Goal: Task Accomplishment & Management: Use online tool/utility

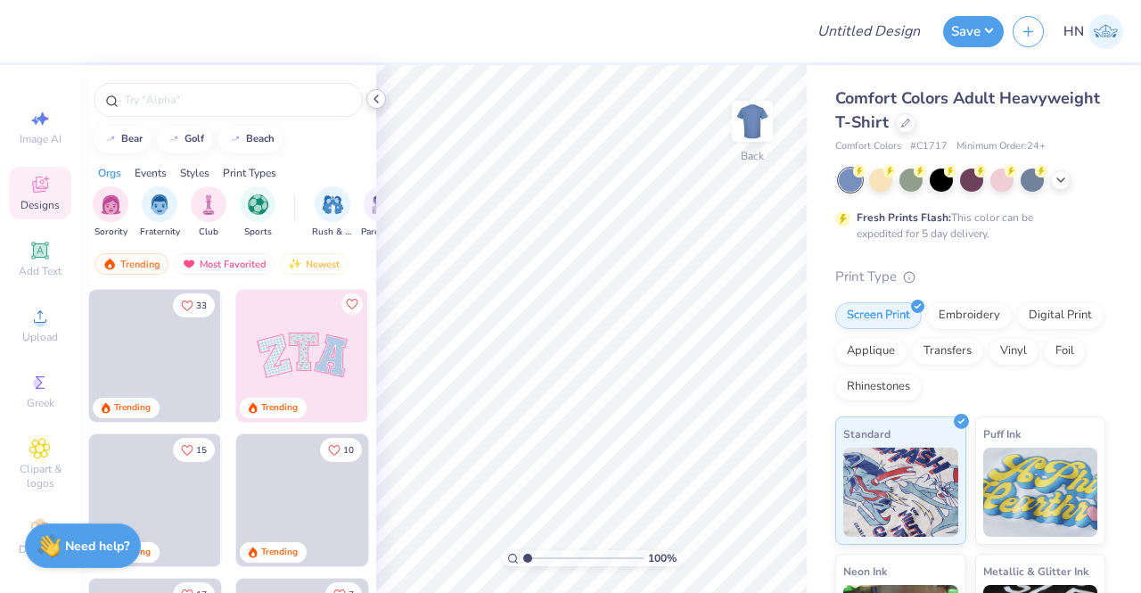
click at [374, 90] on div at bounding box center [376, 99] width 20 height 20
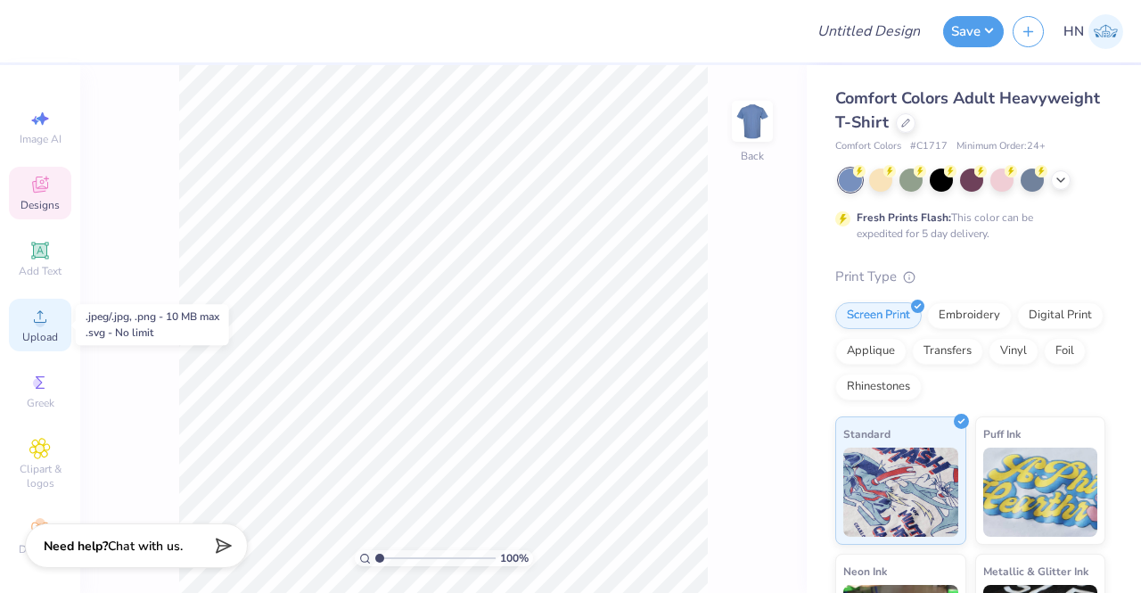
click at [35, 334] on span "Upload" at bounding box center [40, 337] width 36 height 14
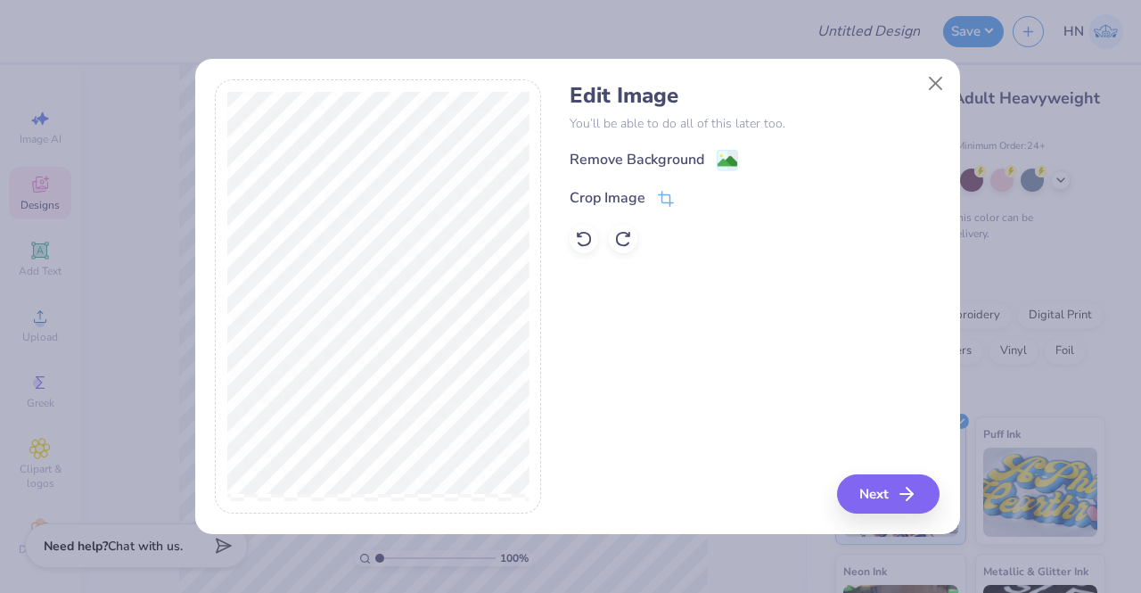
click at [740, 165] on div "Remove Background" at bounding box center [755, 160] width 370 height 22
click at [728, 158] on image at bounding box center [728, 163] width 20 height 20
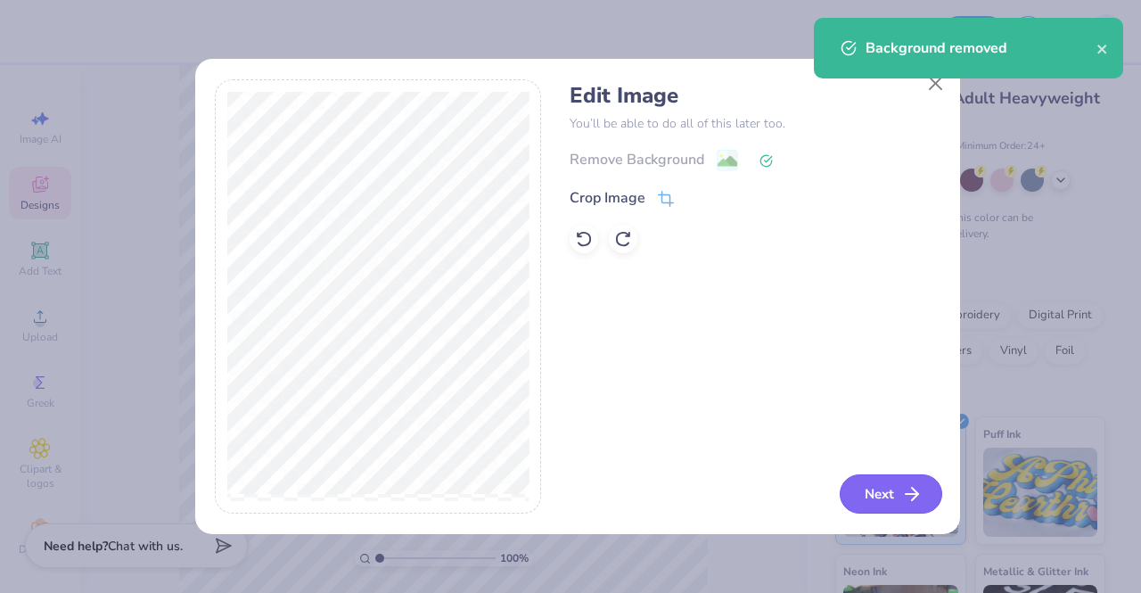
click at [888, 492] on button "Next" at bounding box center [891, 493] width 103 height 39
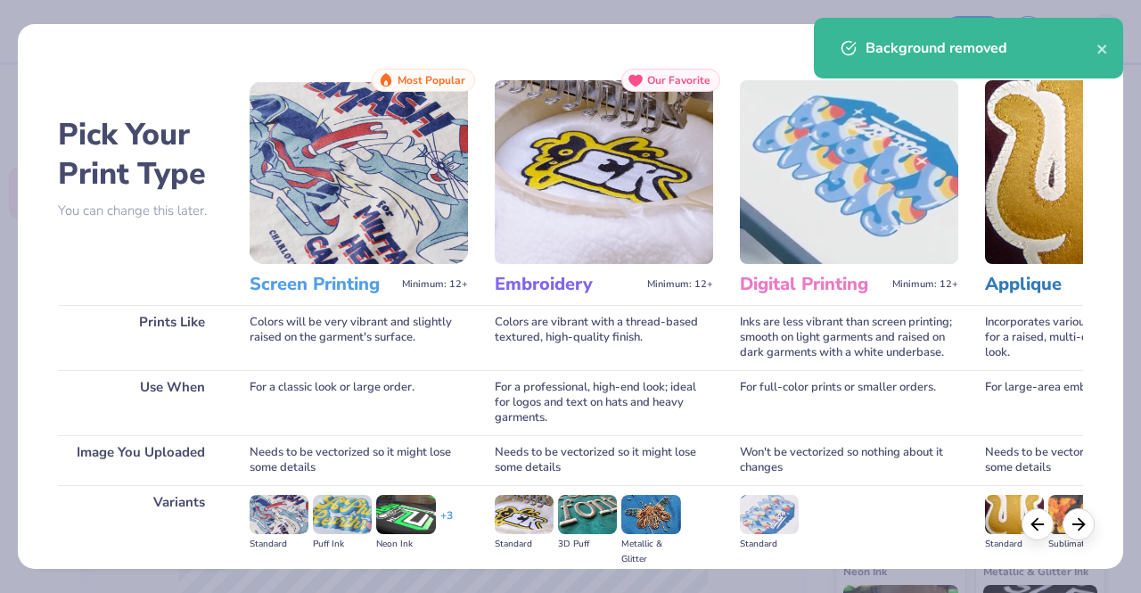
scroll to position [206, 0]
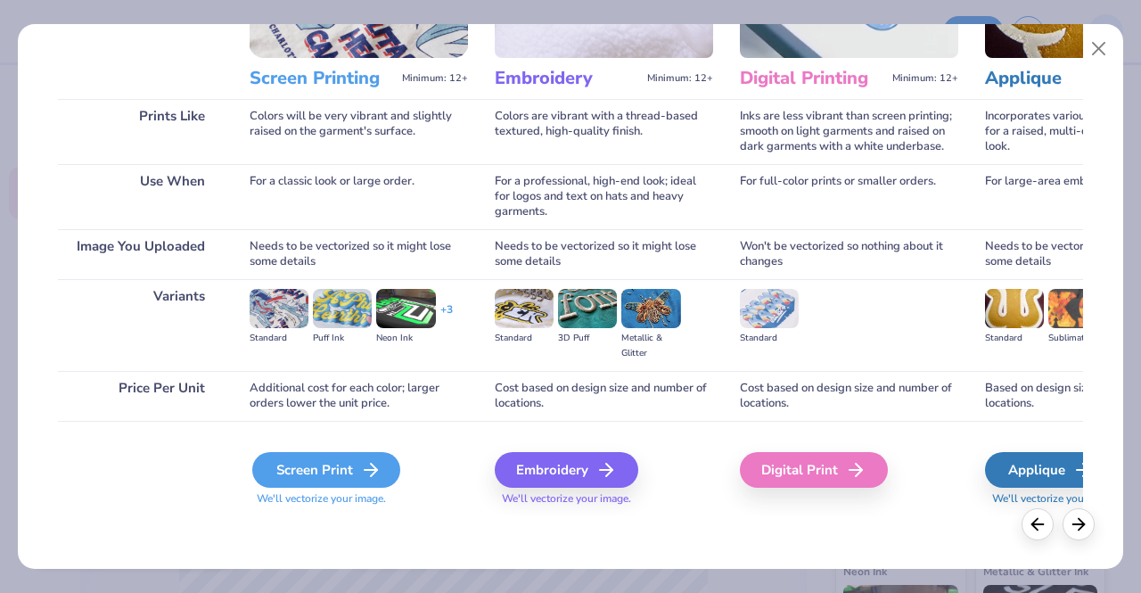
click at [356, 456] on div "Screen Print" at bounding box center [326, 470] width 148 height 36
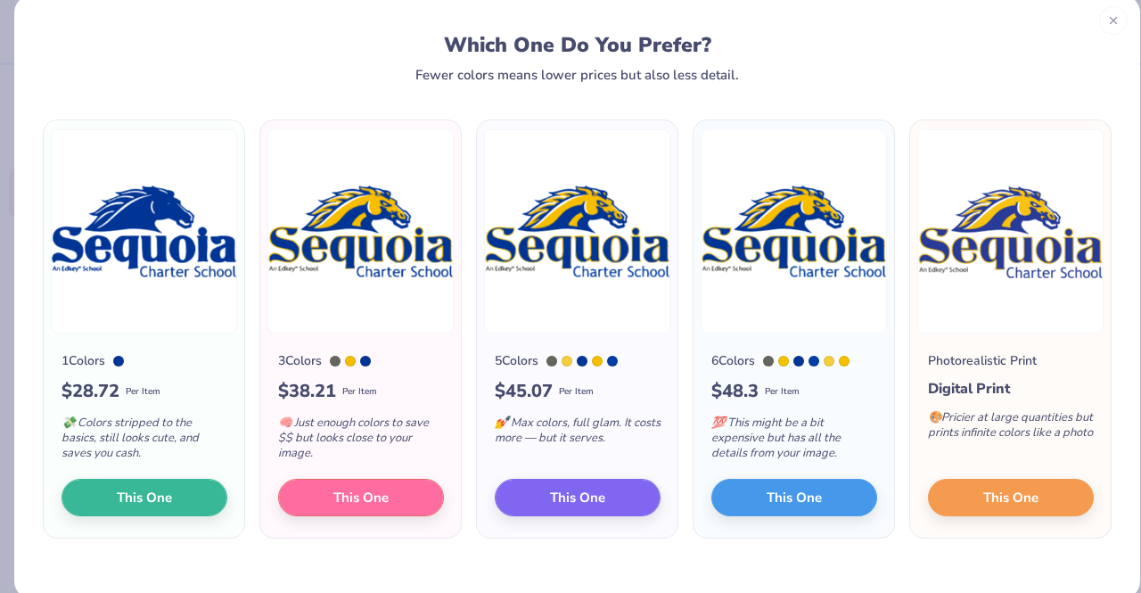
scroll to position [55, 0]
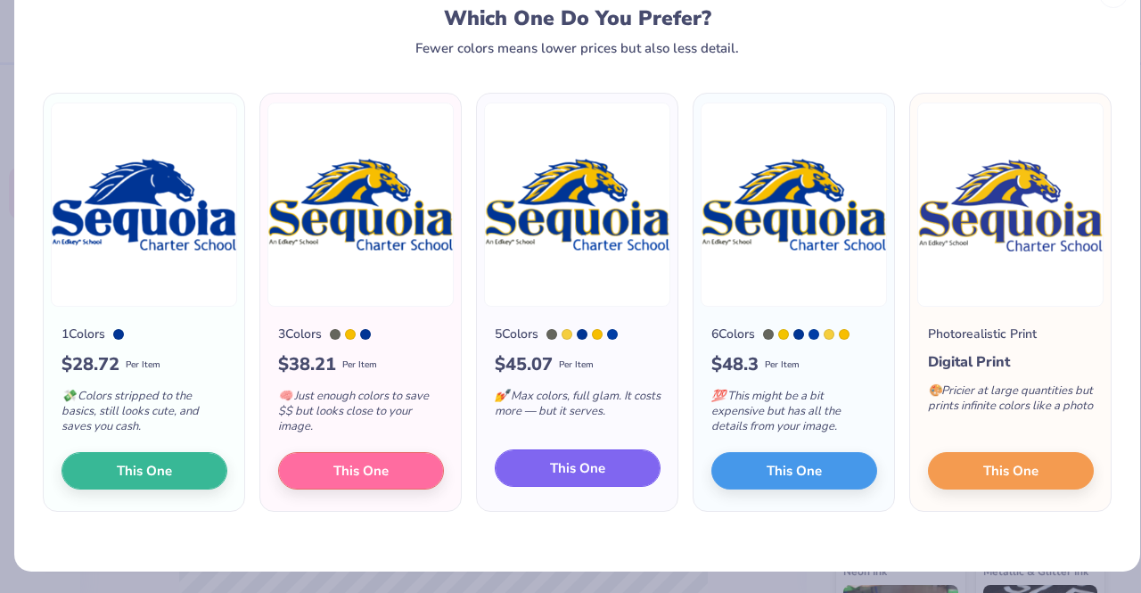
click at [586, 459] on span "This One" at bounding box center [577, 468] width 55 height 21
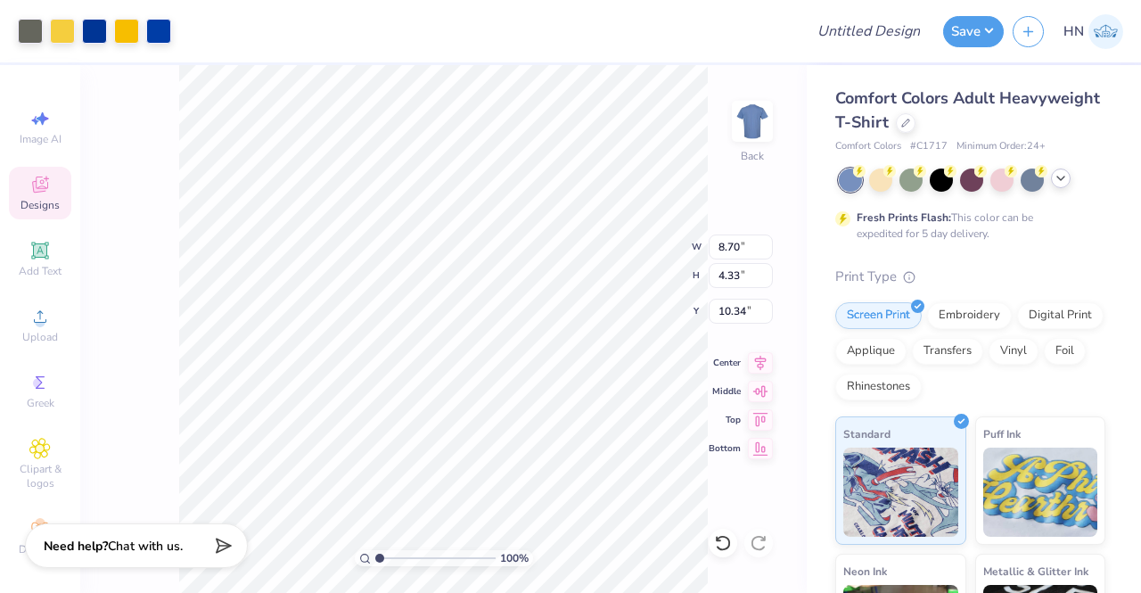
click at [1065, 179] on icon at bounding box center [1061, 178] width 14 height 14
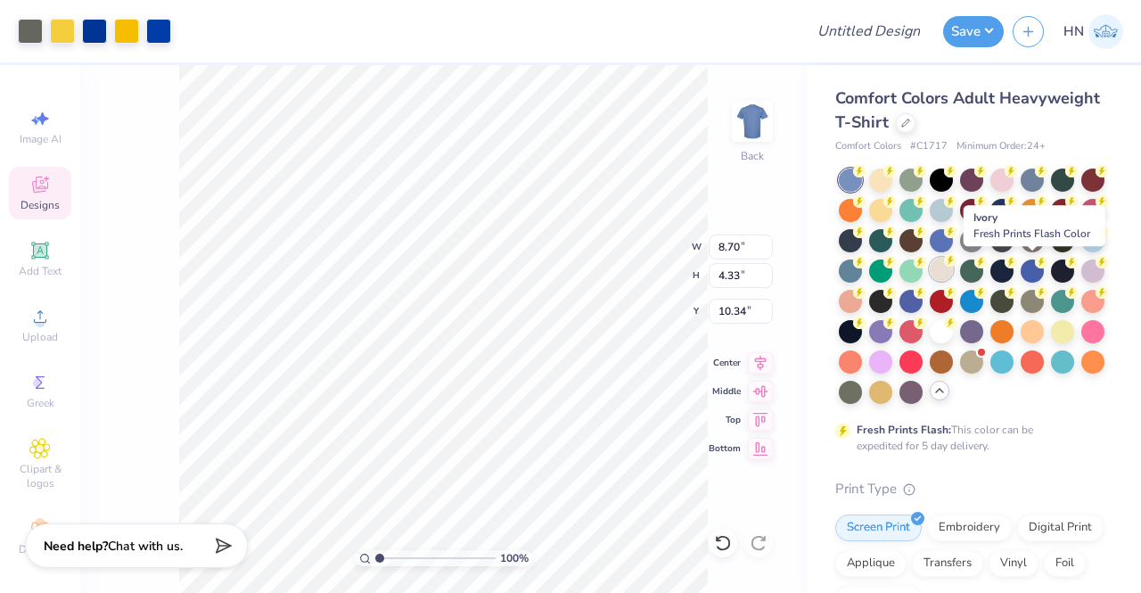
click at [953, 272] on div at bounding box center [941, 269] width 23 height 23
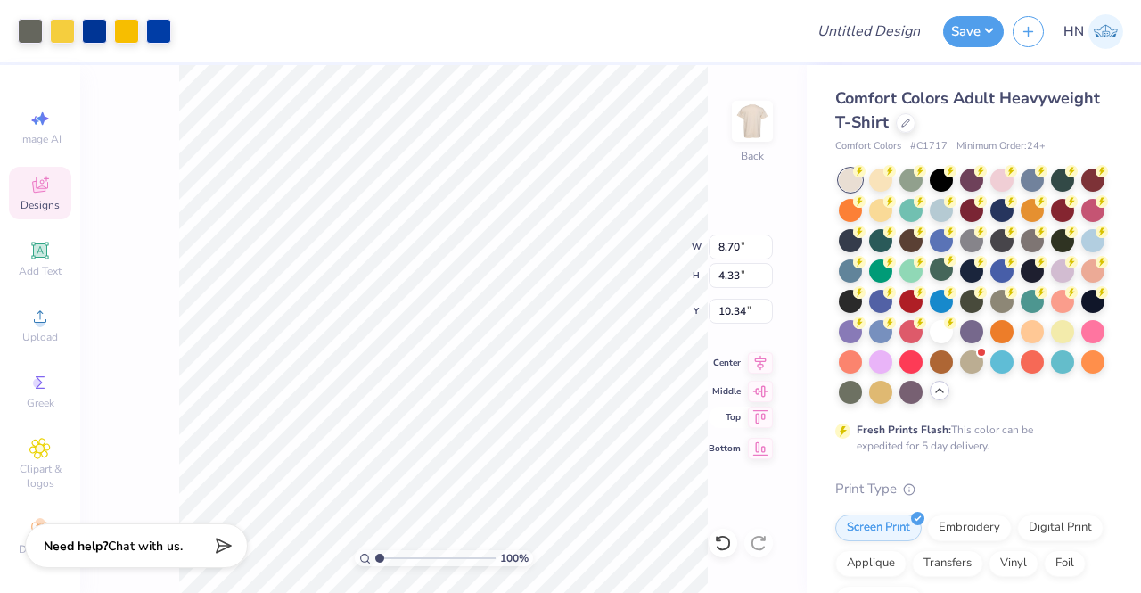
type input "3.00"
type input "7.16"
type input "3.56"
drag, startPoint x: 735, startPoint y: 243, endPoint x: 721, endPoint y: 238, distance: 14.4
click at [721, 238] on input "7.16" at bounding box center [741, 246] width 64 height 25
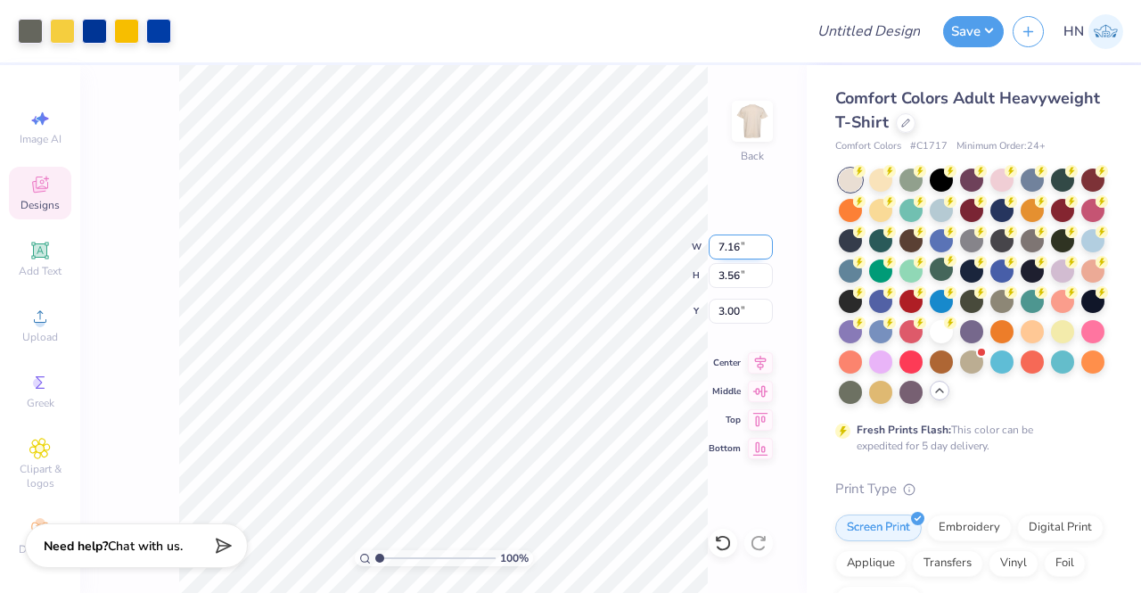
type input "7"
type input "4.00"
type input "1.99"
type input "3.79"
type input "3.00"
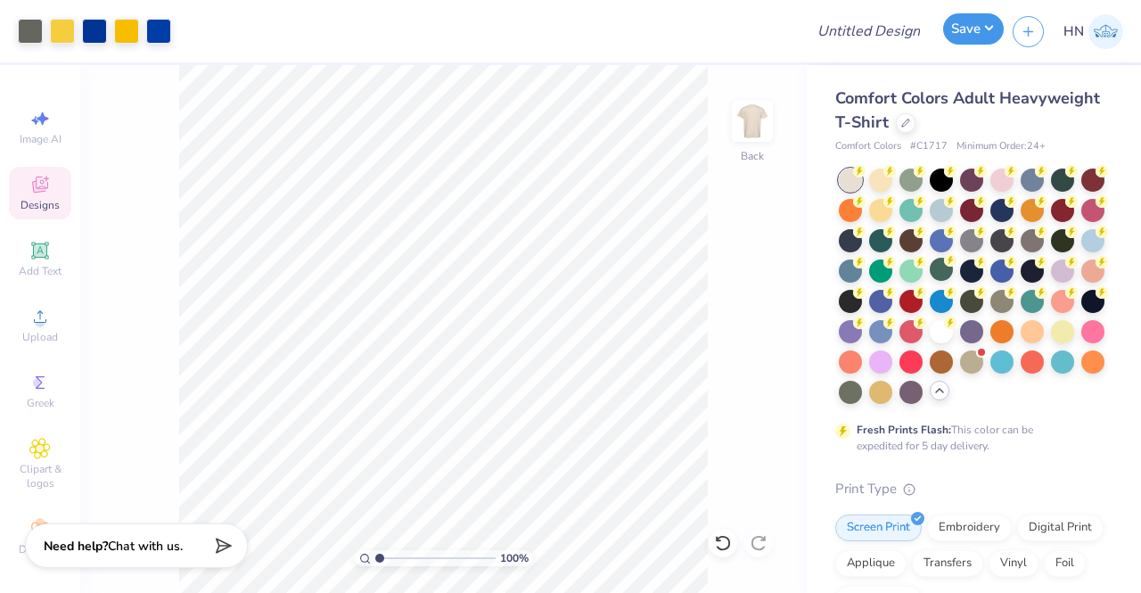
click at [980, 37] on button "Save" at bounding box center [973, 28] width 61 height 31
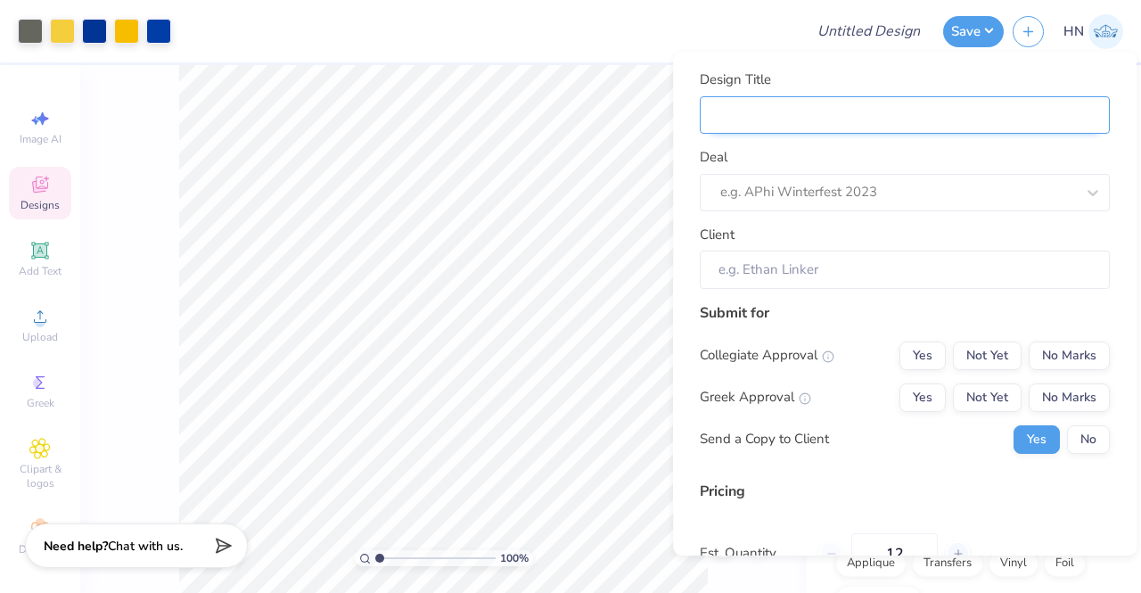
click at [856, 109] on input "Design Title" at bounding box center [905, 115] width 410 height 38
type input "E"
type input "Ed"
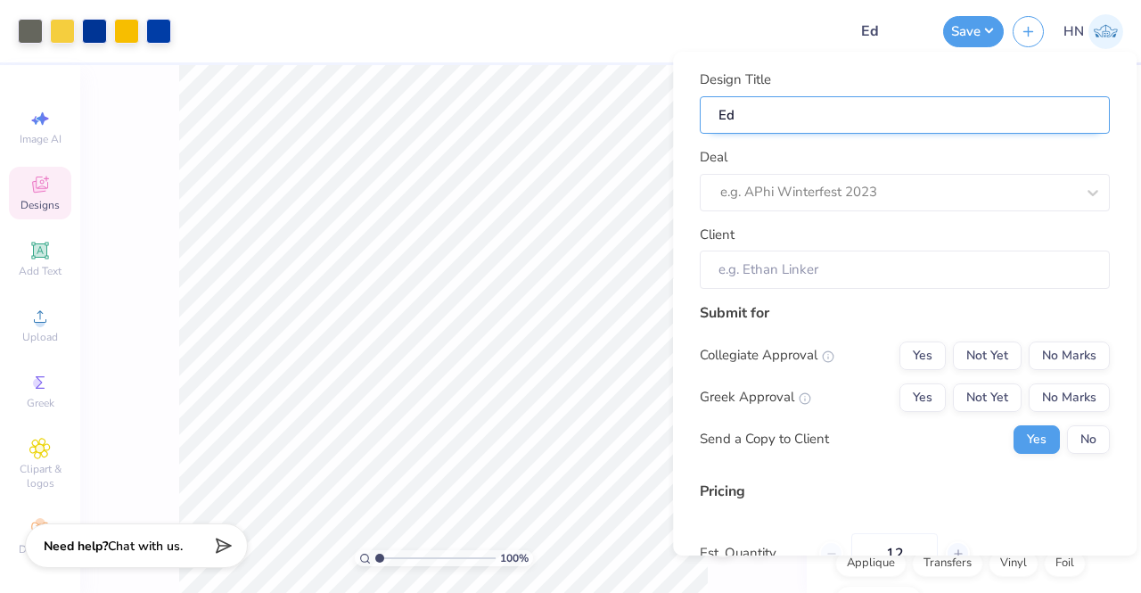
type input "Edk"
type input "[PERSON_NAME]"
type input "Edkey"
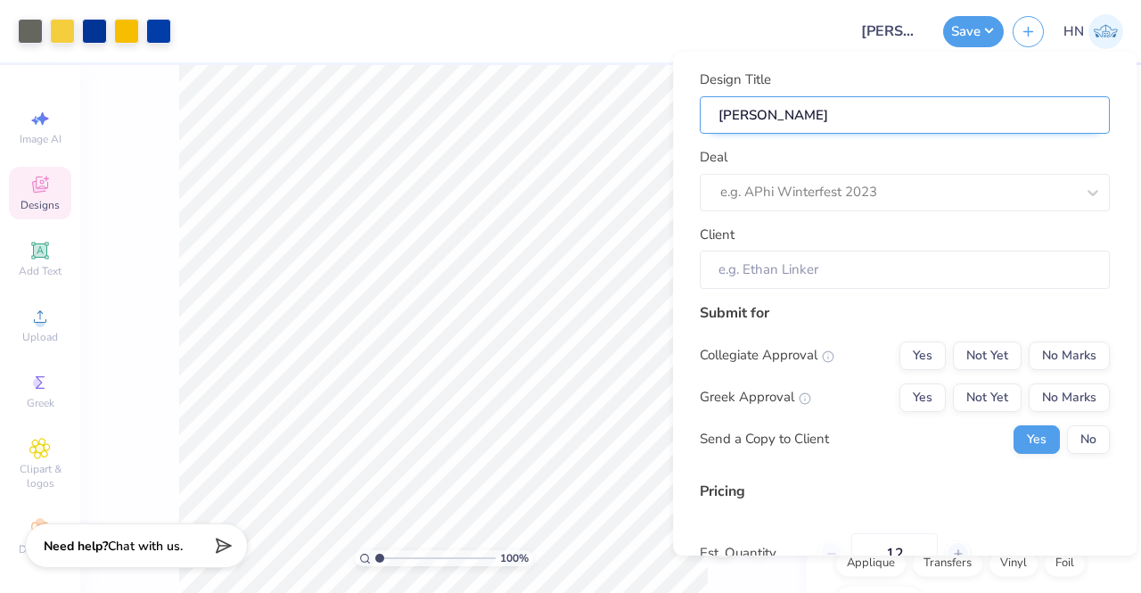
type input "Edkey"
type input "Edkey M"
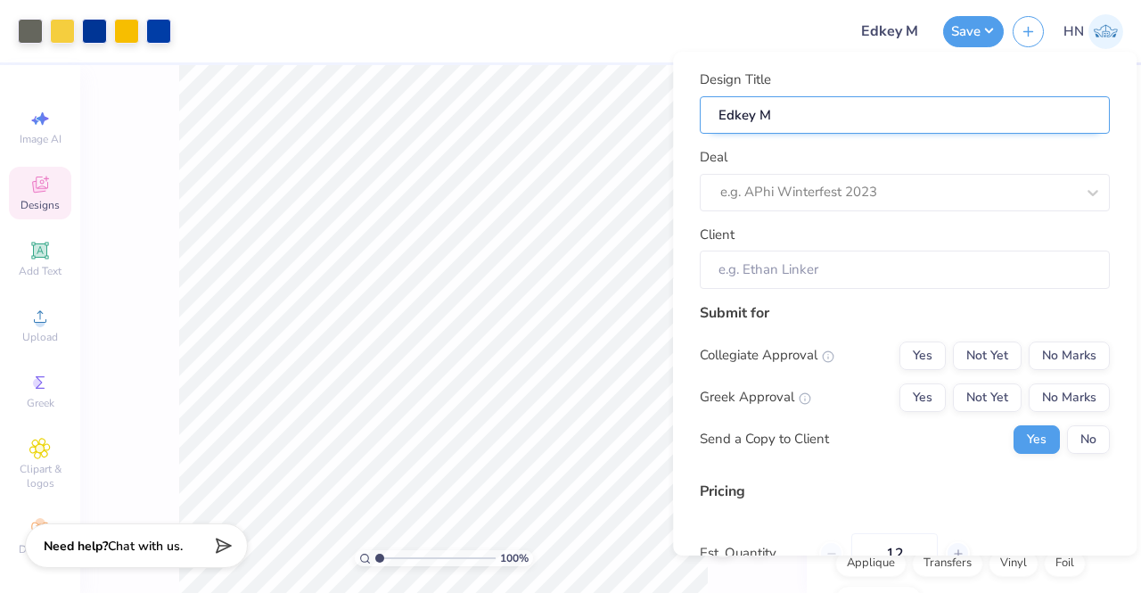
type input "Edkey Mo"
type input "Edkey Moc"
type input "Edkey Mock"
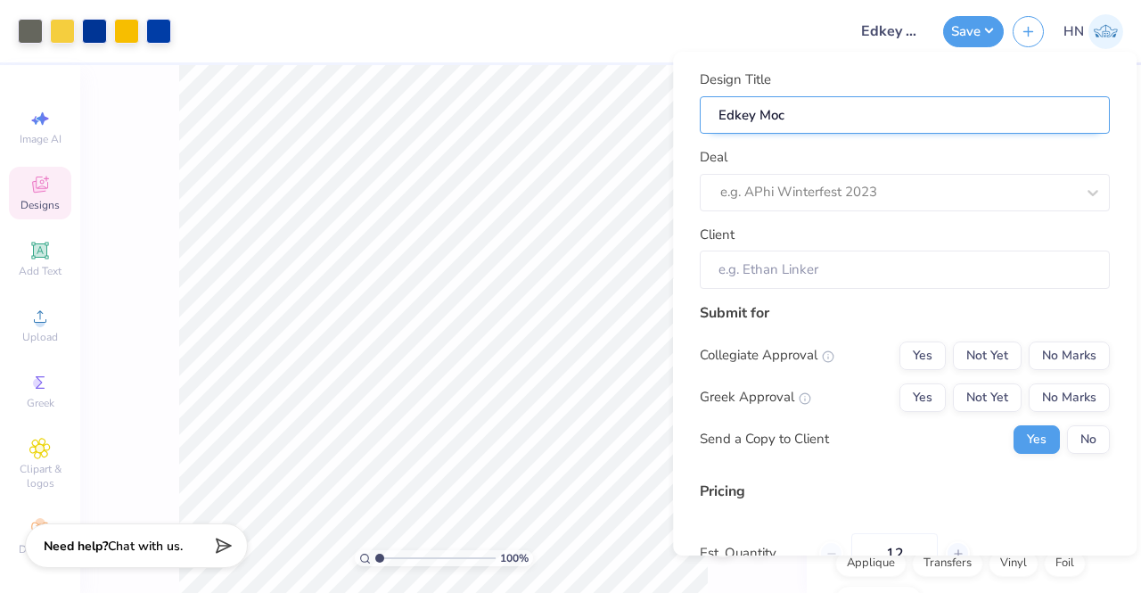
type input "Edkey Mock"
type input "Edkey Mocks"
type input "Edkey Mocks!"
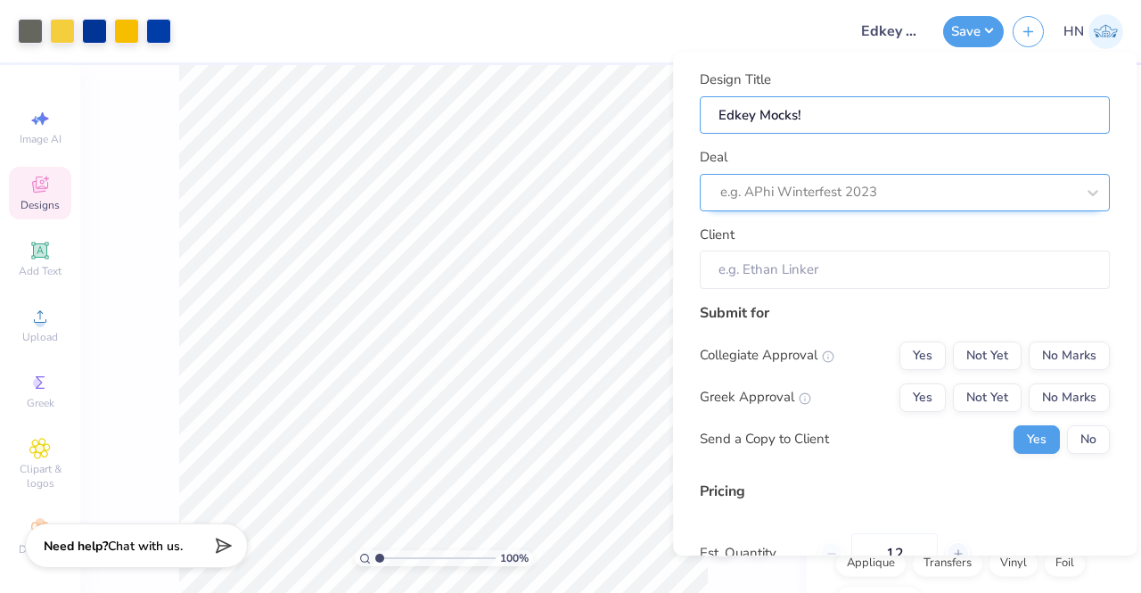
type input "Edkey Mocks!"
click at [835, 195] on div at bounding box center [897, 192] width 355 height 24
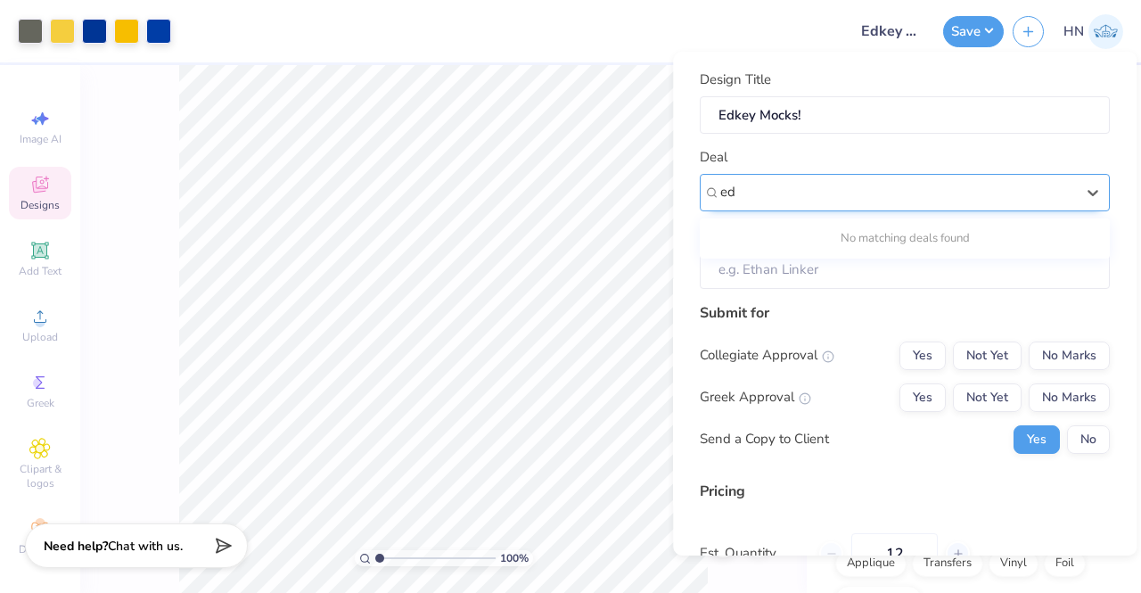
type input "e"
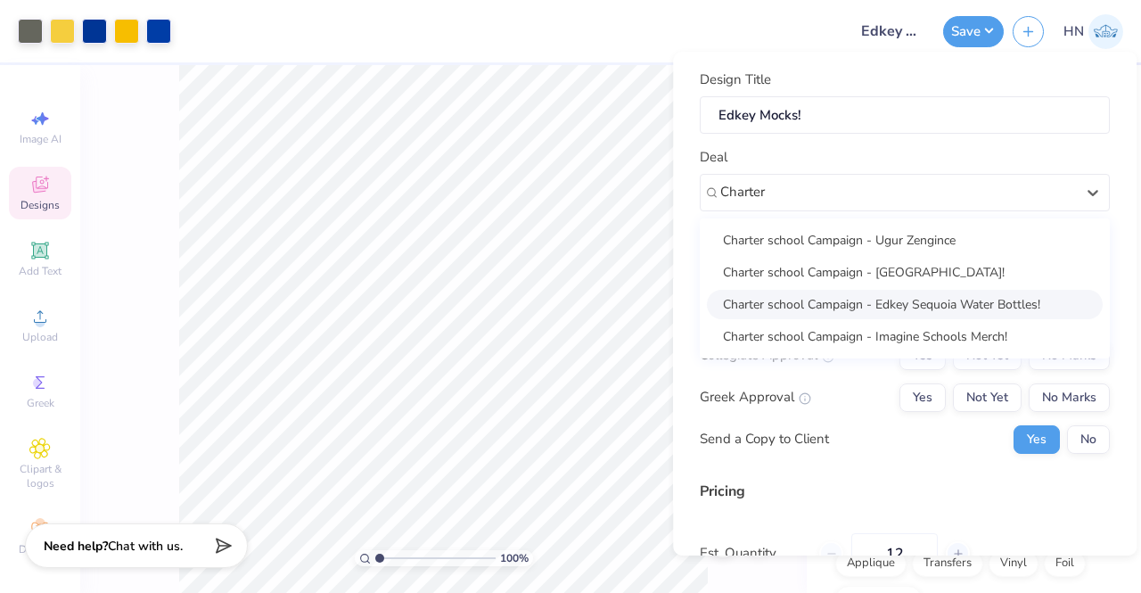
click at [851, 295] on div "Charter school Campaign - Edkey Sequoia Water Bottles!" at bounding box center [905, 304] width 396 height 29
type input "Charter"
type input "[PERSON_NAME]"
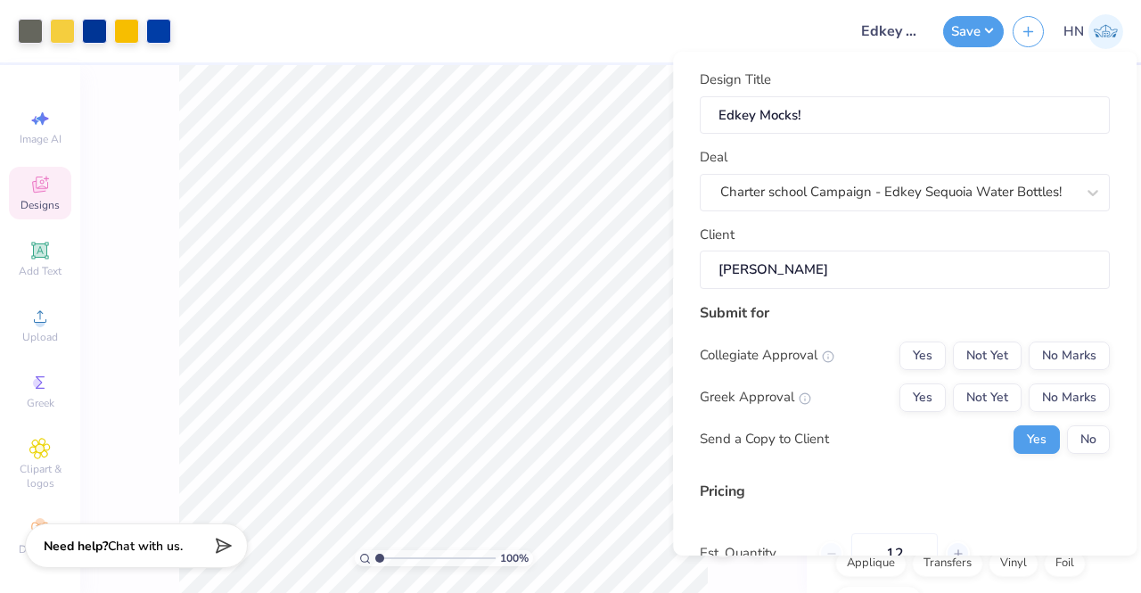
click at [1081, 370] on div "Collegiate Approval Yes Not Yet No Marks Greek Approval Yes Not Yet No Marks Se…" at bounding box center [905, 397] width 410 height 112
click at [1057, 356] on button "No Marks" at bounding box center [1069, 355] width 81 height 29
click at [1061, 391] on button "No Marks" at bounding box center [1069, 397] width 81 height 29
type input "– –"
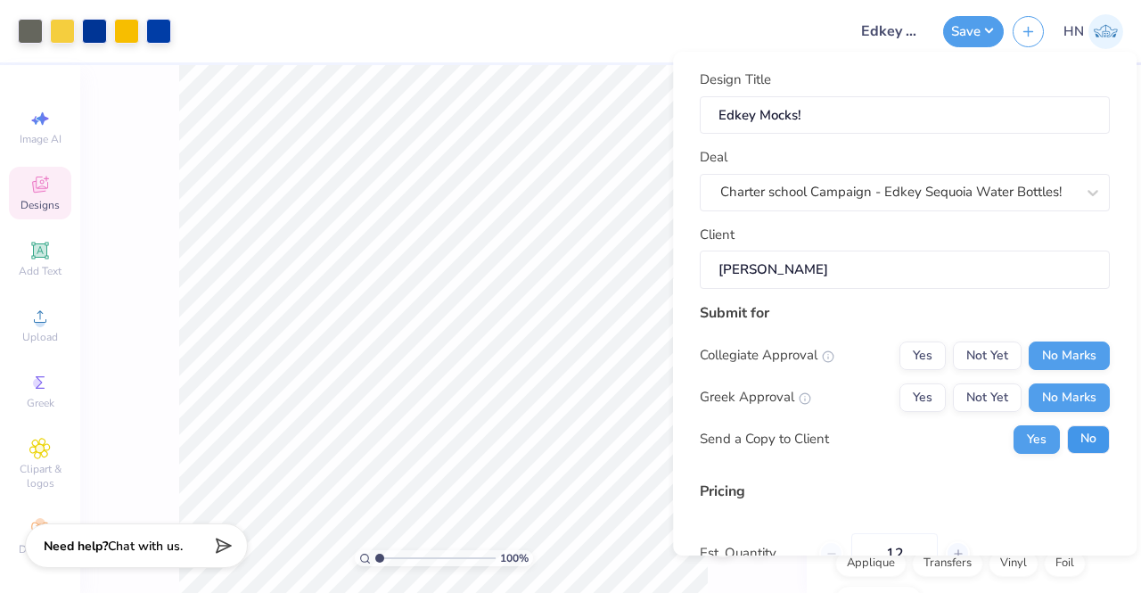
click at [1083, 442] on button "No" at bounding box center [1088, 439] width 43 height 29
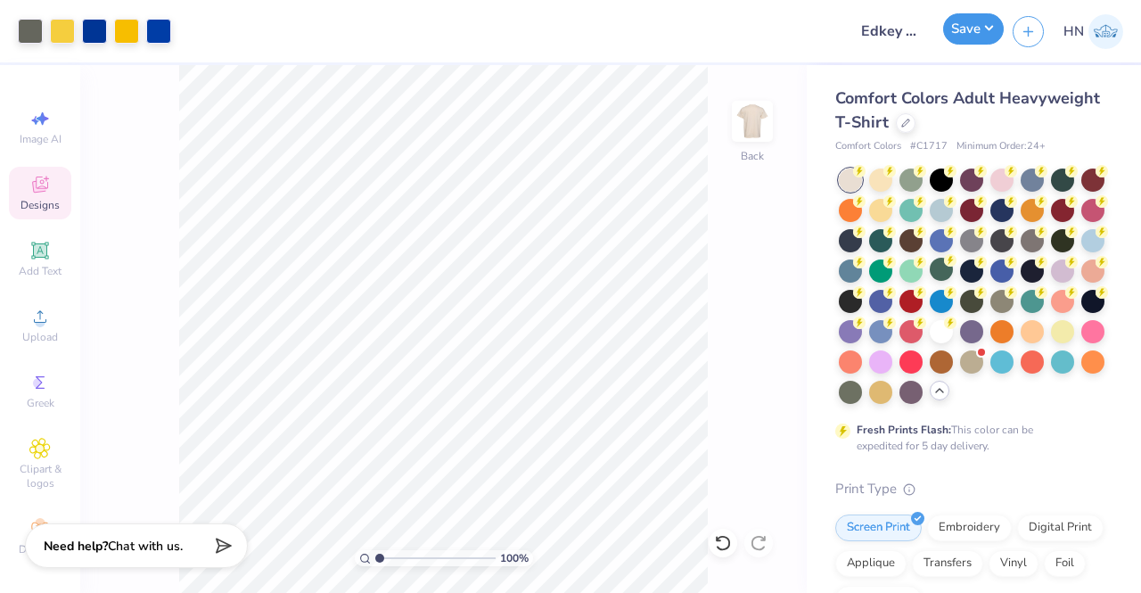
click at [968, 21] on button "Save" at bounding box center [973, 28] width 61 height 31
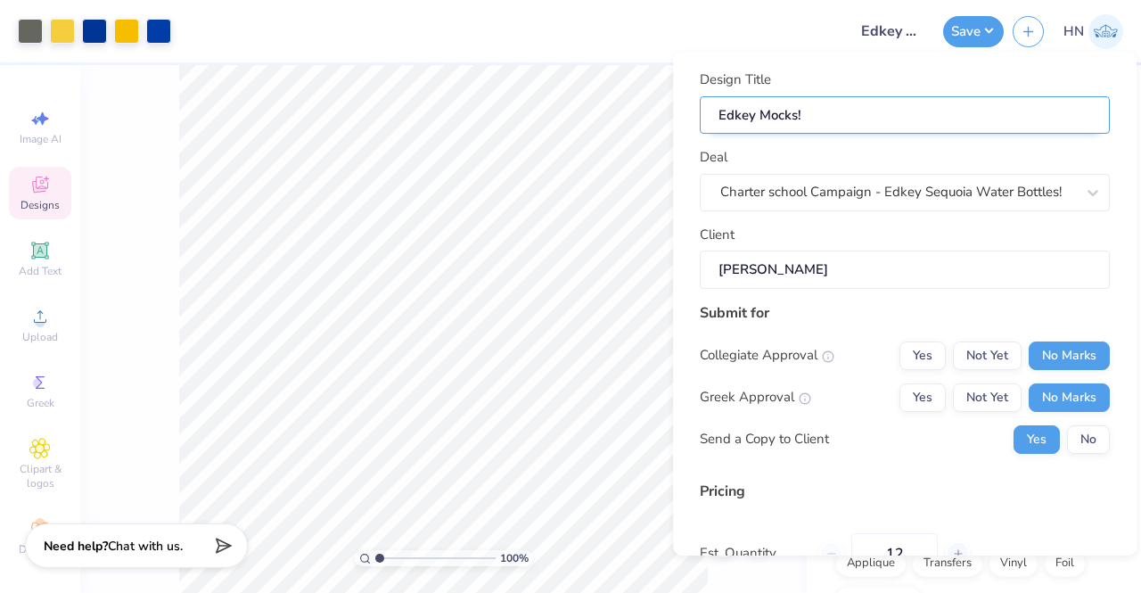
click at [1040, 106] on input "Edkey Mocks!" at bounding box center [905, 115] width 410 height 38
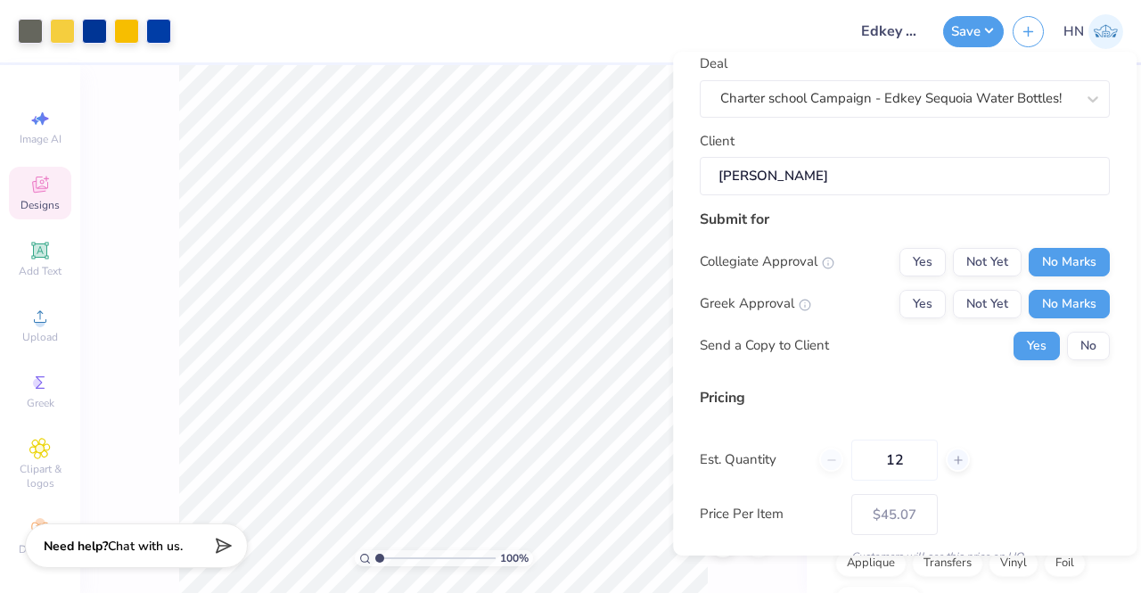
scroll to position [211, 0]
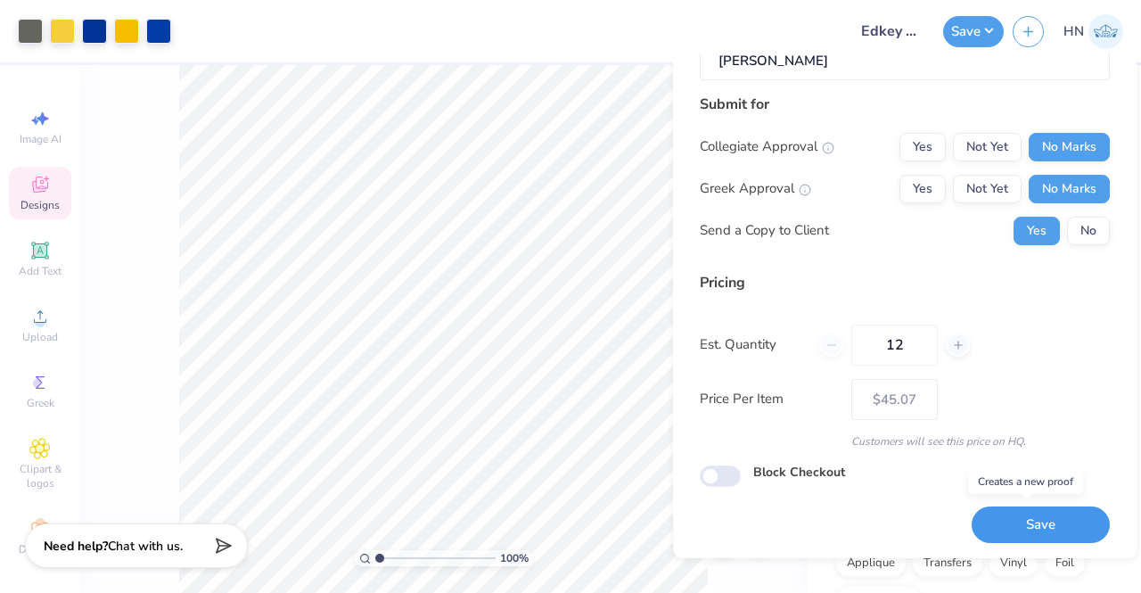
click at [1007, 523] on button "Save" at bounding box center [1041, 524] width 138 height 37
type input "$45.07"
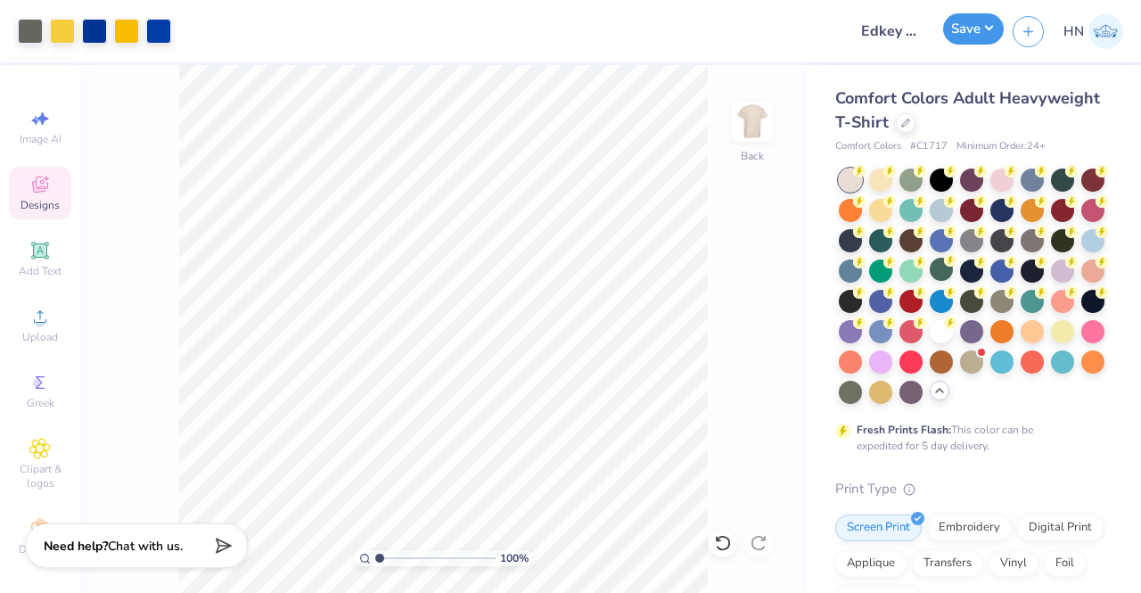
click at [986, 31] on button "Save" at bounding box center [973, 28] width 61 height 31
click at [910, 117] on icon at bounding box center [905, 121] width 9 height 9
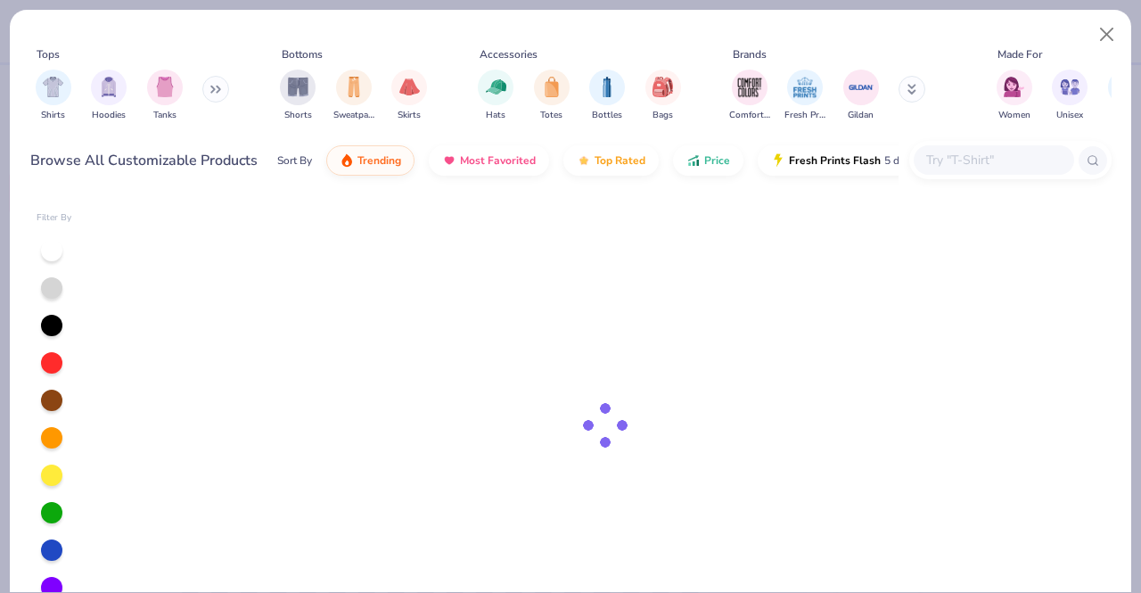
click at [949, 152] on input "text" at bounding box center [993, 160] width 137 height 21
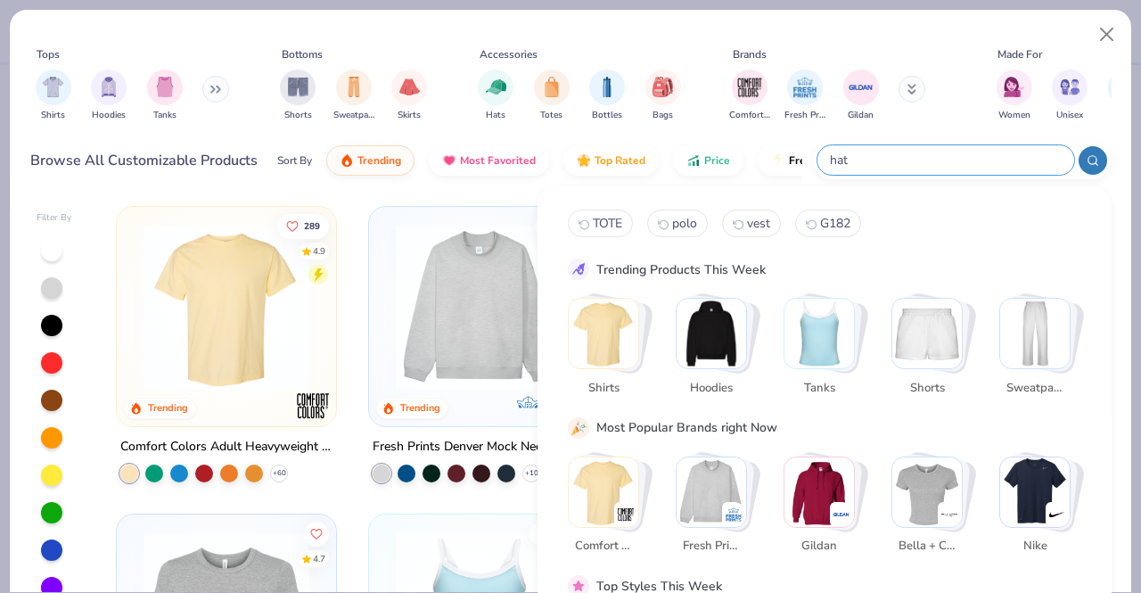
type input "hat"
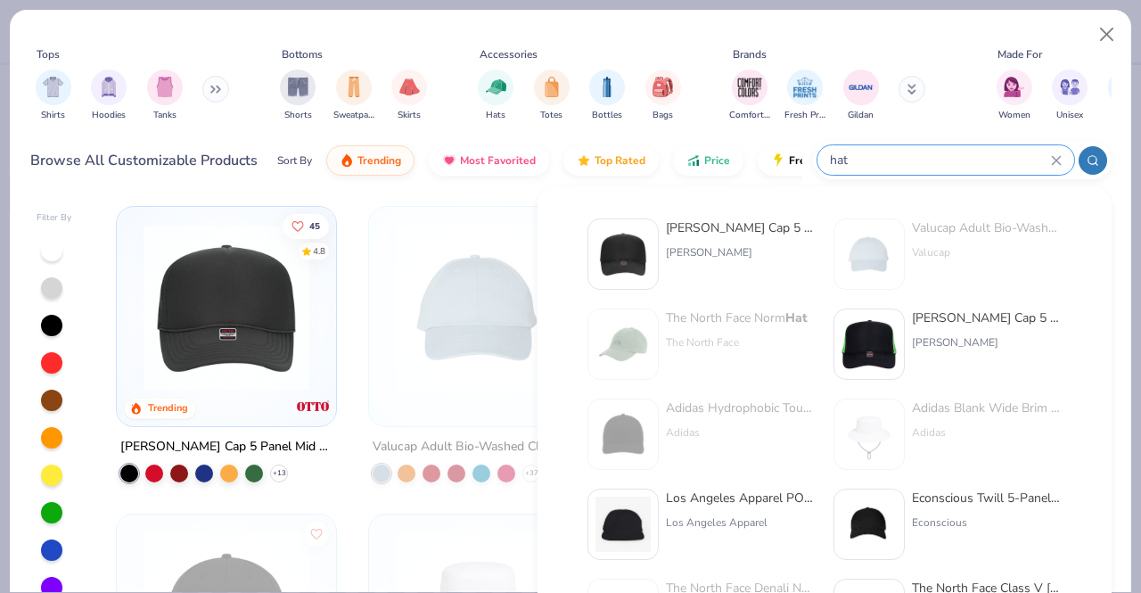
click at [1084, 153] on div at bounding box center [1093, 160] width 29 height 29
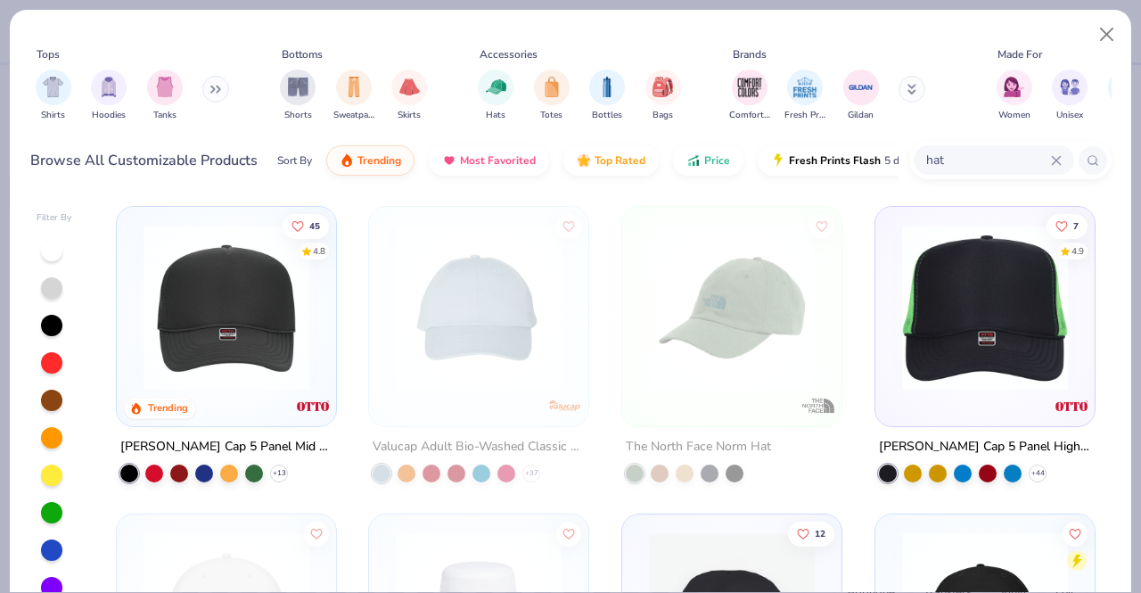
click at [1058, 166] on div "hat" at bounding box center [994, 159] width 160 height 29
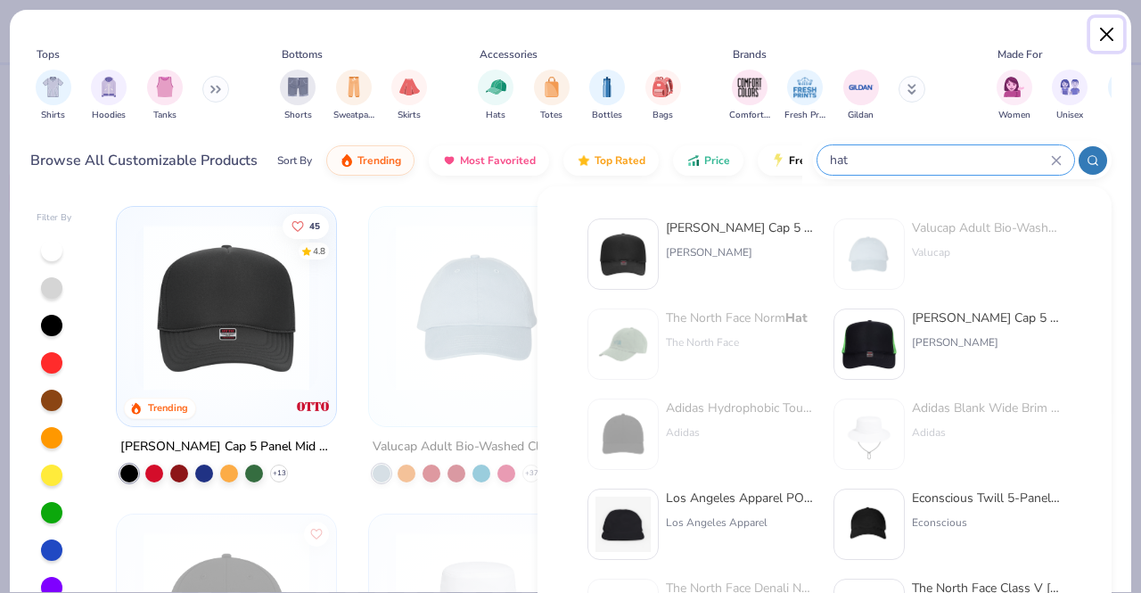
click at [1107, 44] on button "Close" at bounding box center [1107, 35] width 34 height 34
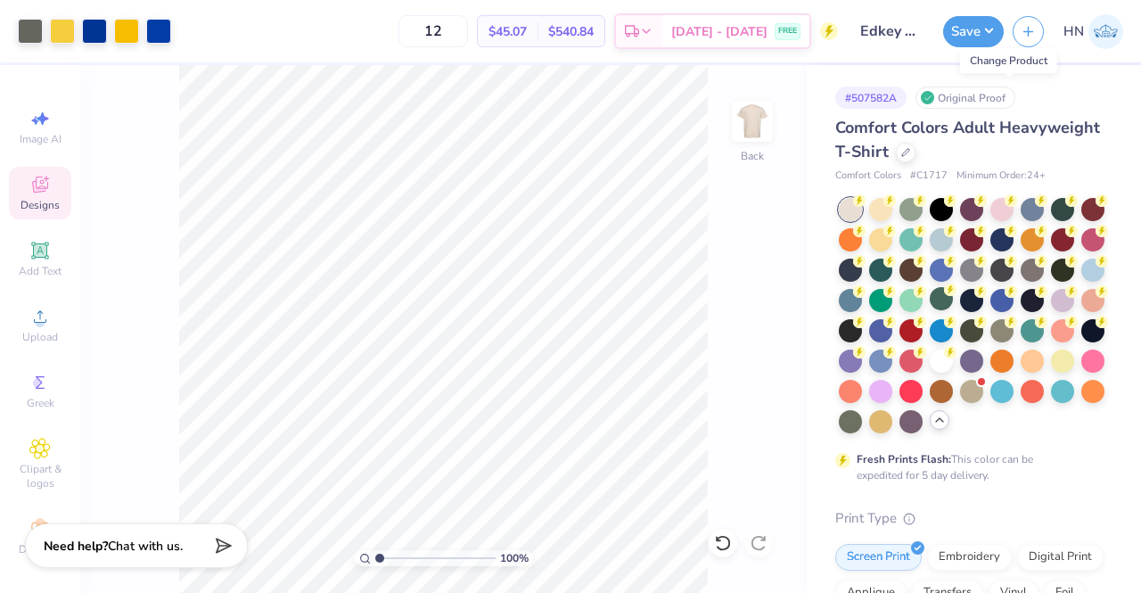
scroll to position [267, 0]
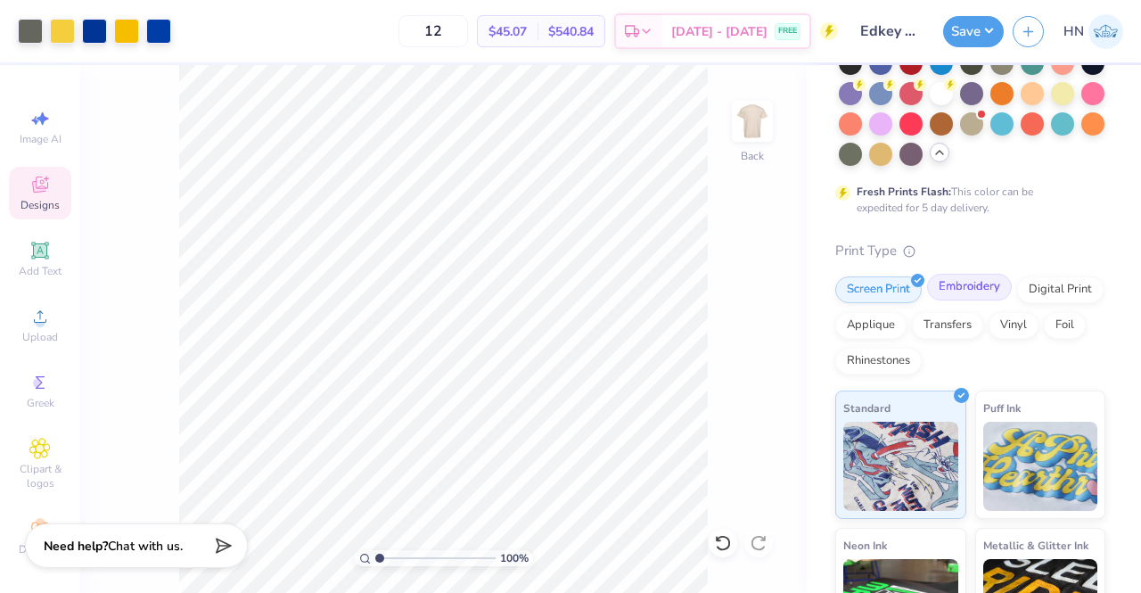
click at [943, 300] on div "Embroidery" at bounding box center [969, 287] width 85 height 27
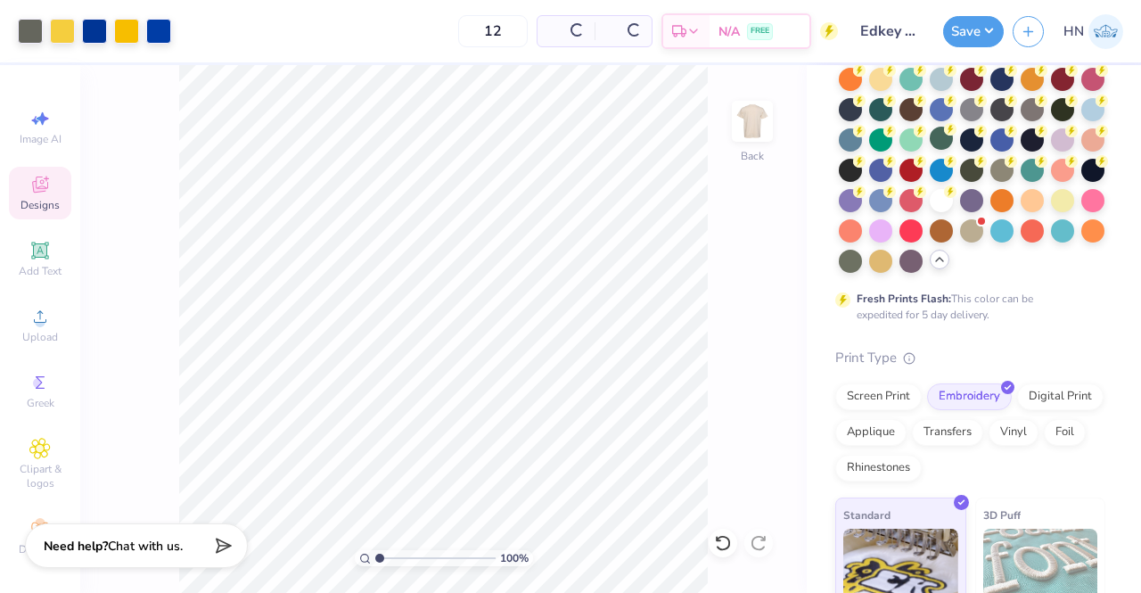
scroll to position [0, 0]
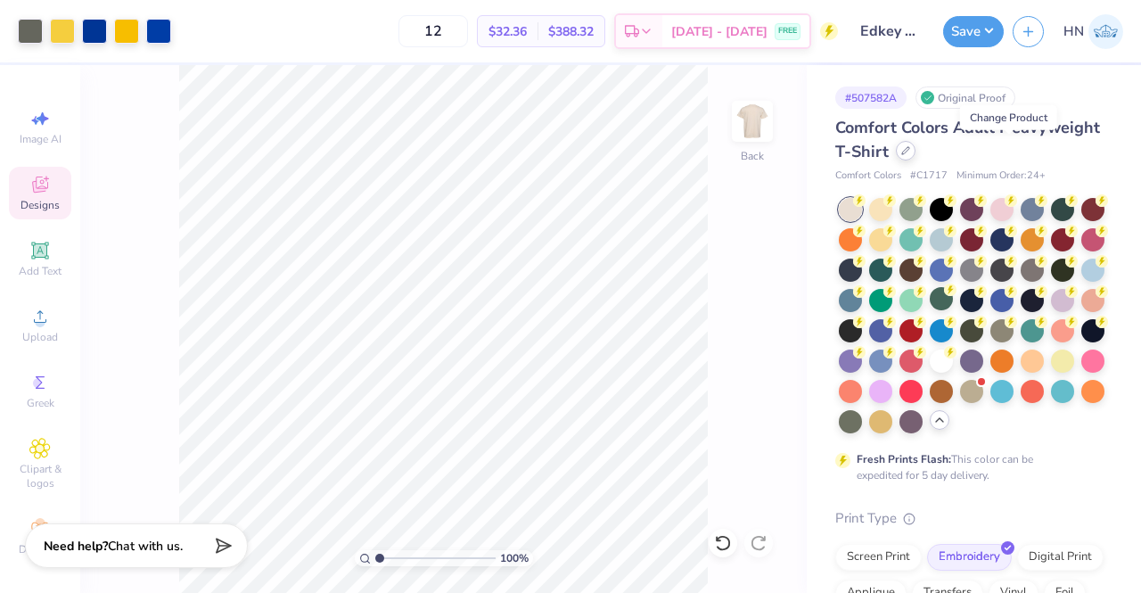
click at [916, 145] on div at bounding box center [906, 151] width 20 height 20
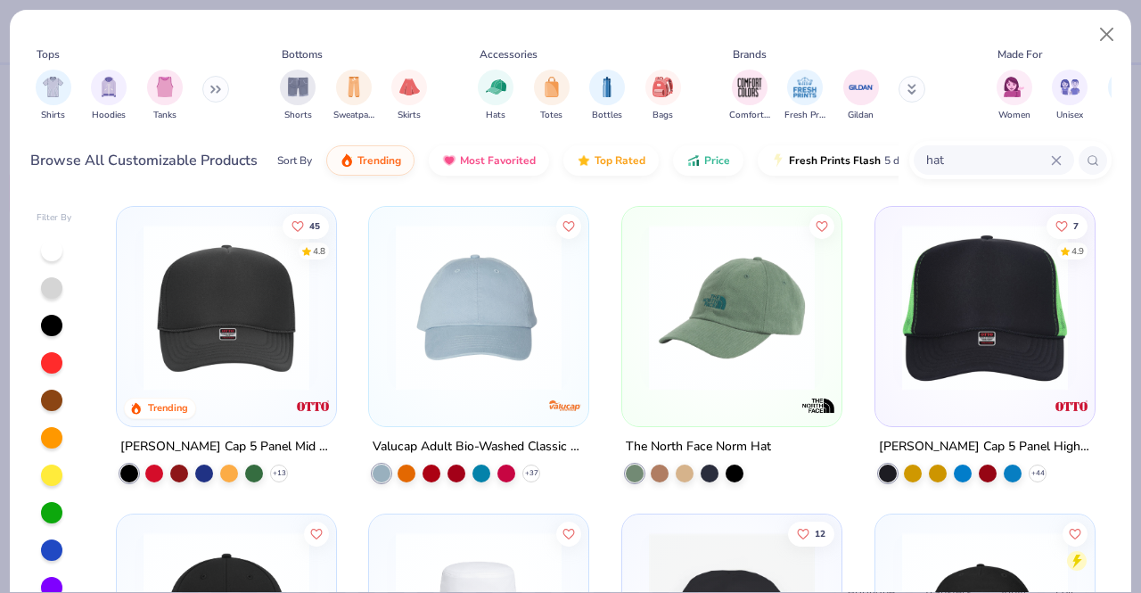
click at [962, 166] on input "hat" at bounding box center [988, 160] width 127 height 21
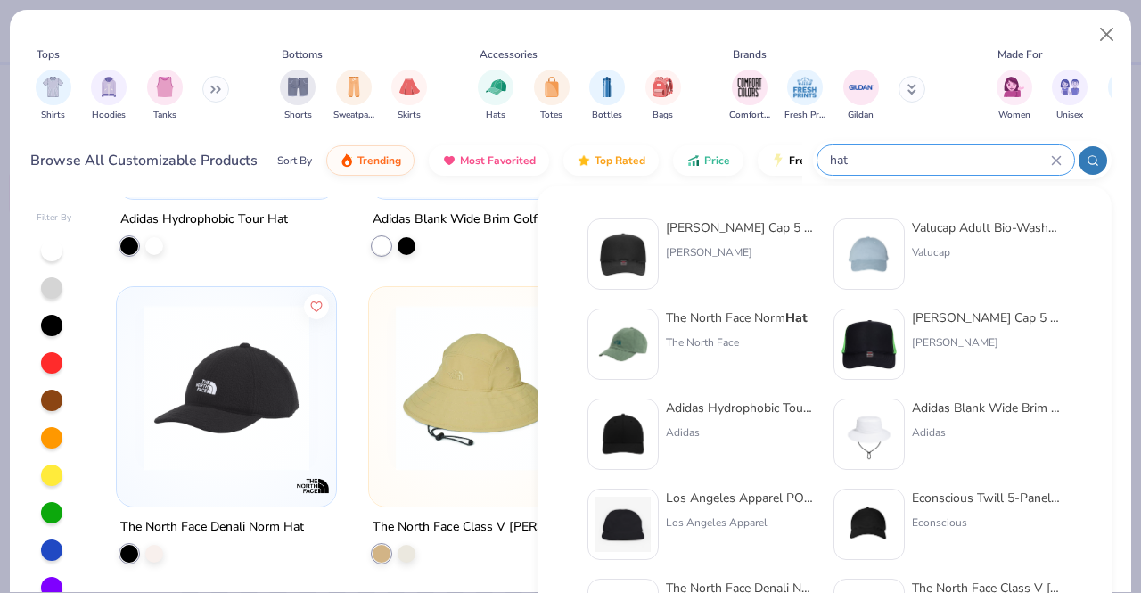
scroll to position [713, 0]
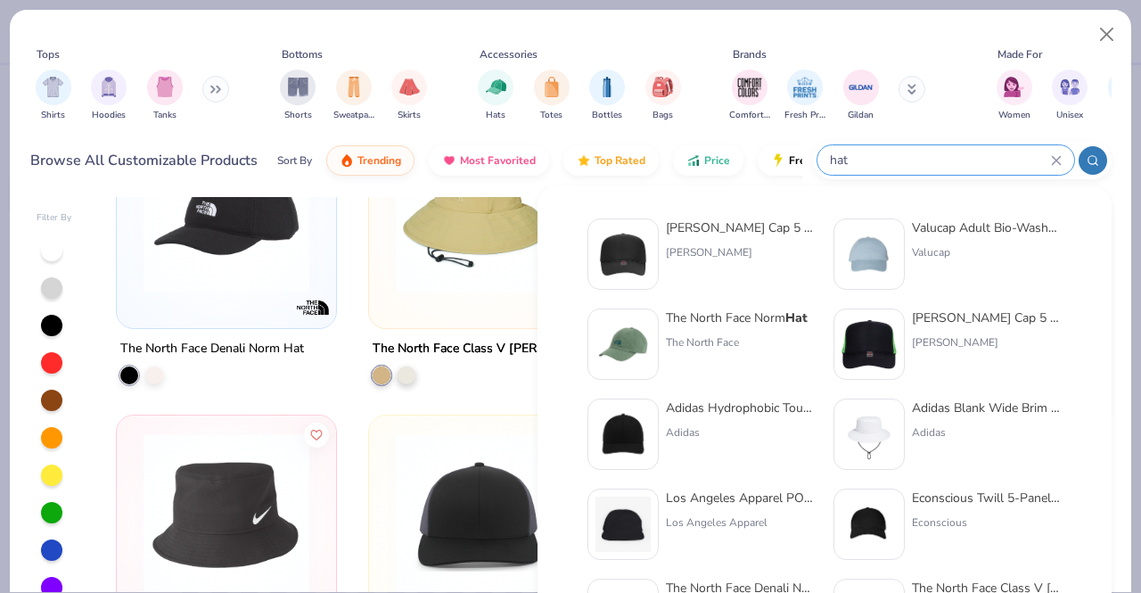
click at [1091, 115] on div "Women Unisex Men" at bounding box center [1070, 95] width 158 height 66
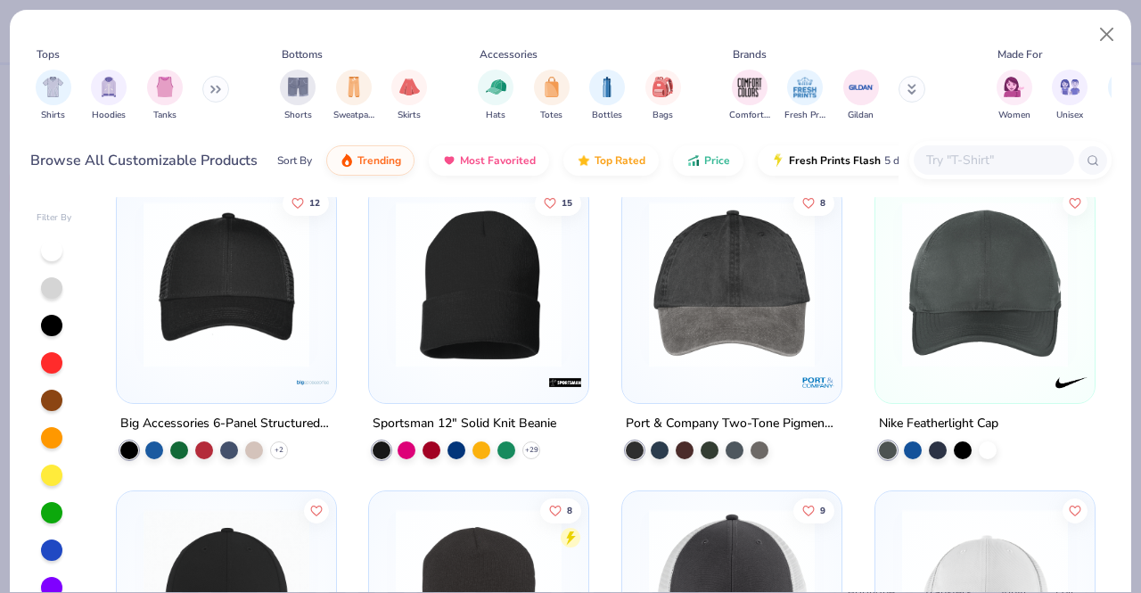
scroll to position [2764, 0]
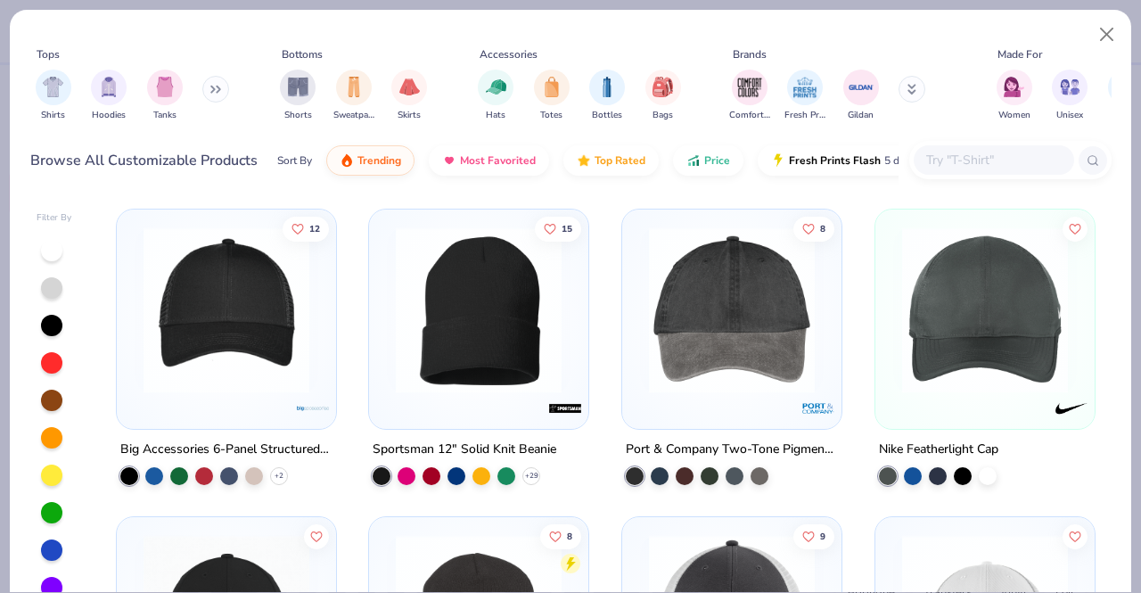
click at [939, 362] on img at bounding box center [985, 310] width 184 height 166
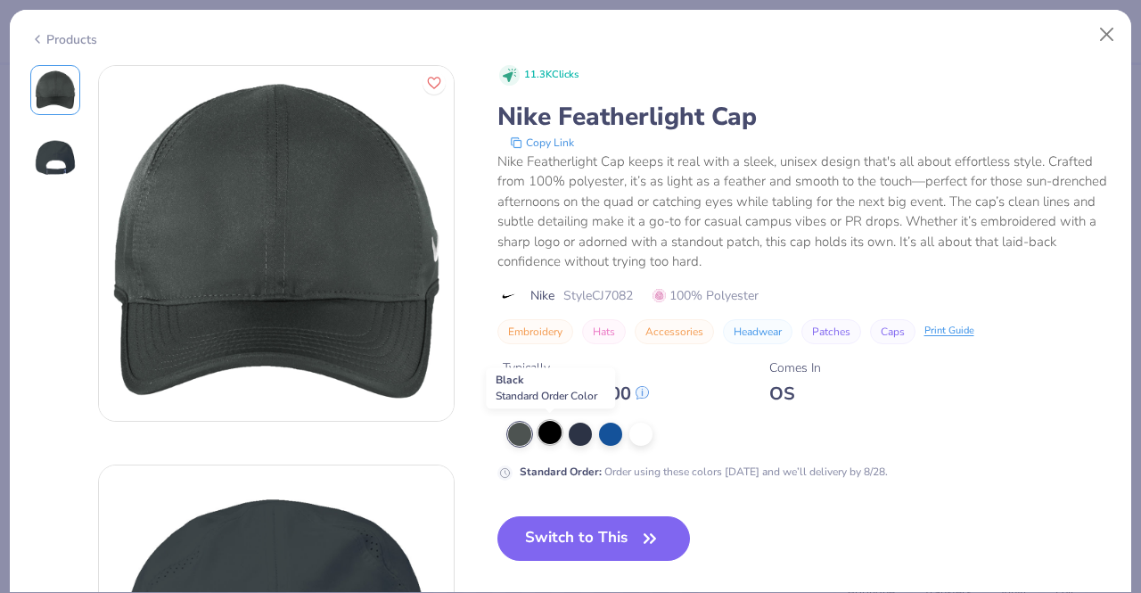
click at [555, 431] on div at bounding box center [550, 432] width 23 height 23
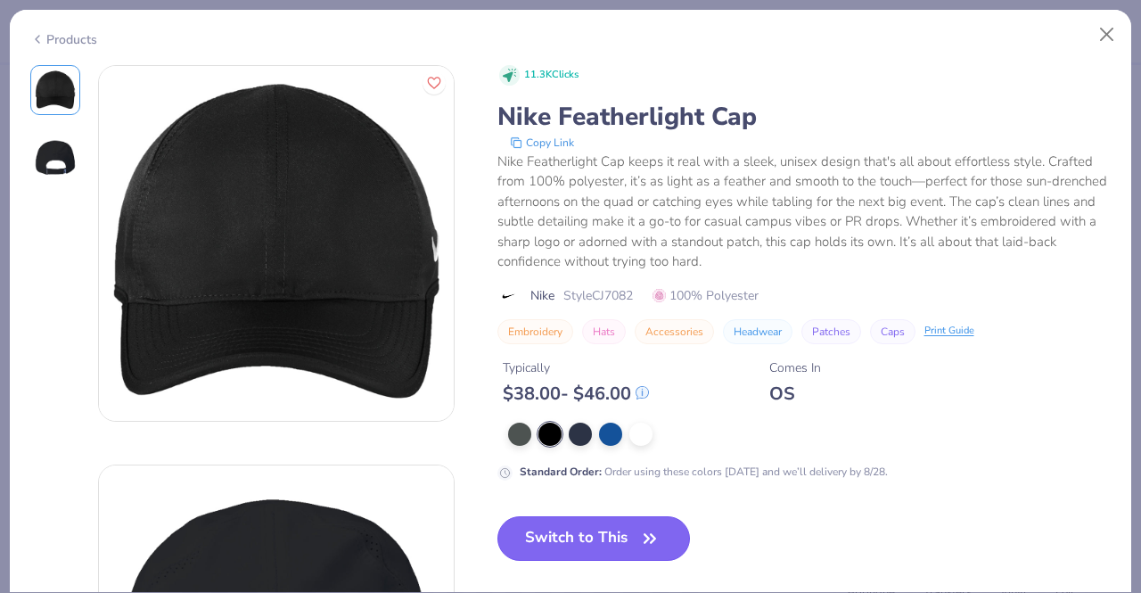
click at [586, 538] on button "Switch to This" at bounding box center [594, 538] width 193 height 45
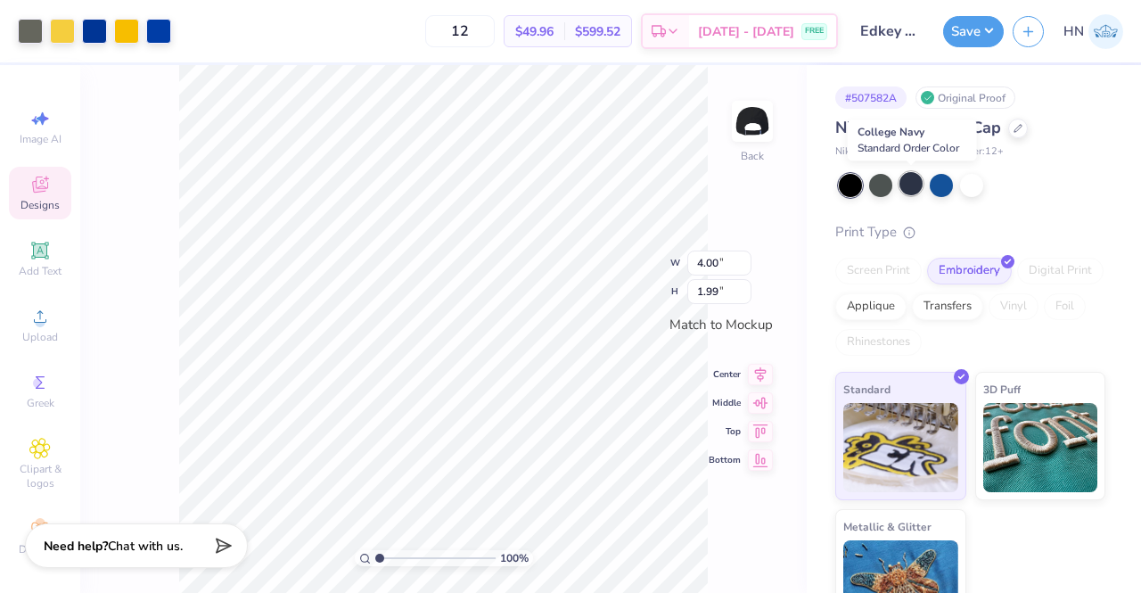
click at [915, 185] on div at bounding box center [911, 183] width 23 height 23
click at [878, 185] on div at bounding box center [880, 183] width 23 height 23
type input "2.08"
type input "1.03"
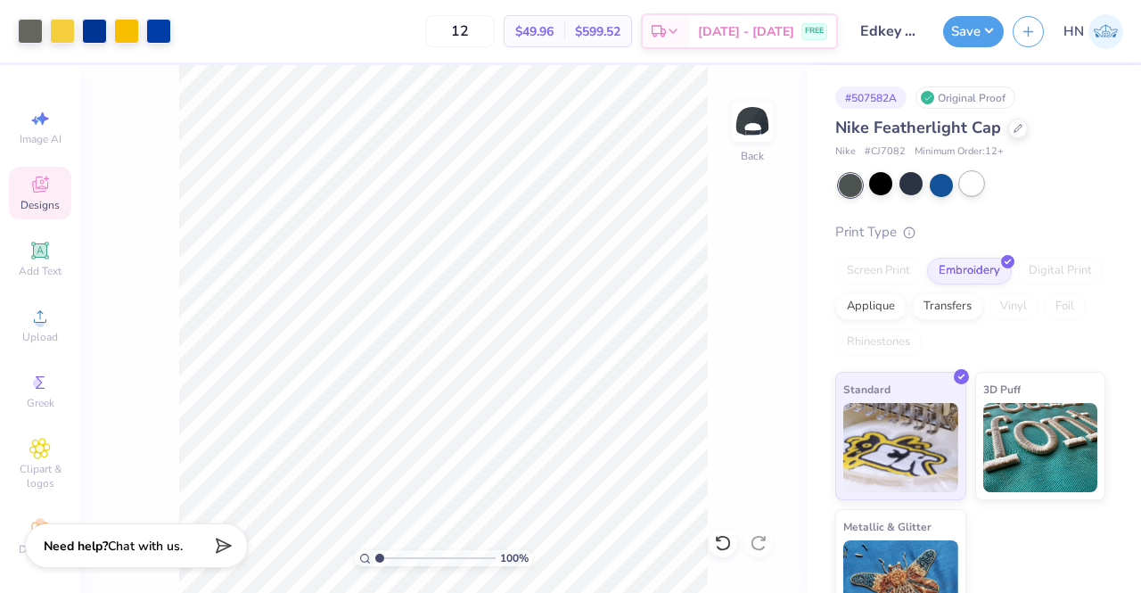
click at [968, 185] on div at bounding box center [971, 183] width 23 height 23
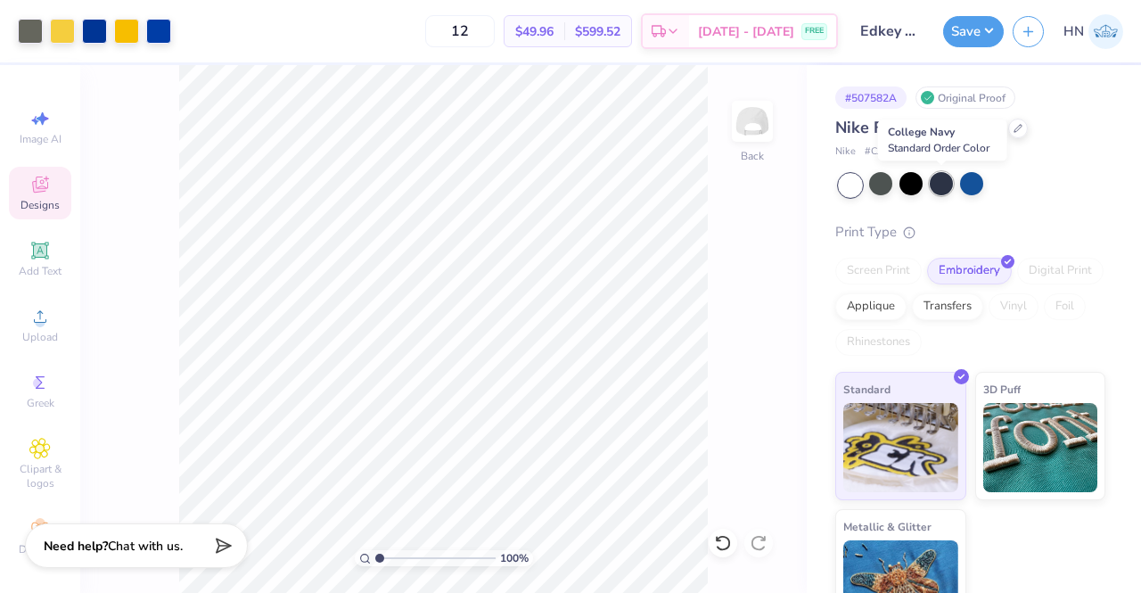
click at [942, 177] on div at bounding box center [941, 183] width 23 height 23
click at [761, 368] on div "100 % Back" at bounding box center [443, 329] width 727 height 528
click at [1008, 129] on div at bounding box center [1018, 127] width 20 height 20
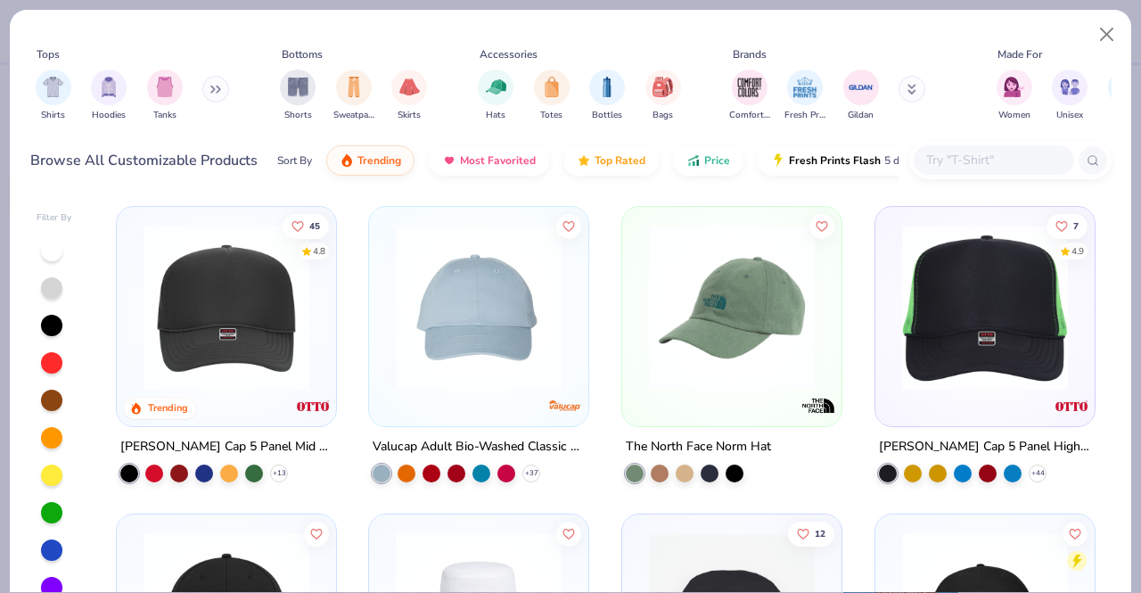
click at [1003, 161] on input "text" at bounding box center [993, 160] width 137 height 21
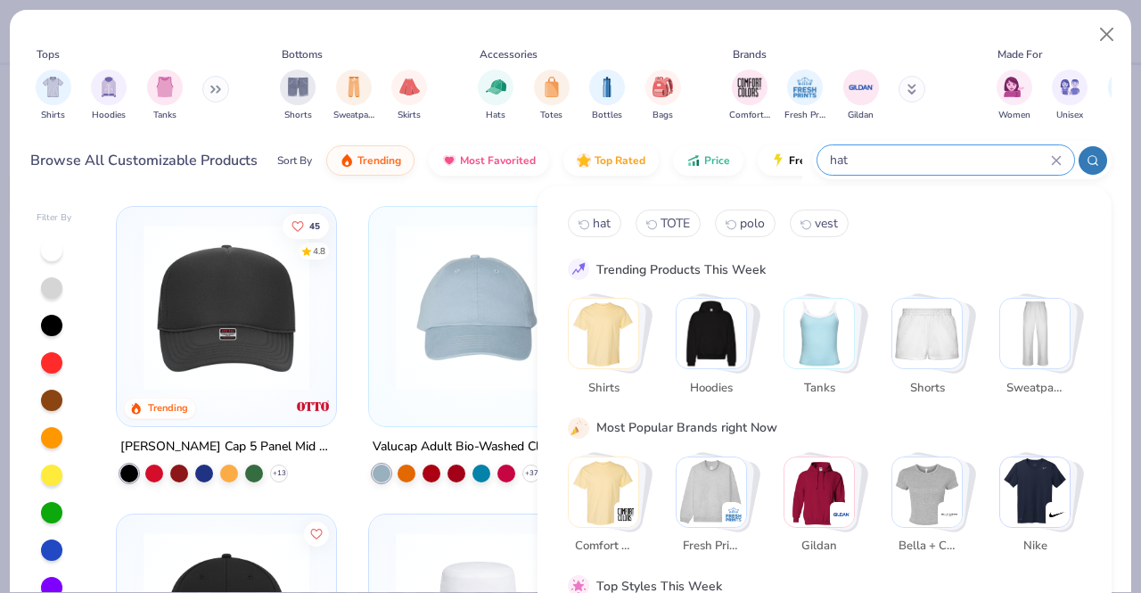
type input "hat"
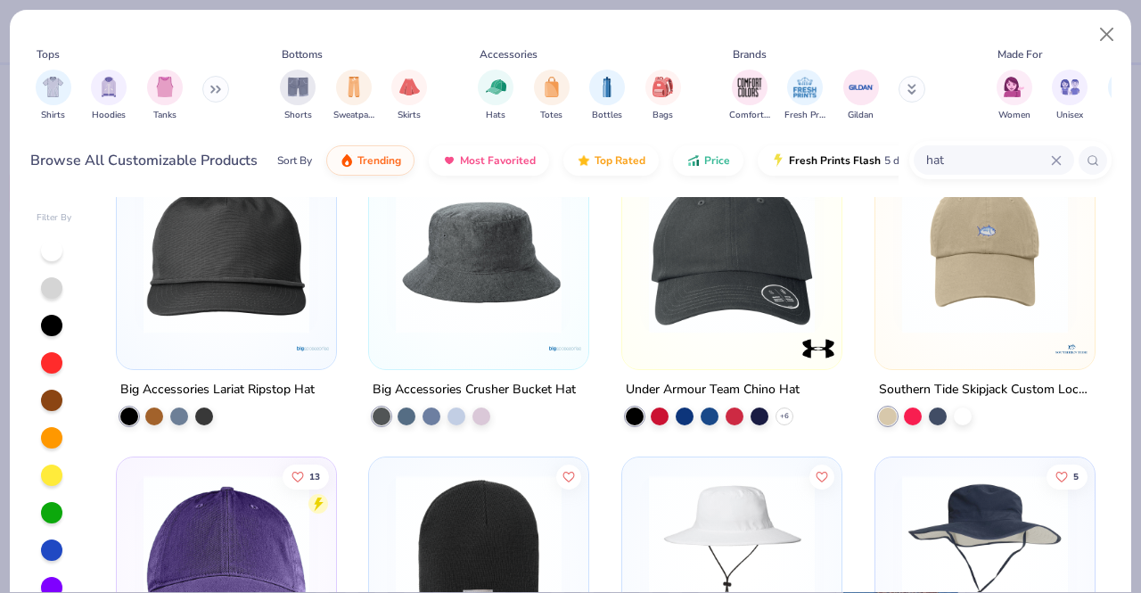
scroll to position [1248, 0]
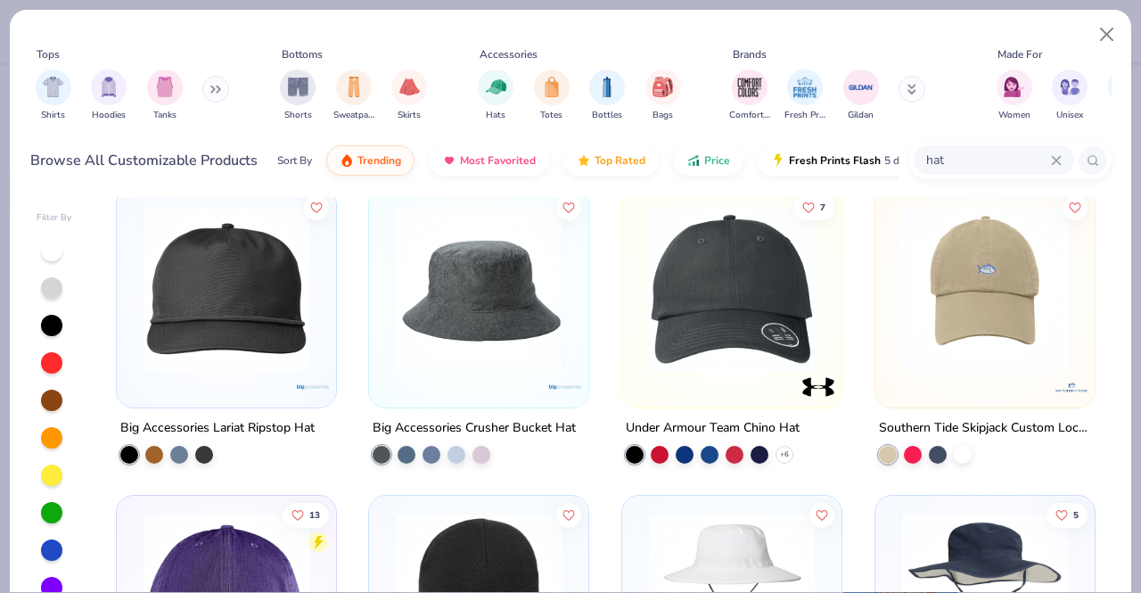
click at [681, 333] on img at bounding box center [732, 289] width 184 height 166
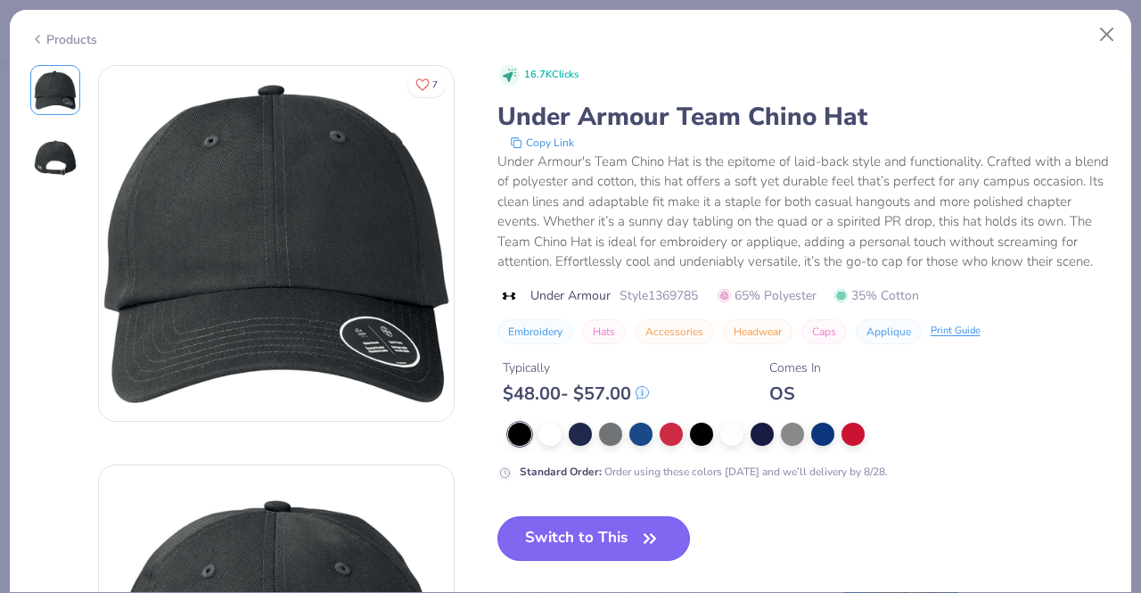
click at [596, 549] on button "Switch to This" at bounding box center [594, 538] width 193 height 45
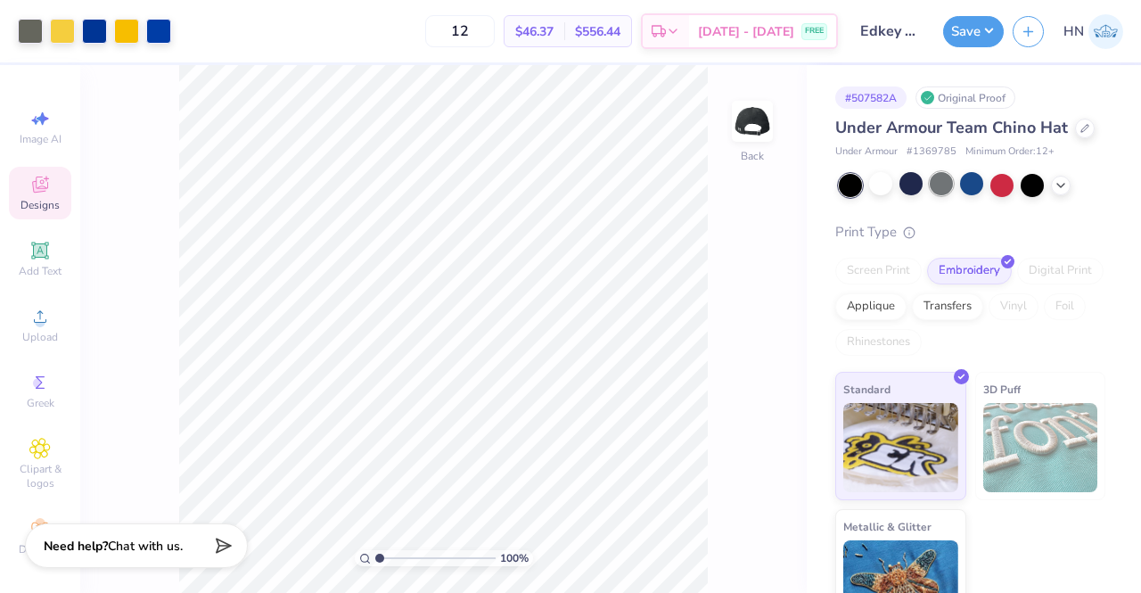
click at [952, 195] on div at bounding box center [941, 183] width 23 height 23
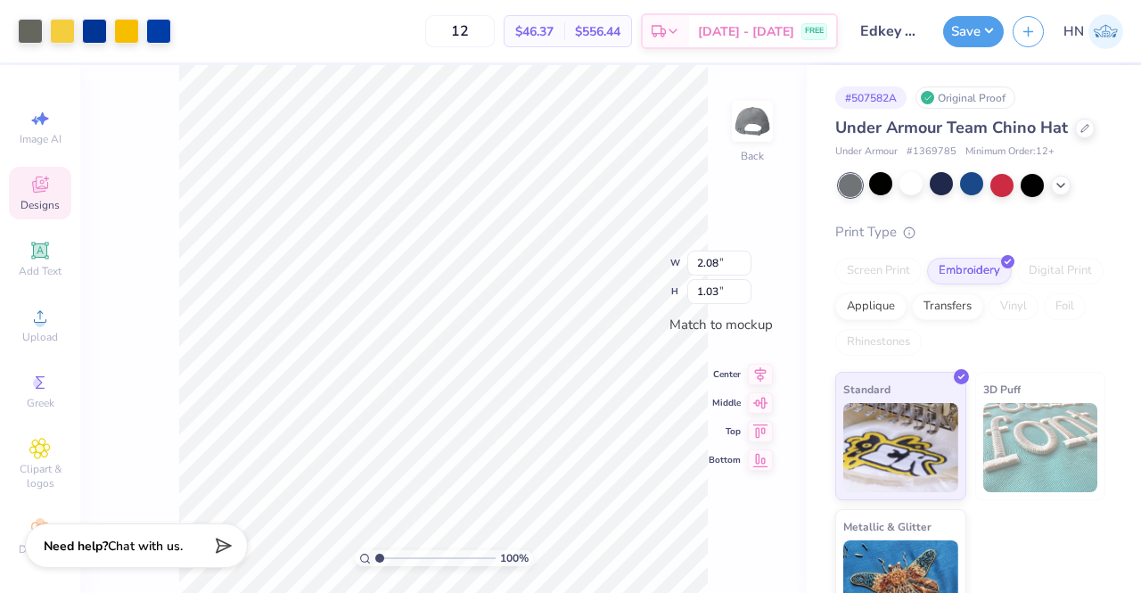
type input "2.55"
type input "1.27"
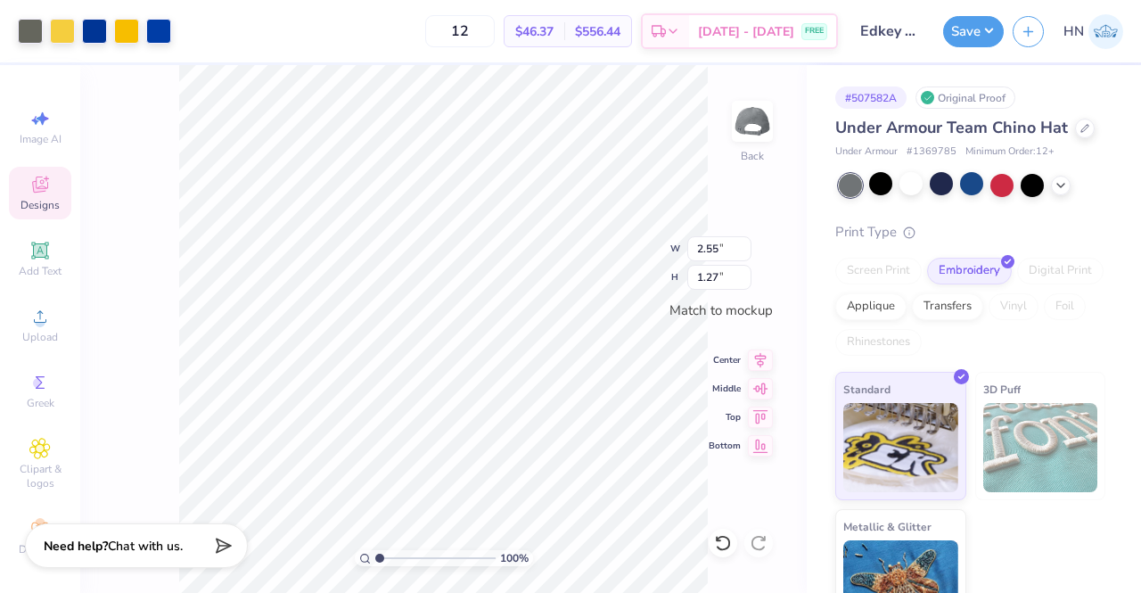
type input "3.24"
type input "1.61"
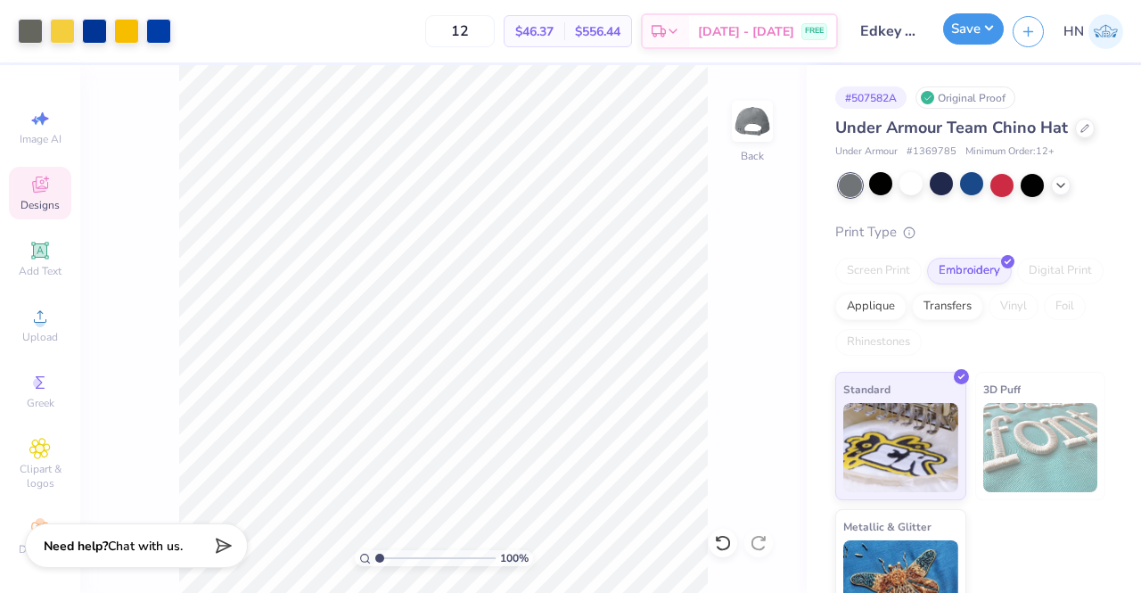
click at [979, 26] on button "Save" at bounding box center [973, 28] width 61 height 31
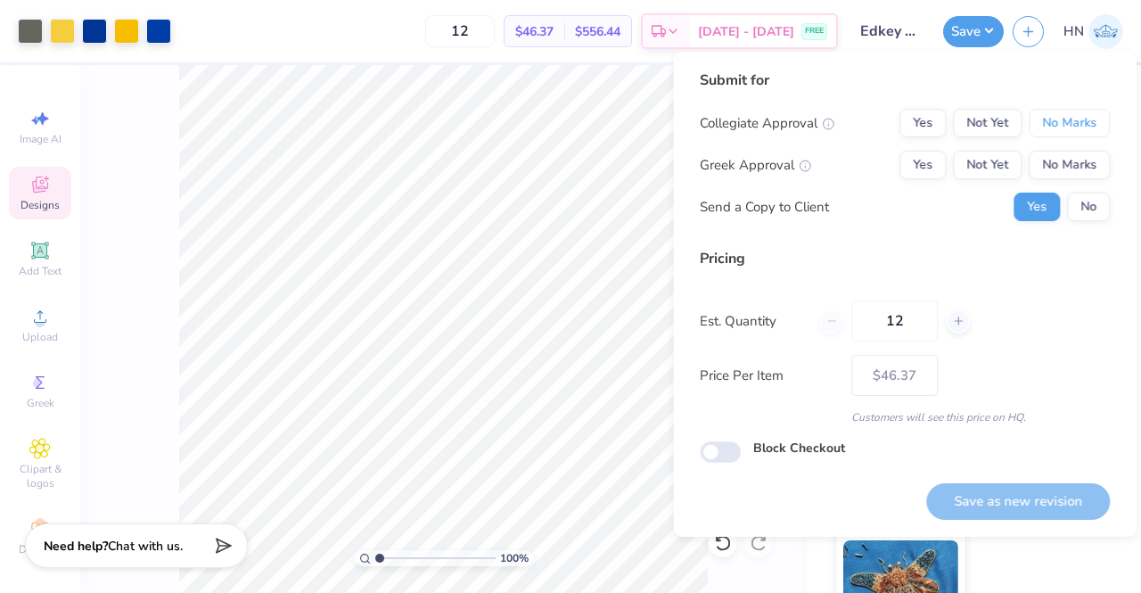
drag, startPoint x: 1059, startPoint y: 118, endPoint x: 1060, endPoint y: 149, distance: 31.2
click at [1059, 119] on button "No Marks" at bounding box center [1069, 123] width 81 height 29
click at [1060, 153] on button "No Marks" at bounding box center [1069, 165] width 81 height 29
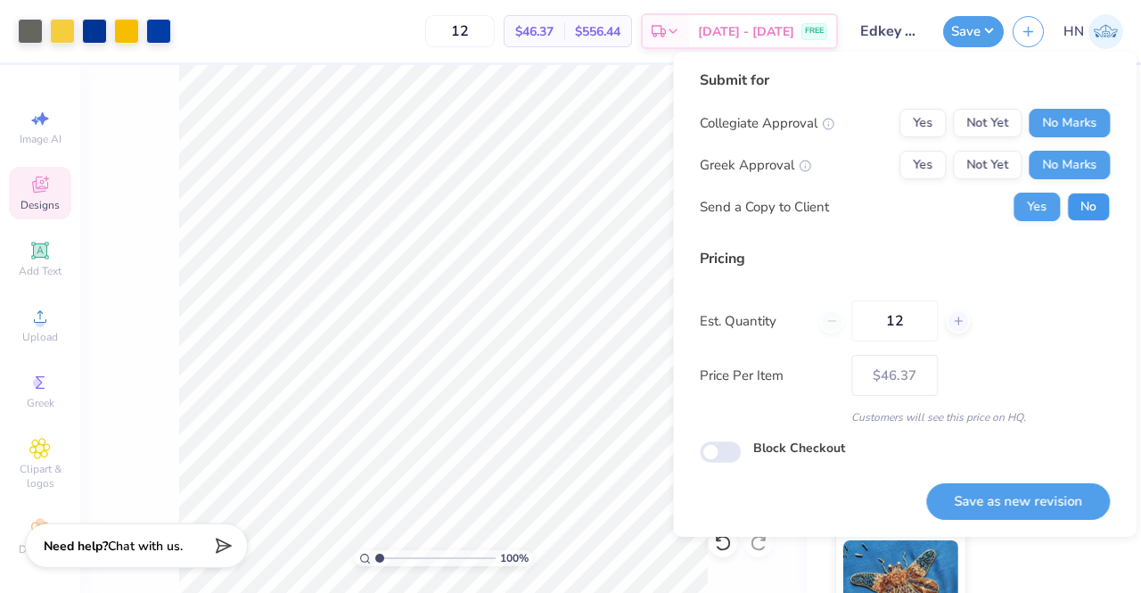
click at [1085, 197] on button "No" at bounding box center [1088, 207] width 43 height 29
click at [1015, 499] on button "Save as new revision" at bounding box center [1018, 501] width 184 height 37
type input "– –"
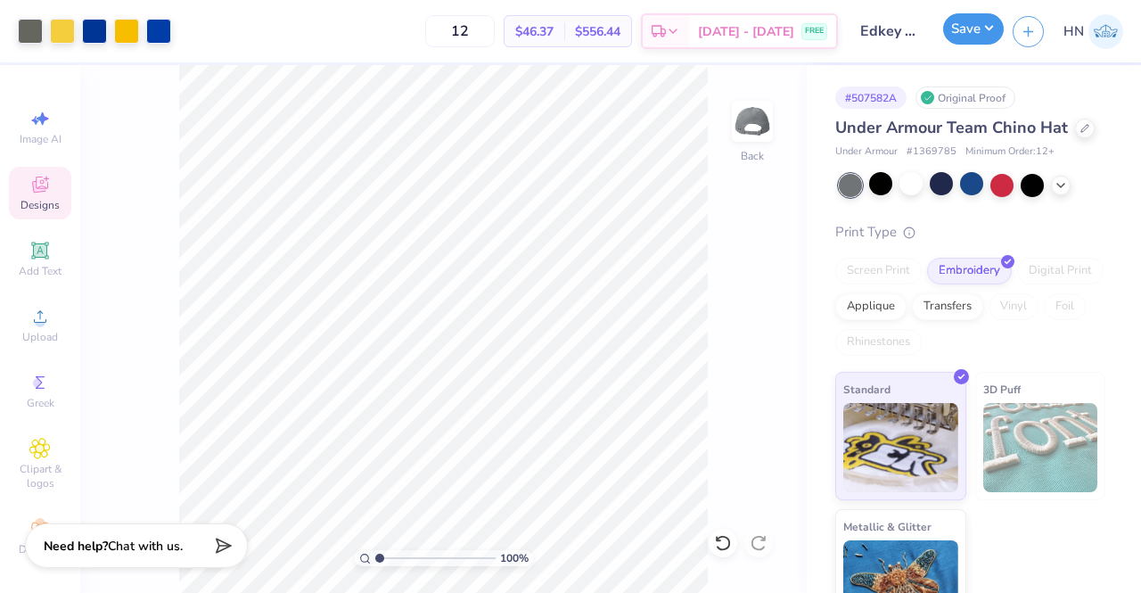
click at [999, 22] on button "Save" at bounding box center [973, 28] width 61 height 31
click at [1081, 131] on icon at bounding box center [1085, 126] width 9 height 9
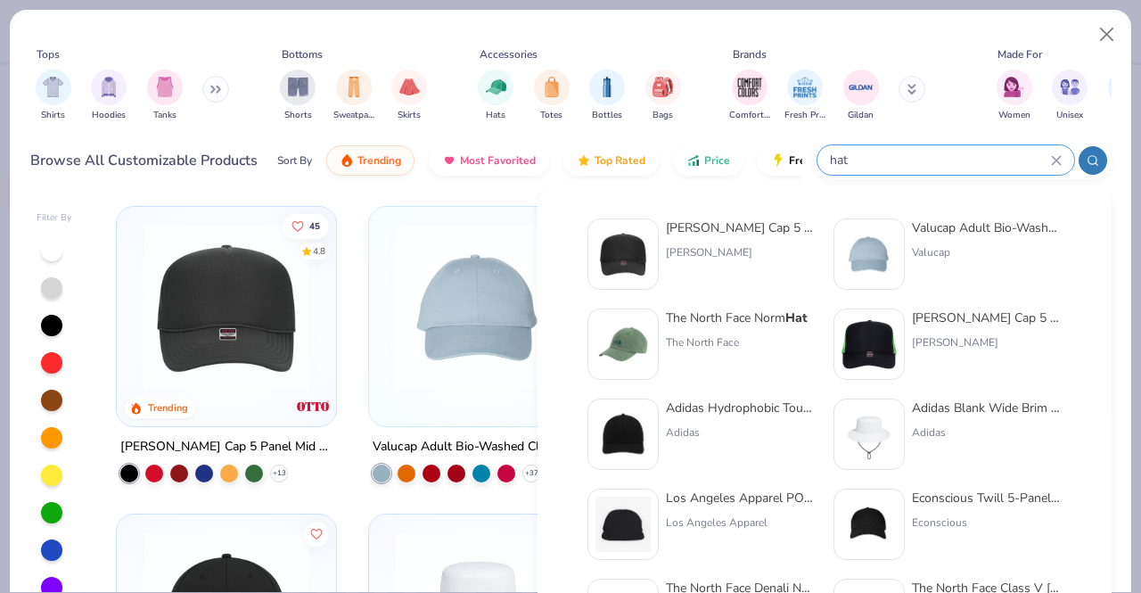
click at [960, 169] on input "hat" at bounding box center [939, 160] width 223 height 21
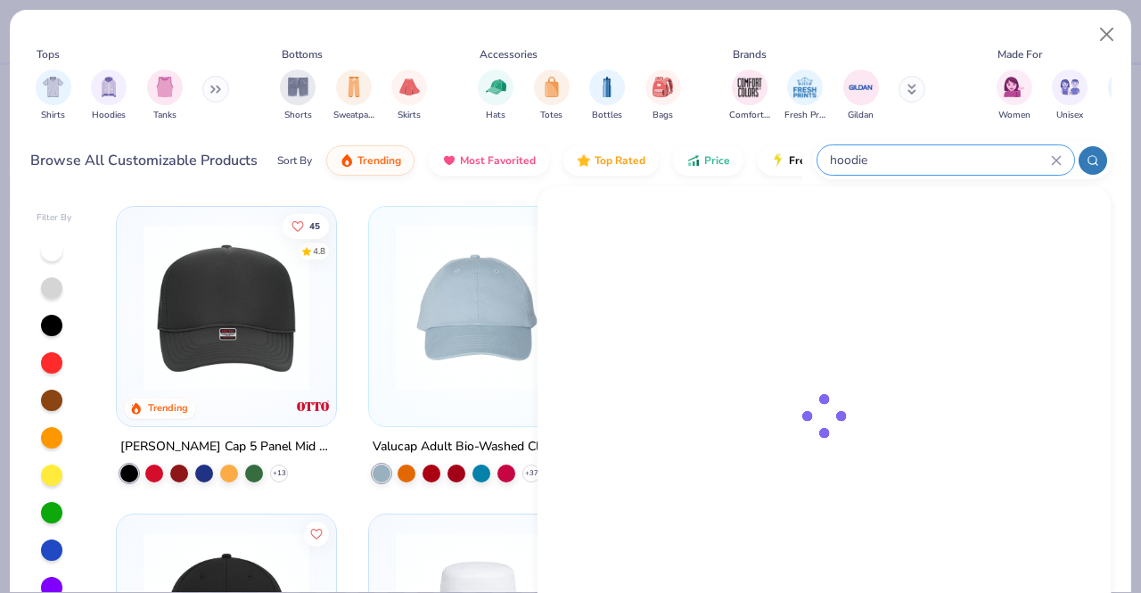
type input "hoodie"
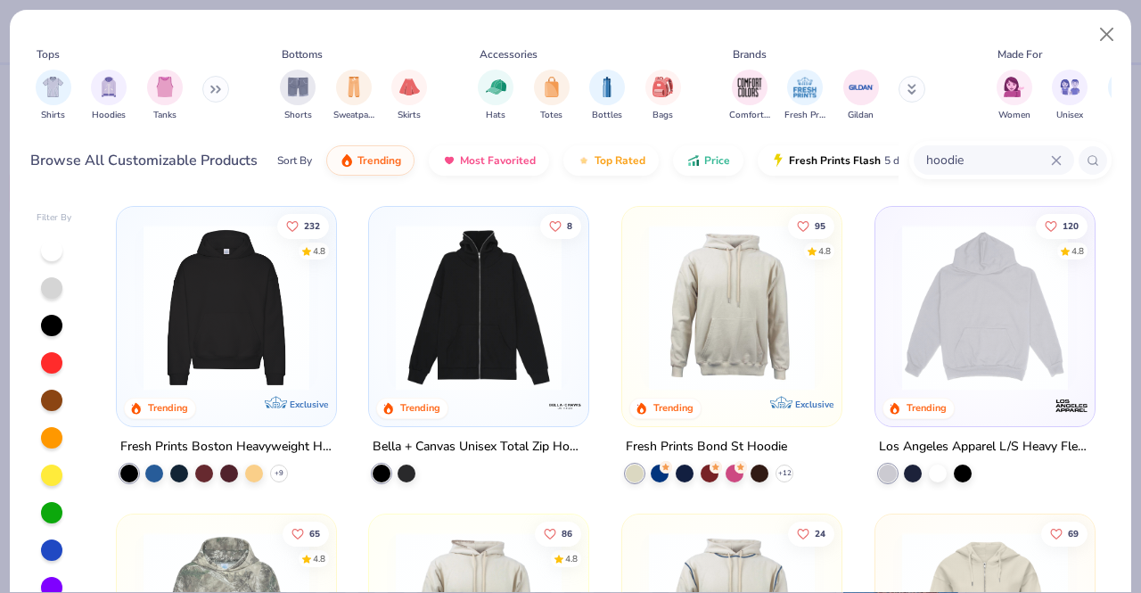
click at [162, 341] on img at bounding box center [227, 308] width 184 height 166
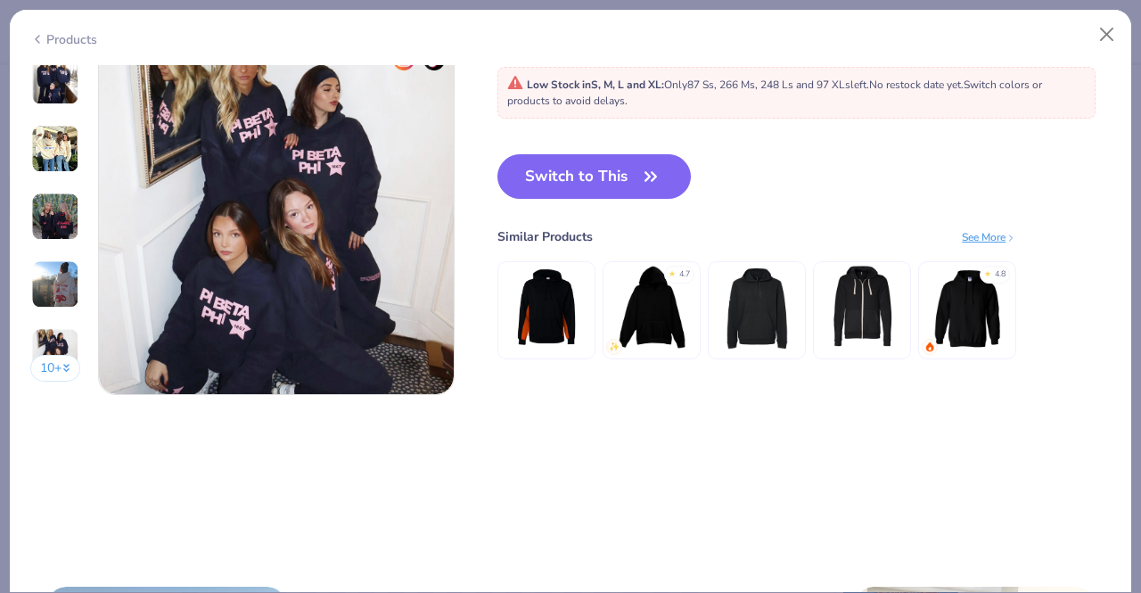
scroll to position [2447, 0]
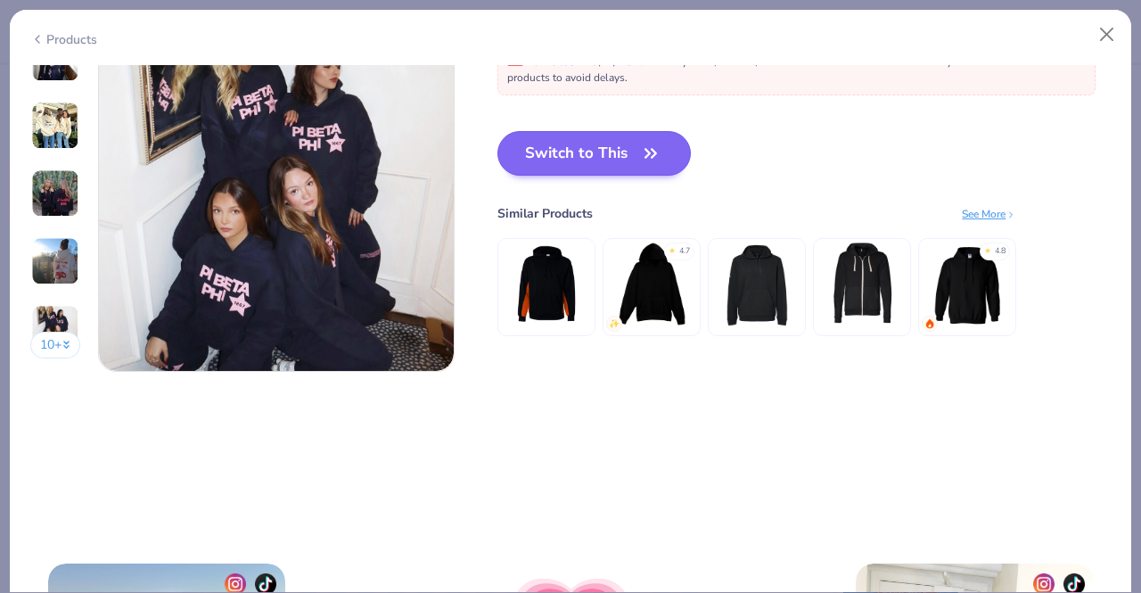
click at [567, 144] on button "Switch to This" at bounding box center [594, 153] width 193 height 45
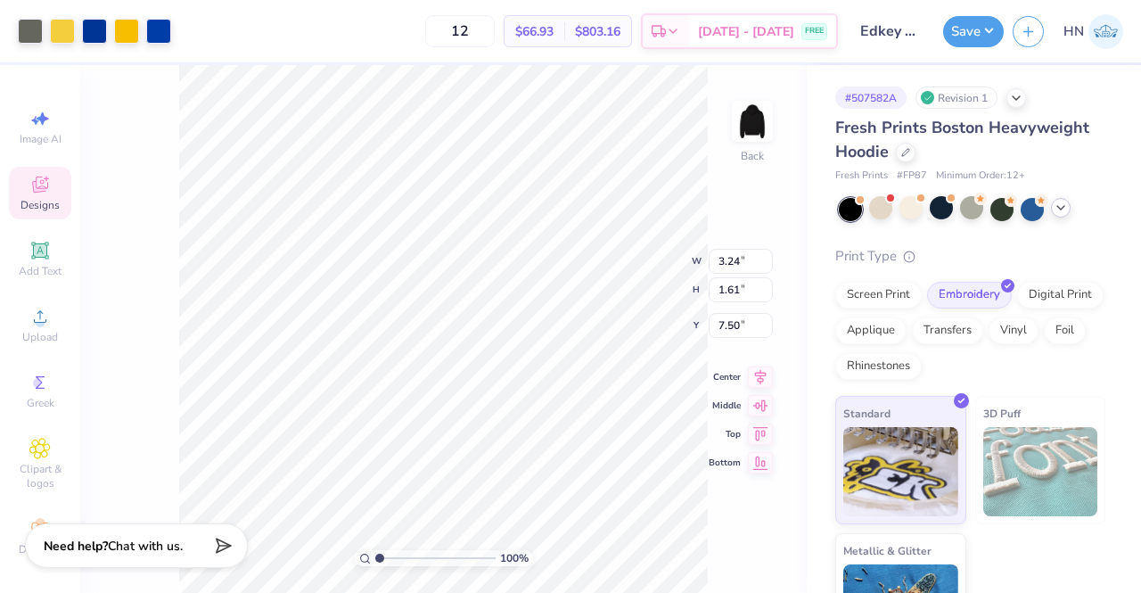
click at [1058, 208] on icon at bounding box center [1061, 208] width 14 height 14
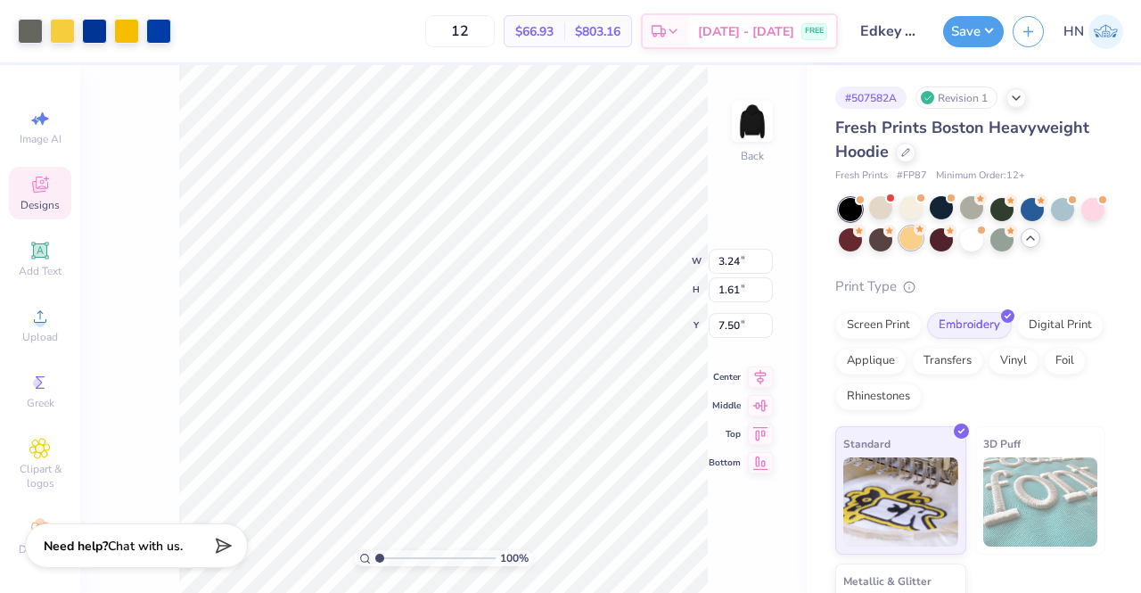
click at [923, 240] on div at bounding box center [911, 237] width 23 height 23
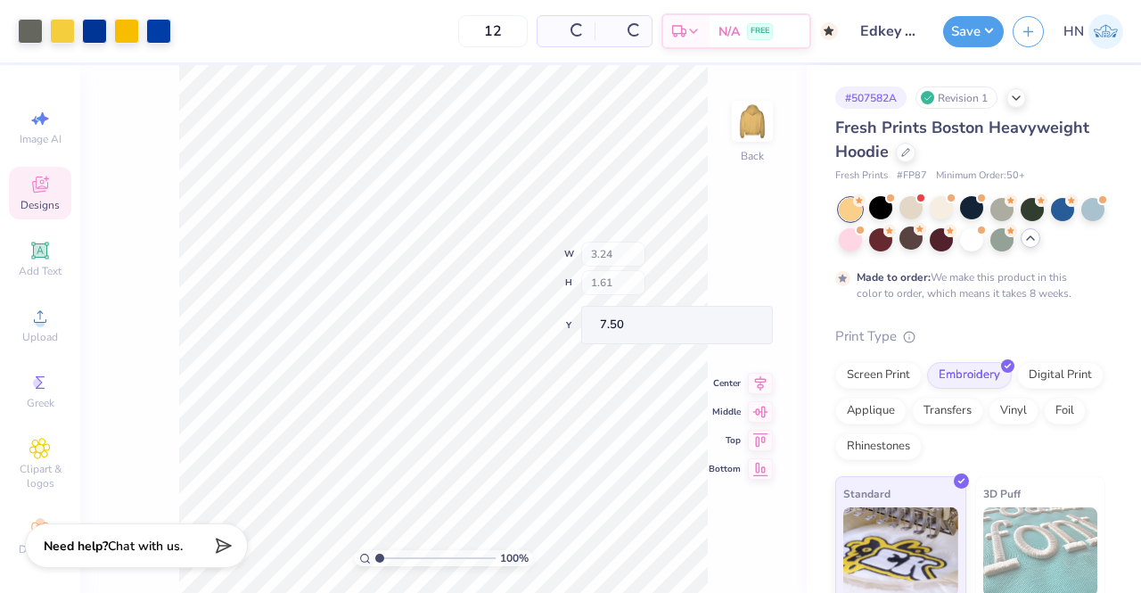
type input "50"
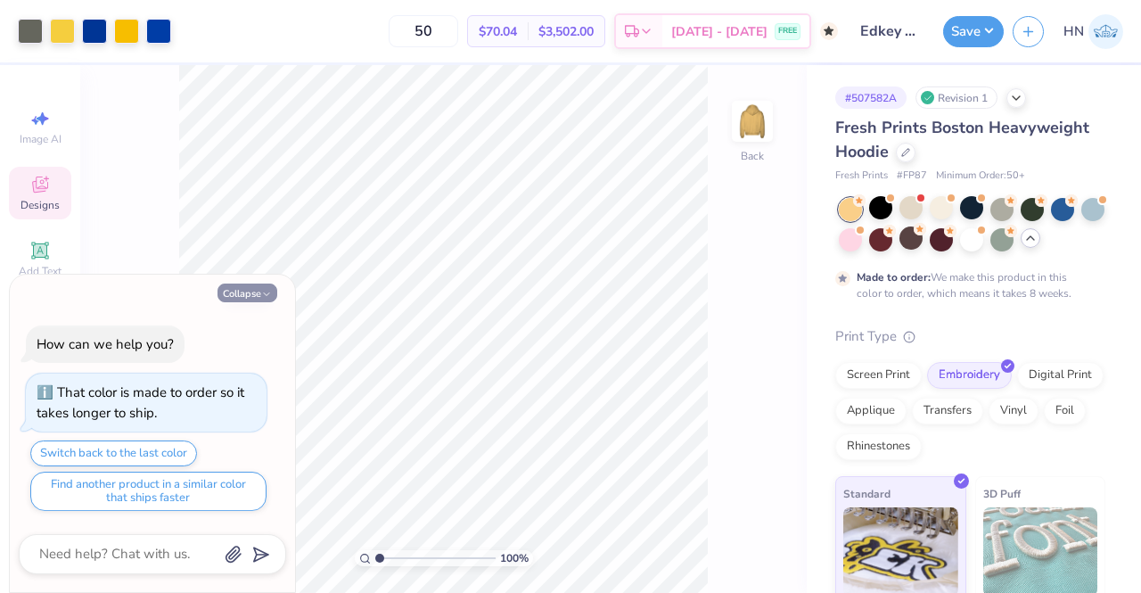
click at [267, 292] on icon "button" at bounding box center [266, 294] width 11 height 11
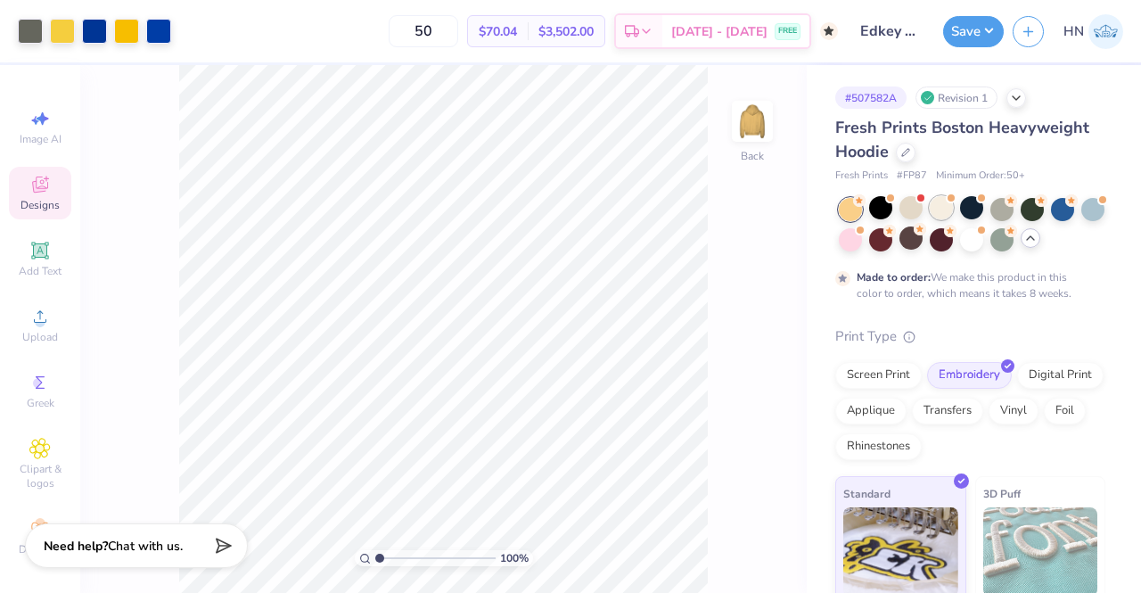
click at [943, 211] on div at bounding box center [941, 207] width 23 height 23
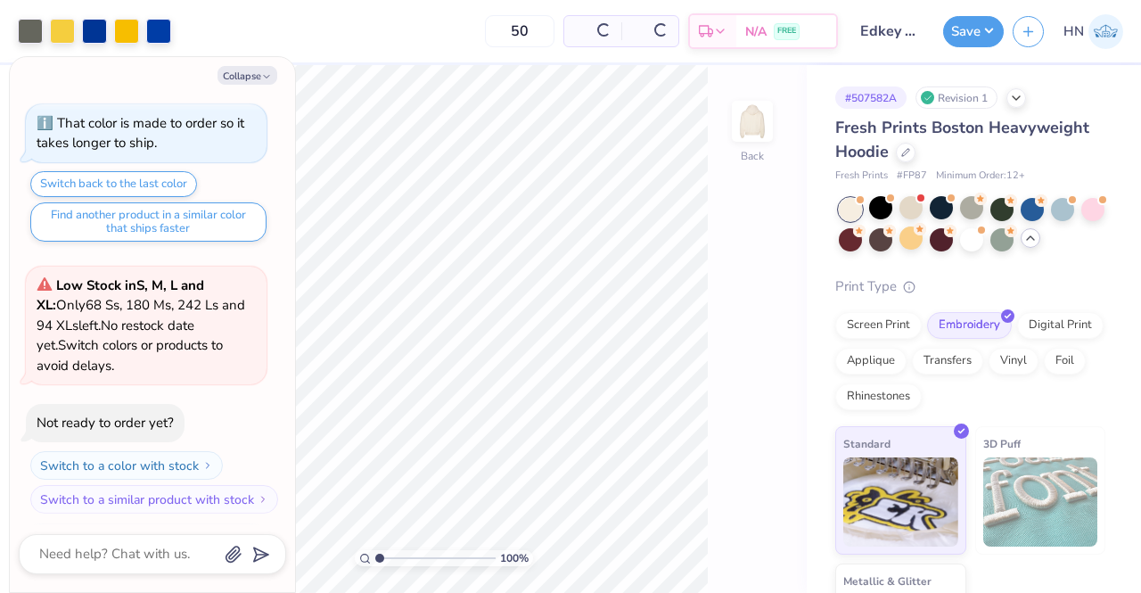
scroll to position [161, 0]
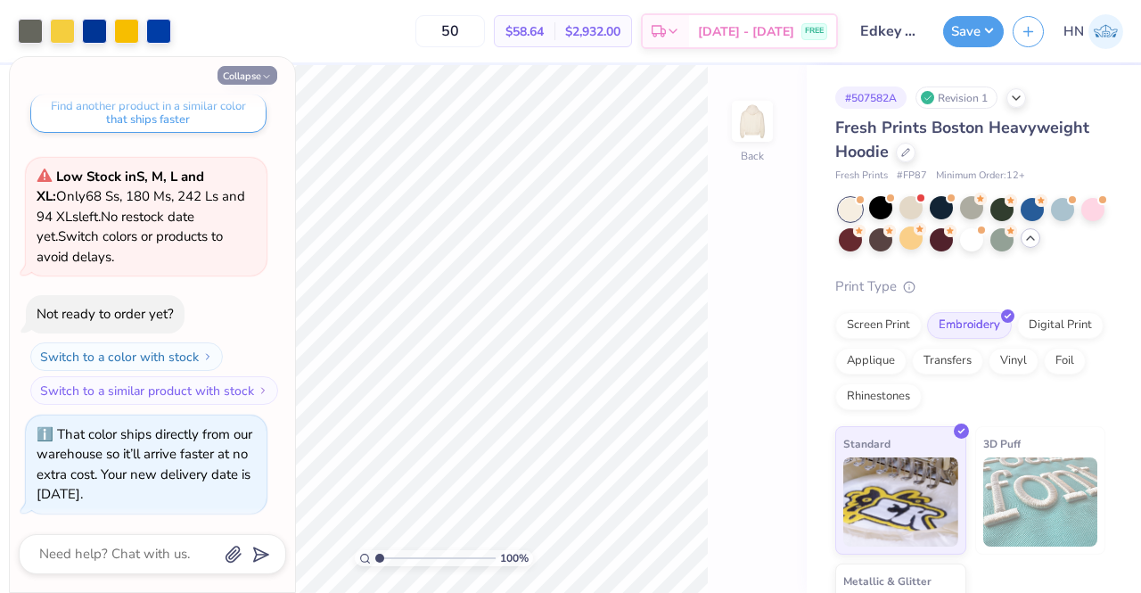
click at [242, 77] on button "Collapse" at bounding box center [248, 75] width 60 height 19
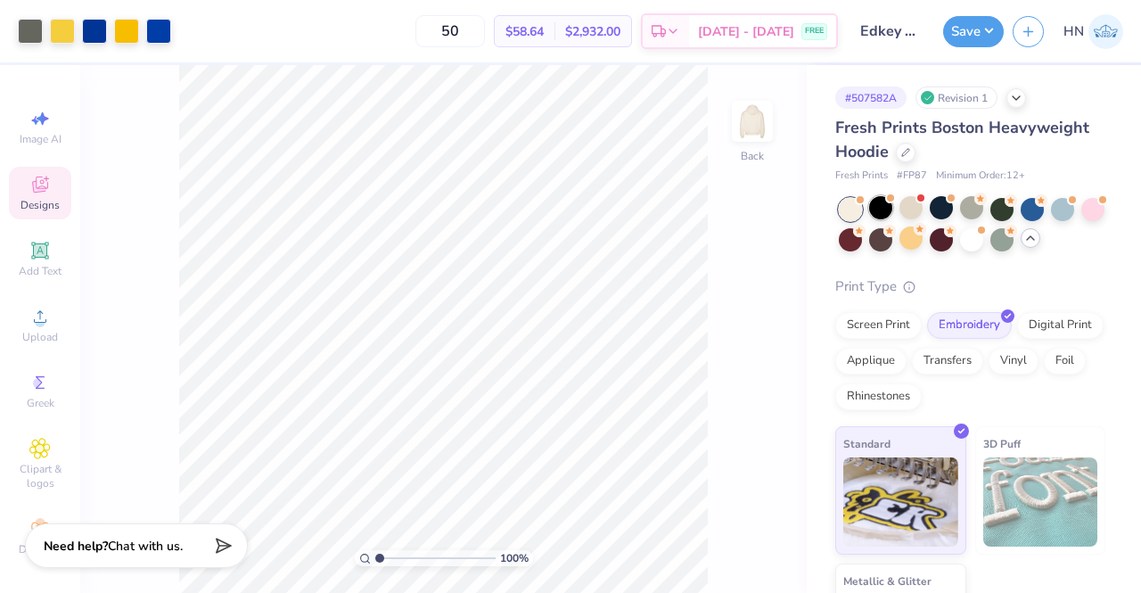
click at [890, 205] on div at bounding box center [880, 207] width 23 height 23
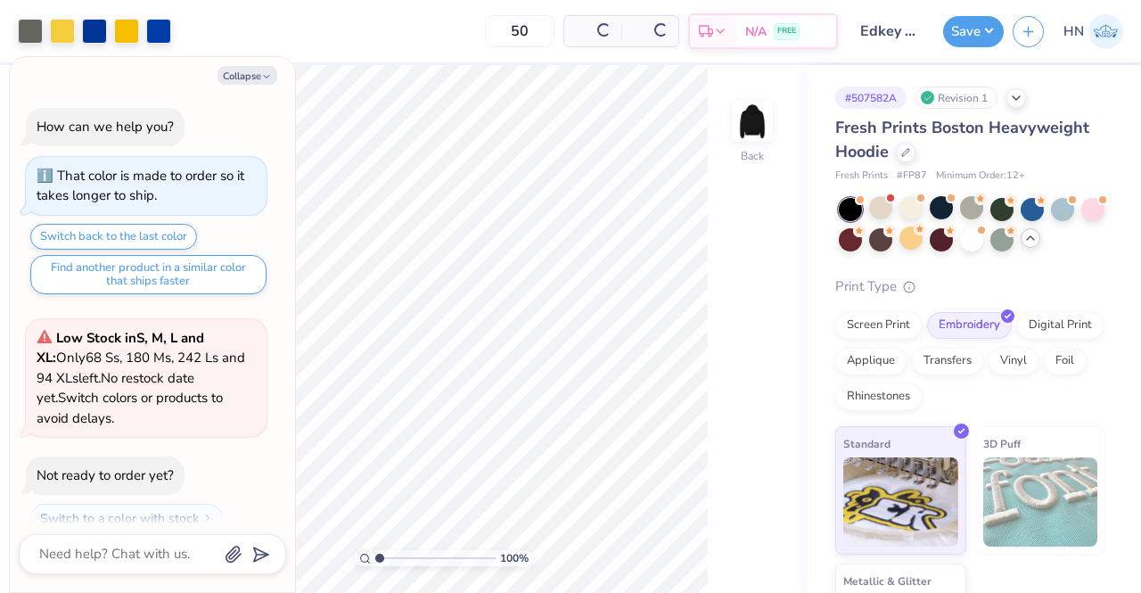
scroll to position [433, 0]
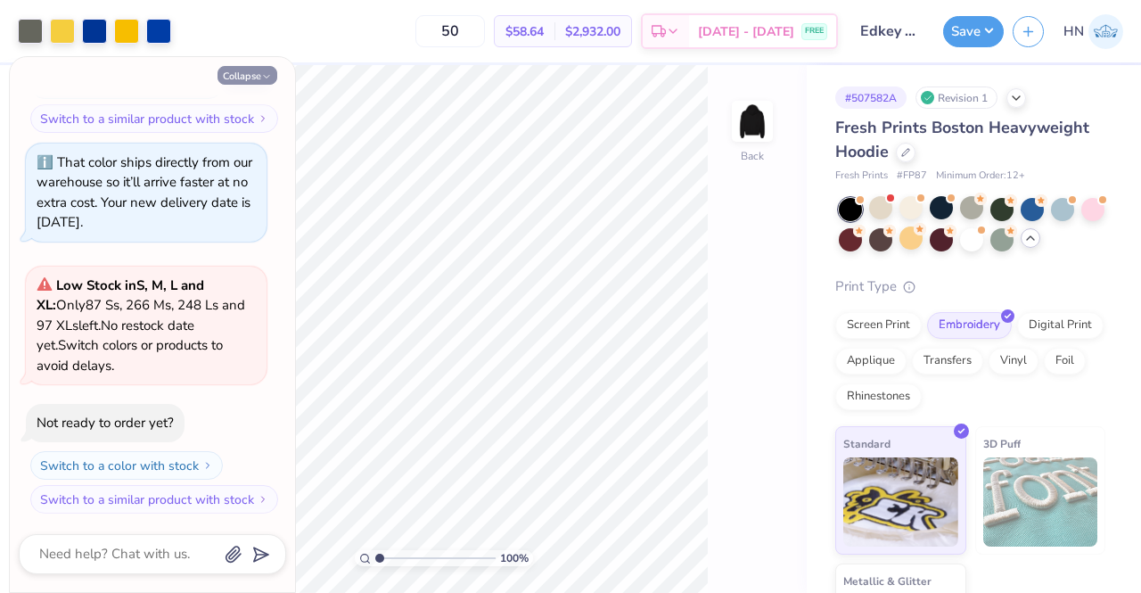
click at [234, 79] on button "Collapse" at bounding box center [248, 75] width 60 height 19
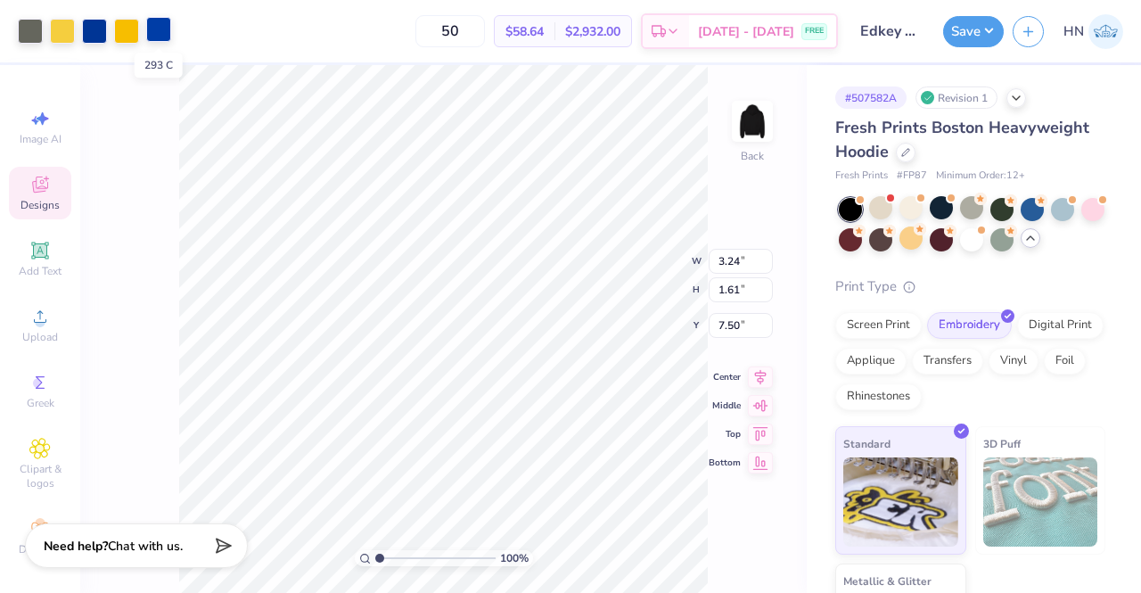
click at [160, 27] on div at bounding box center [158, 29] width 25 height 25
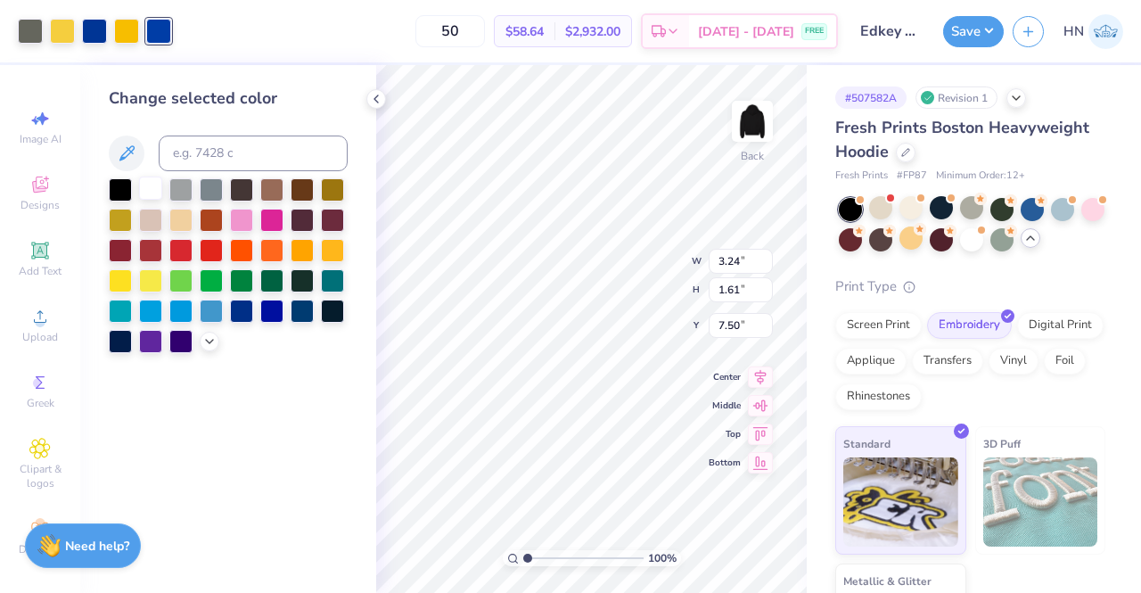
click at [148, 184] on div at bounding box center [150, 188] width 23 height 23
click at [95, 27] on div at bounding box center [94, 29] width 25 height 25
click at [148, 183] on div at bounding box center [150, 188] width 23 height 23
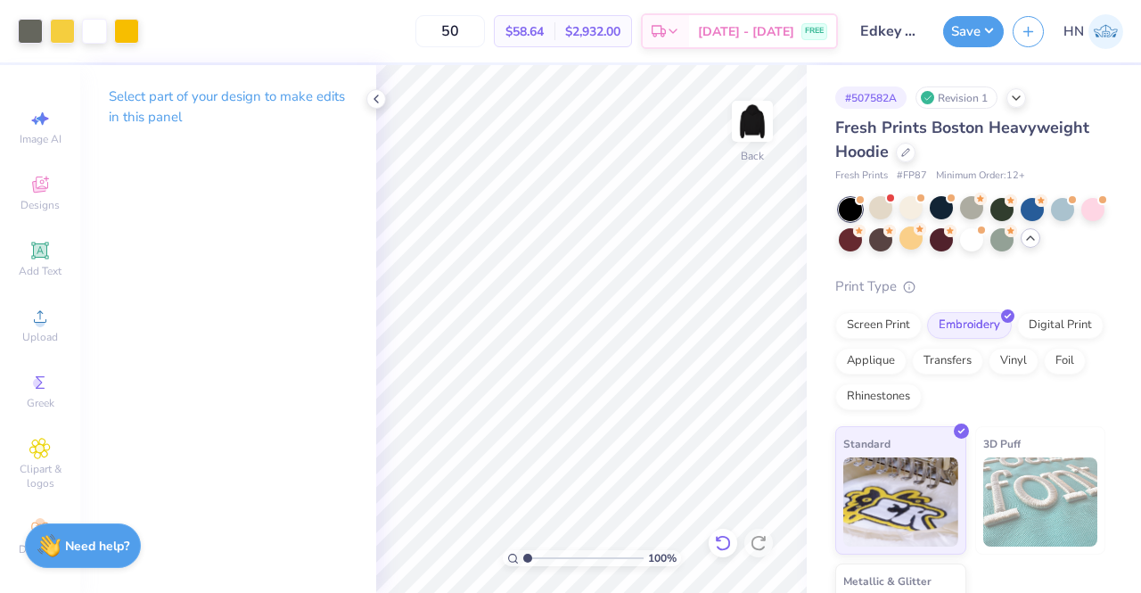
click at [721, 546] on icon at bounding box center [723, 543] width 18 height 18
click at [1063, 212] on div at bounding box center [1062, 207] width 23 height 23
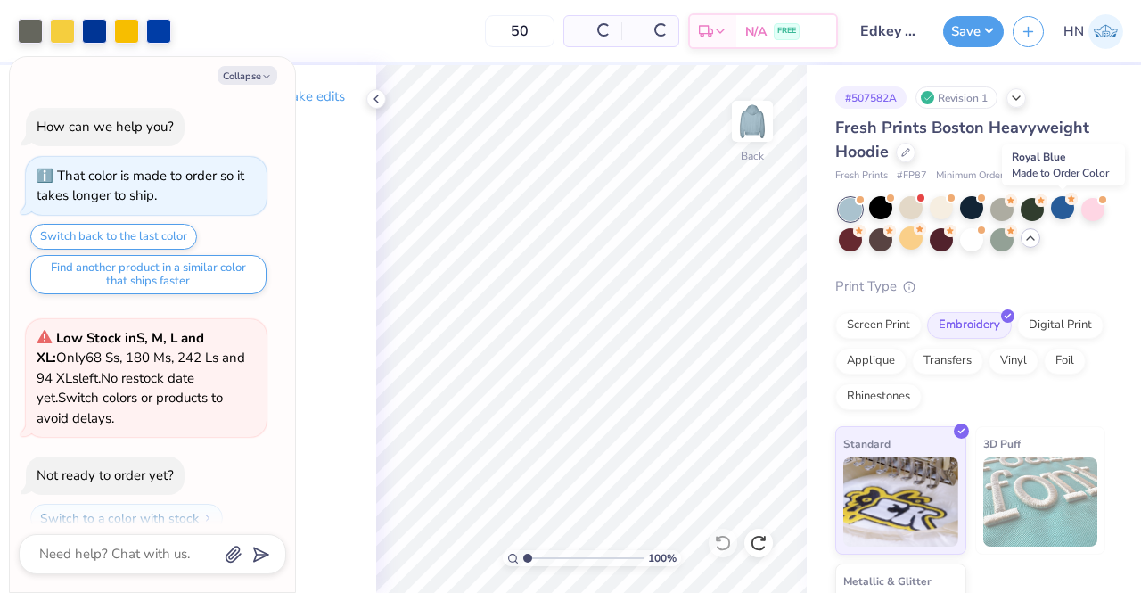
scroll to position [705, 0]
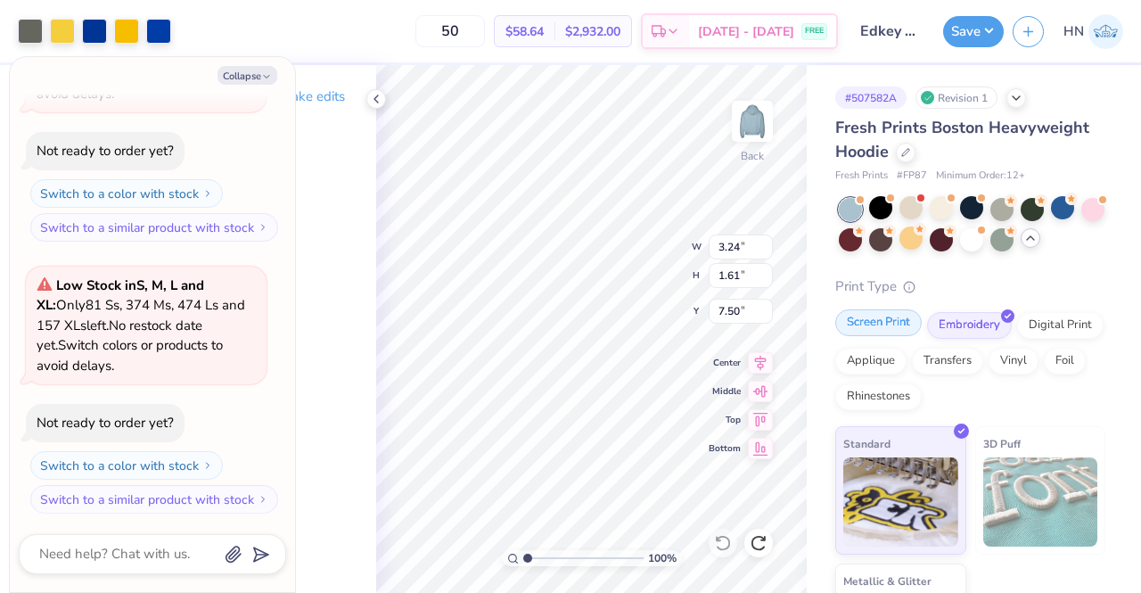
type textarea "x"
type input "5.14"
type input "2.56"
type textarea "x"
type input "3.00"
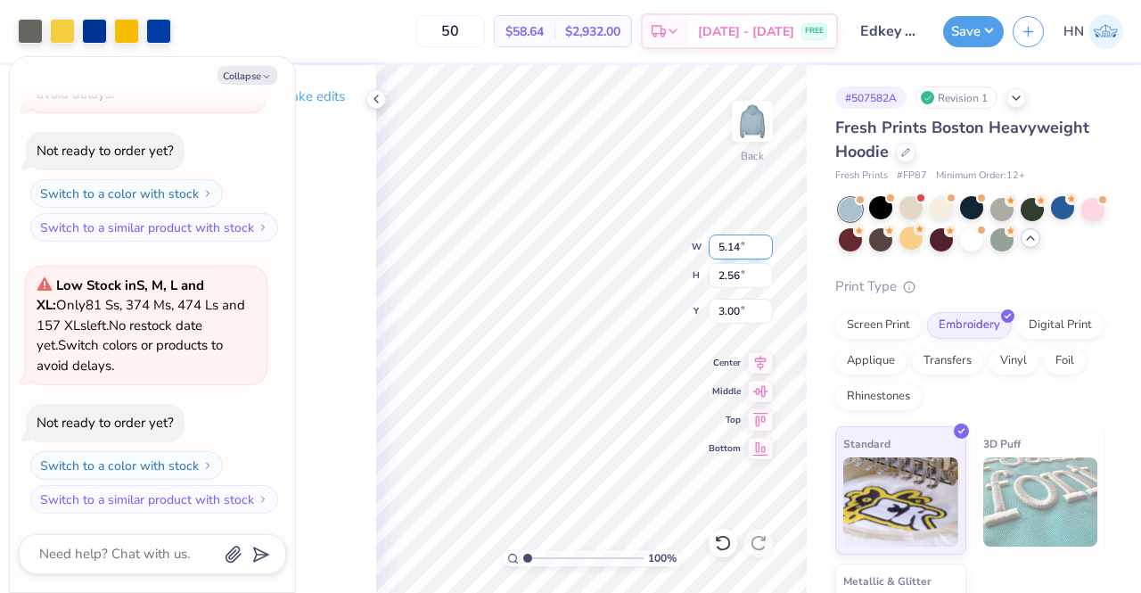
drag, startPoint x: 740, startPoint y: 251, endPoint x: 722, endPoint y: 247, distance: 18.2
click at [722, 247] on input "5.14" at bounding box center [741, 246] width 64 height 25
type input "5"
type input "4.00"
type textarea "x"
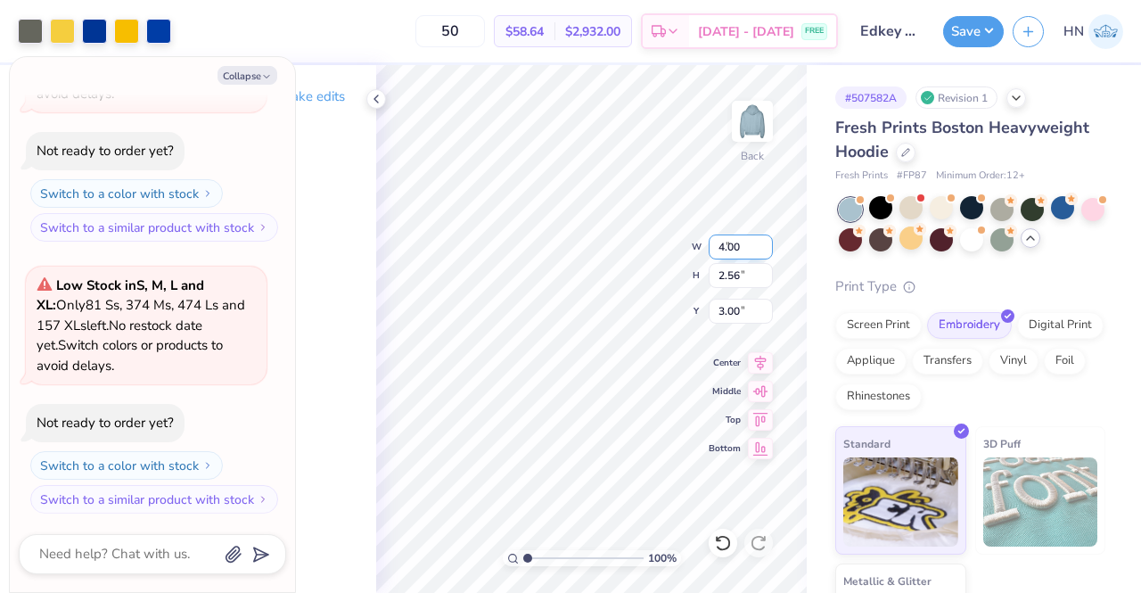
type input "1.99"
type input "3.28"
type textarea "x"
type input "3.00"
click at [258, 79] on button "Collapse" at bounding box center [248, 75] width 60 height 19
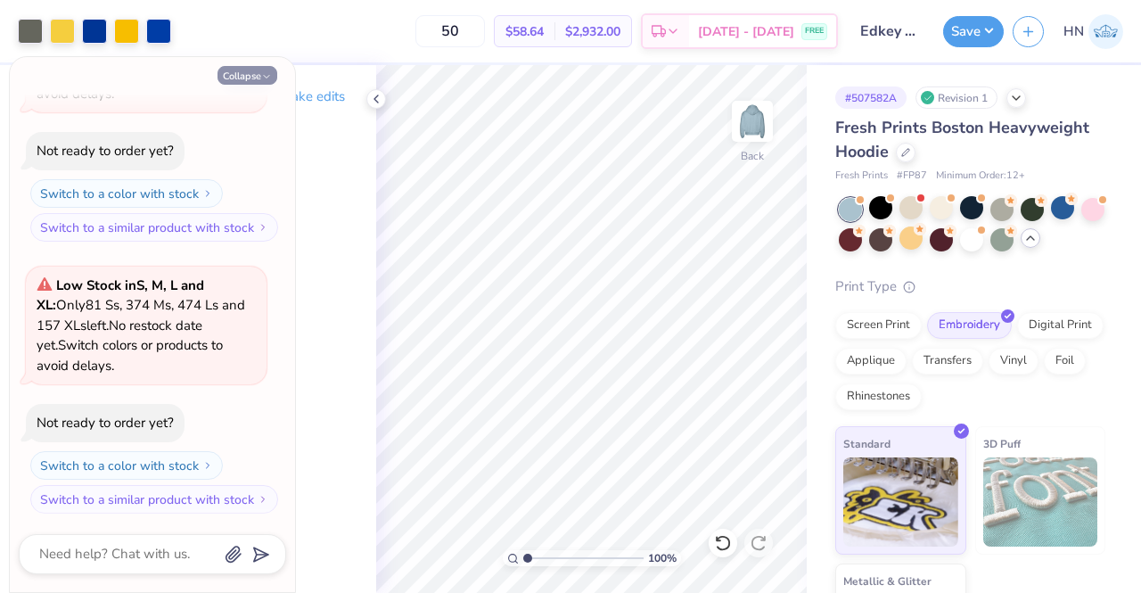
type textarea "x"
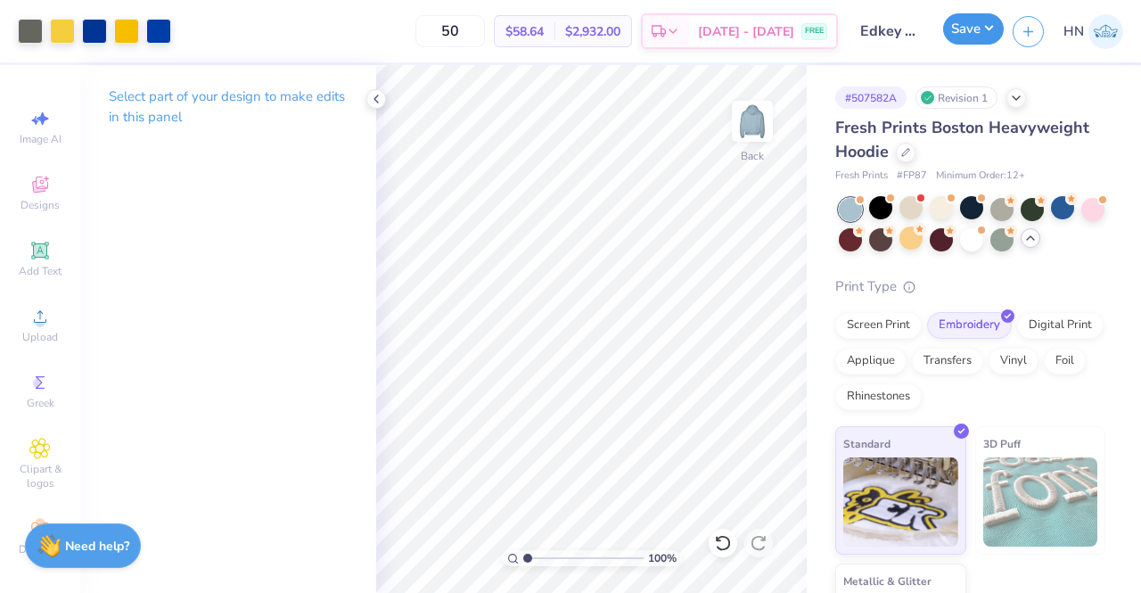
click at [981, 13] on button "Save" at bounding box center [973, 28] width 61 height 31
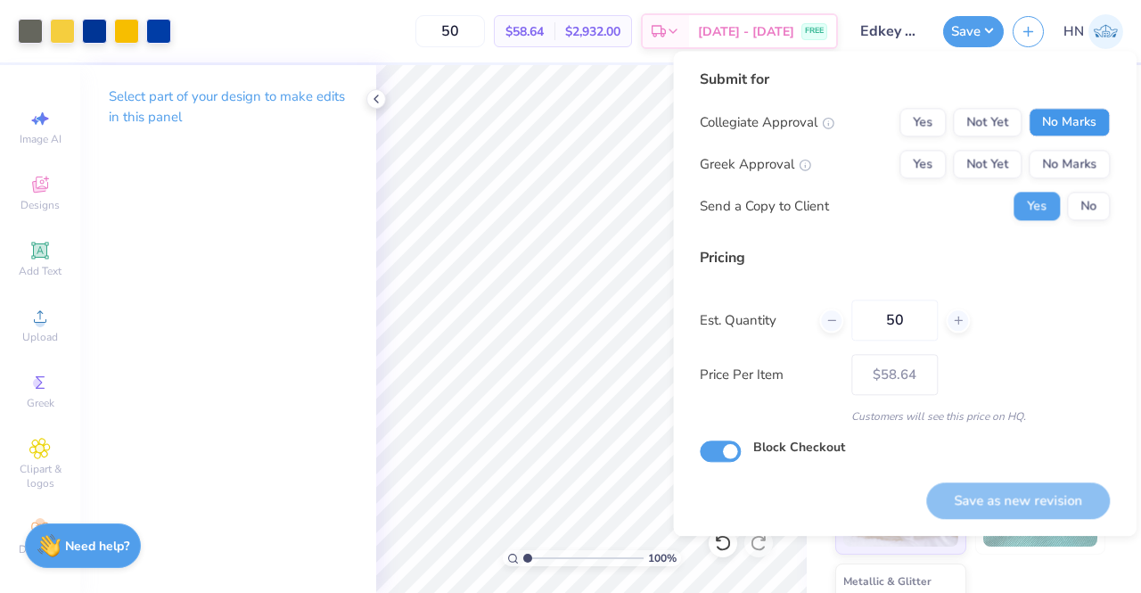
click at [1053, 126] on button "No Marks" at bounding box center [1069, 122] width 81 height 29
click at [1059, 148] on div "Collegiate Approval Yes Not Yet No Marks Greek Approval Yes Not Yet No Marks Se…" at bounding box center [905, 164] width 410 height 112
click at [1061, 155] on button "No Marks" at bounding box center [1069, 164] width 81 height 29
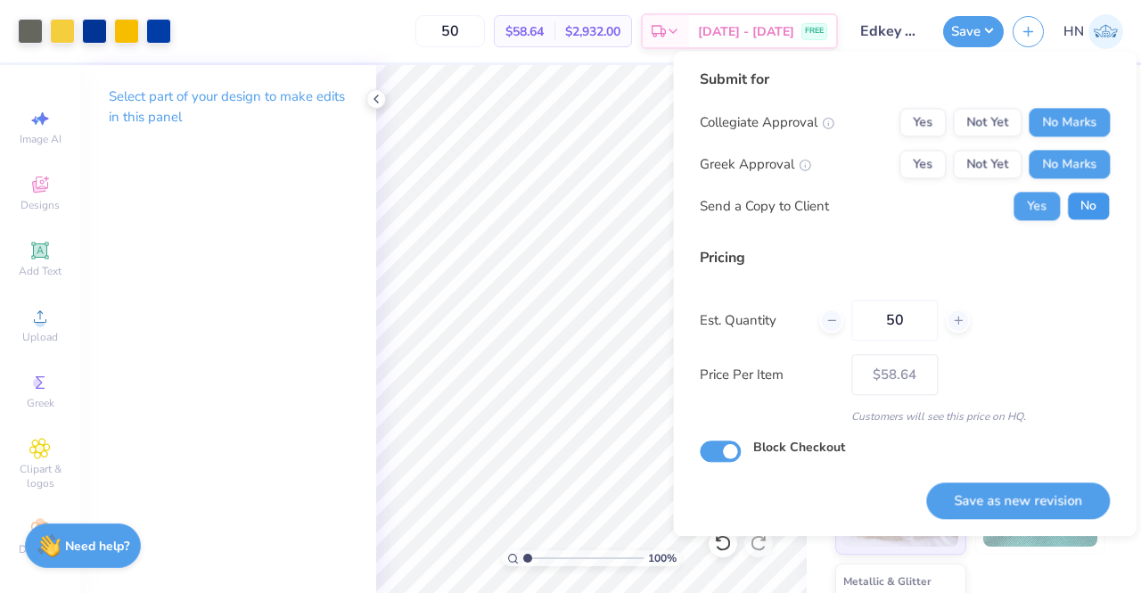
click at [1086, 217] on button "No" at bounding box center [1088, 206] width 43 height 29
drag, startPoint x: 1011, startPoint y: 491, endPoint x: 813, endPoint y: 473, distance: 198.7
click at [1007, 491] on button "Save as new revision" at bounding box center [1018, 500] width 184 height 37
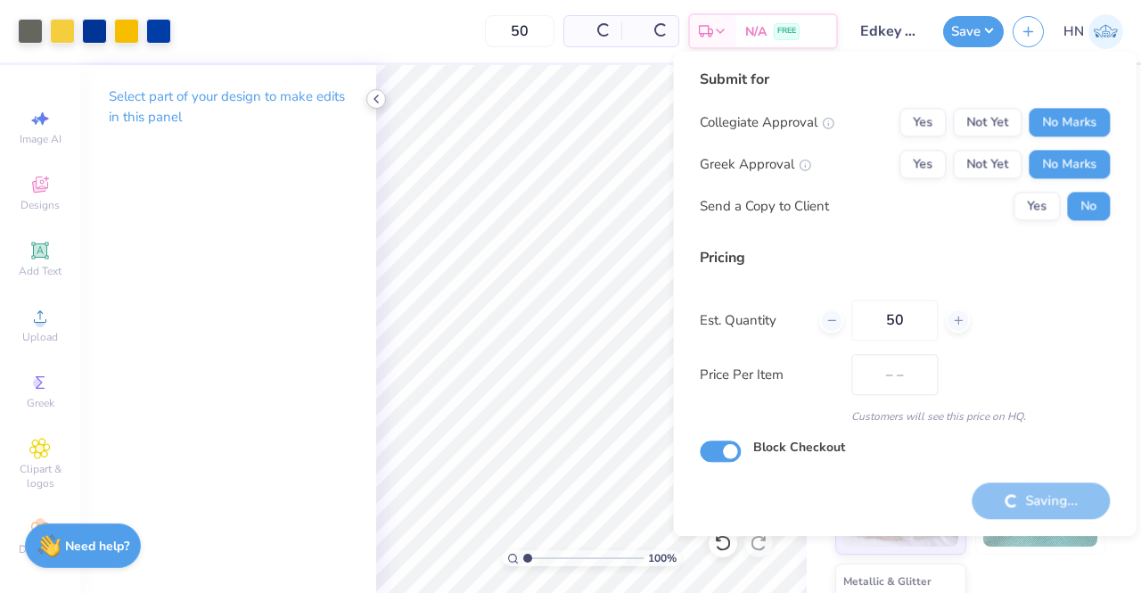
click at [374, 96] on icon at bounding box center [376, 99] width 14 height 14
type input "$58.64"
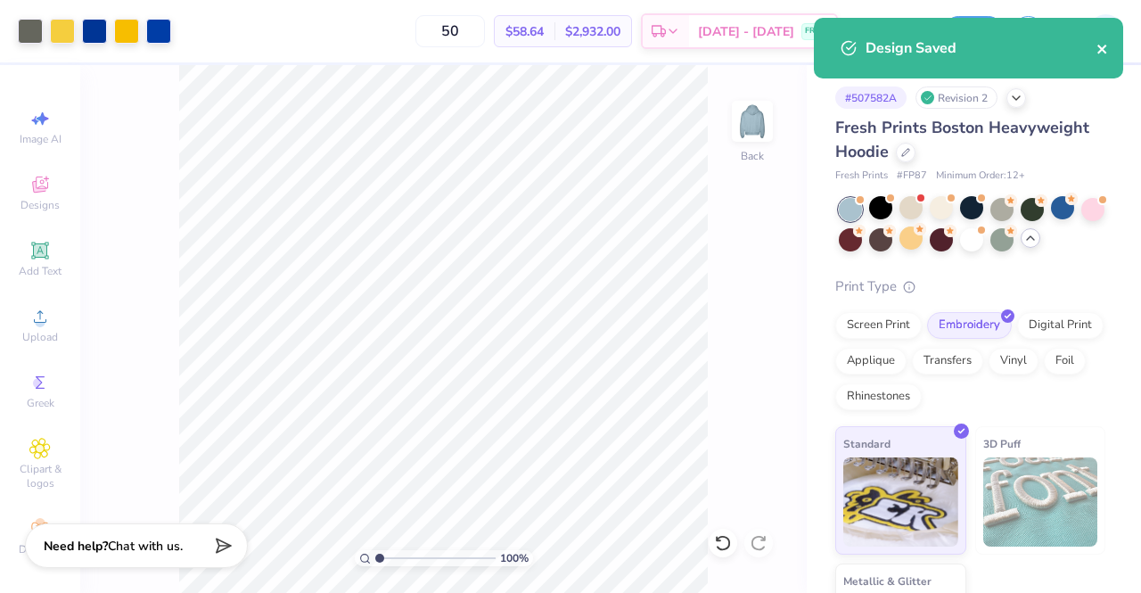
click at [1101, 45] on icon "close" at bounding box center [1103, 49] width 12 height 14
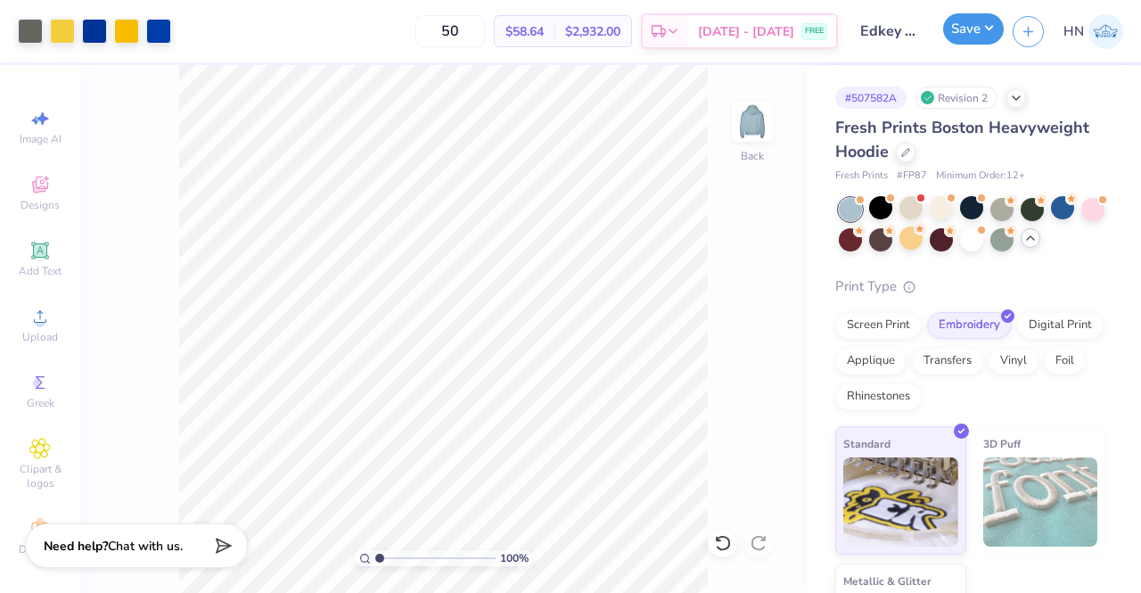
click at [965, 31] on button "Save" at bounding box center [973, 28] width 61 height 31
click at [901, 146] on icon at bounding box center [905, 150] width 9 height 9
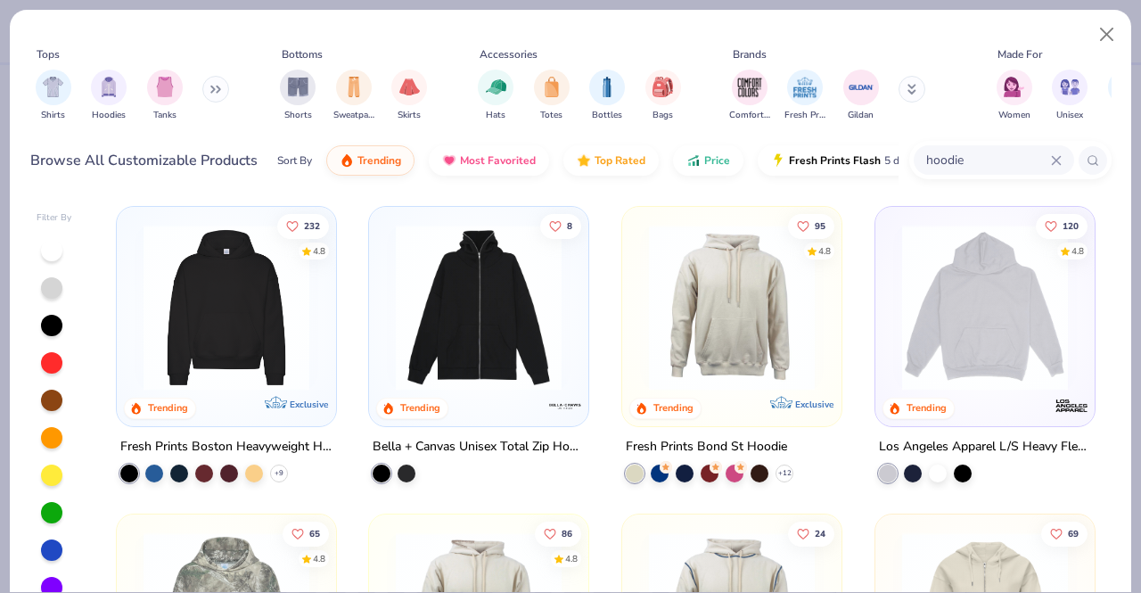
click at [1056, 161] on icon at bounding box center [1056, 160] width 11 height 11
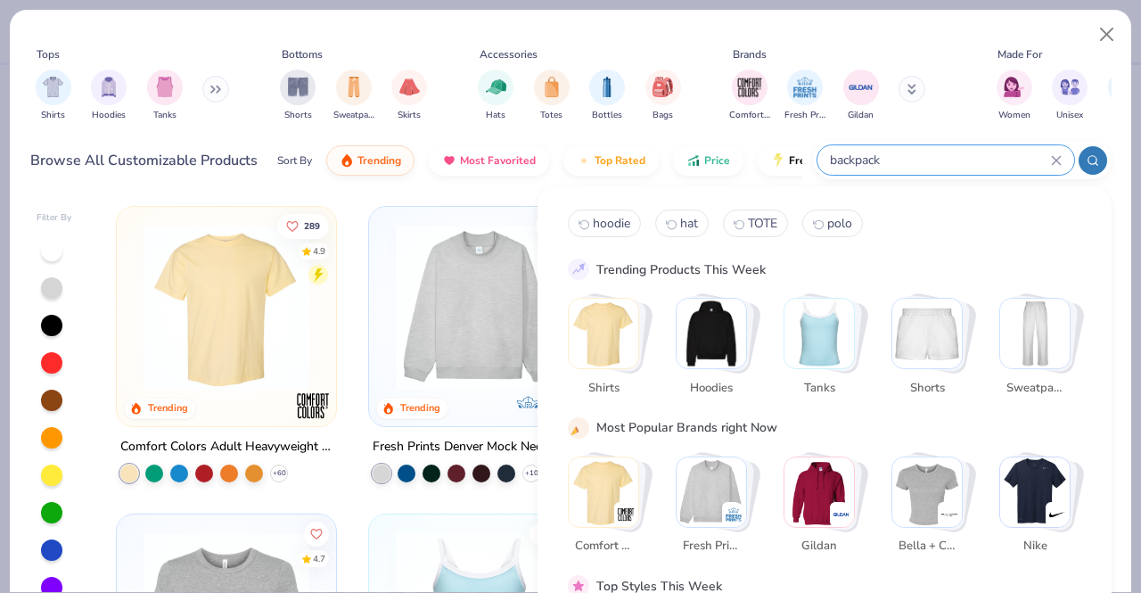
type input "backpack"
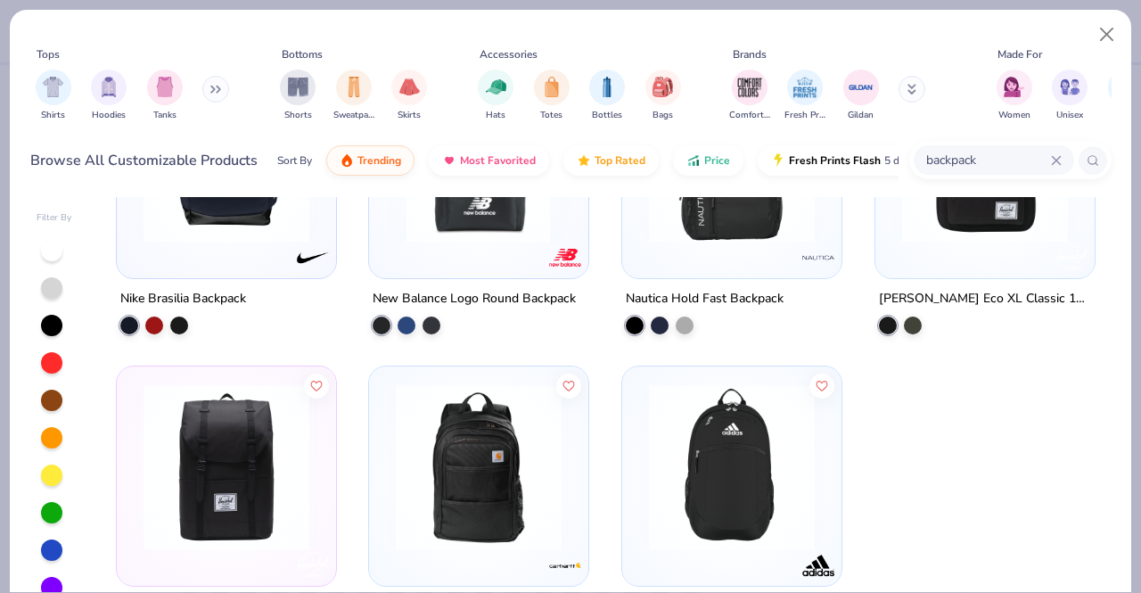
scroll to position [1093, 0]
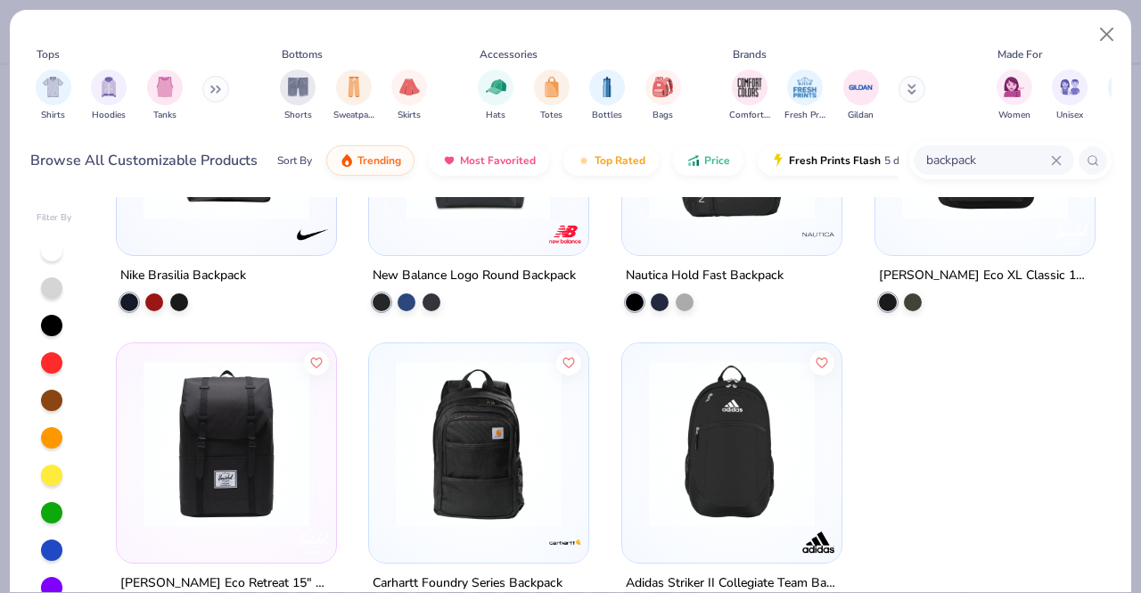
click at [723, 489] on img at bounding box center [732, 444] width 184 height 166
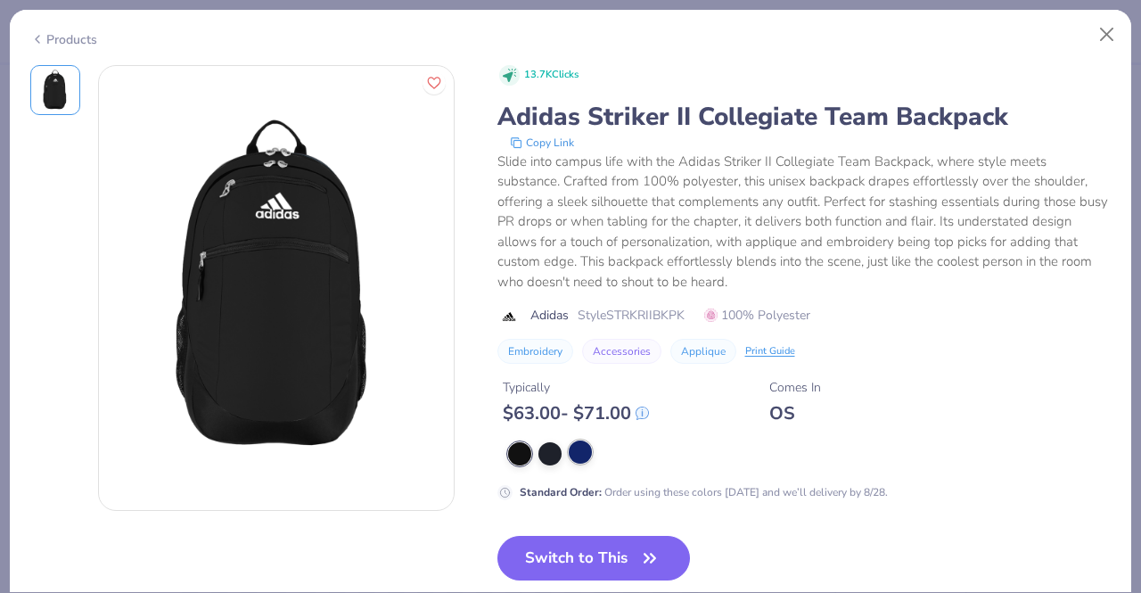
click at [580, 457] on div at bounding box center [580, 451] width 23 height 23
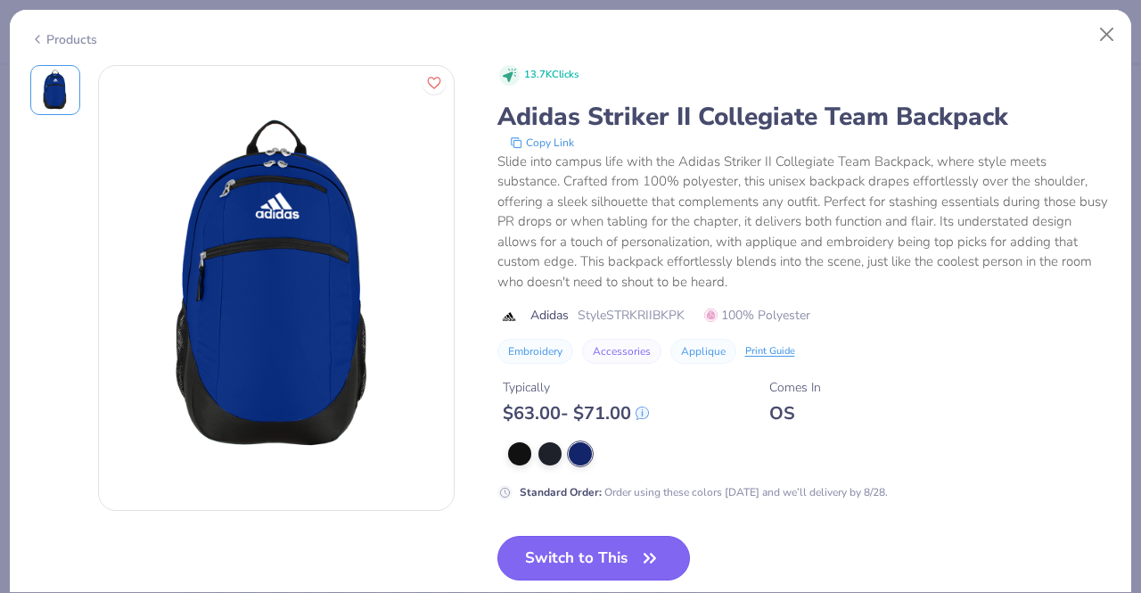
click at [569, 564] on button "Switch to This" at bounding box center [594, 558] width 193 height 45
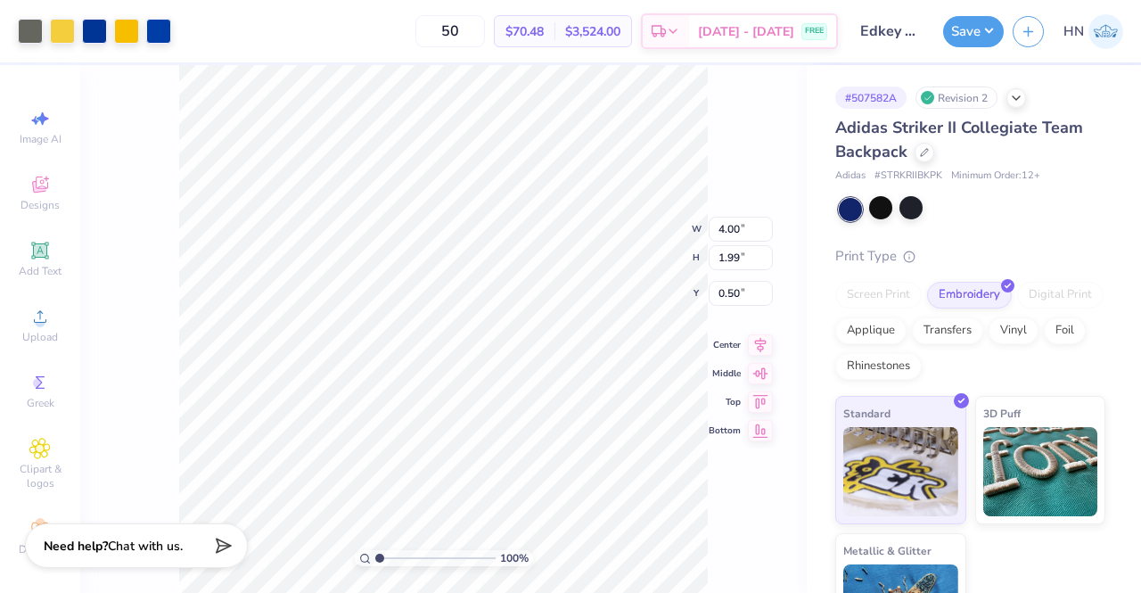
type input "3.07"
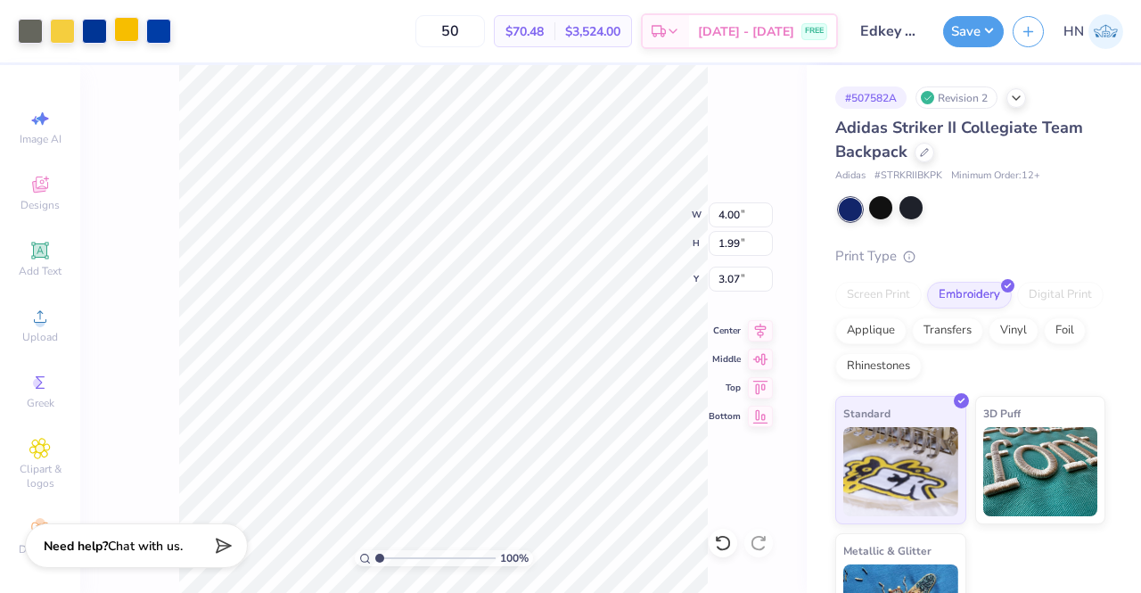
click at [130, 24] on div at bounding box center [126, 29] width 25 height 25
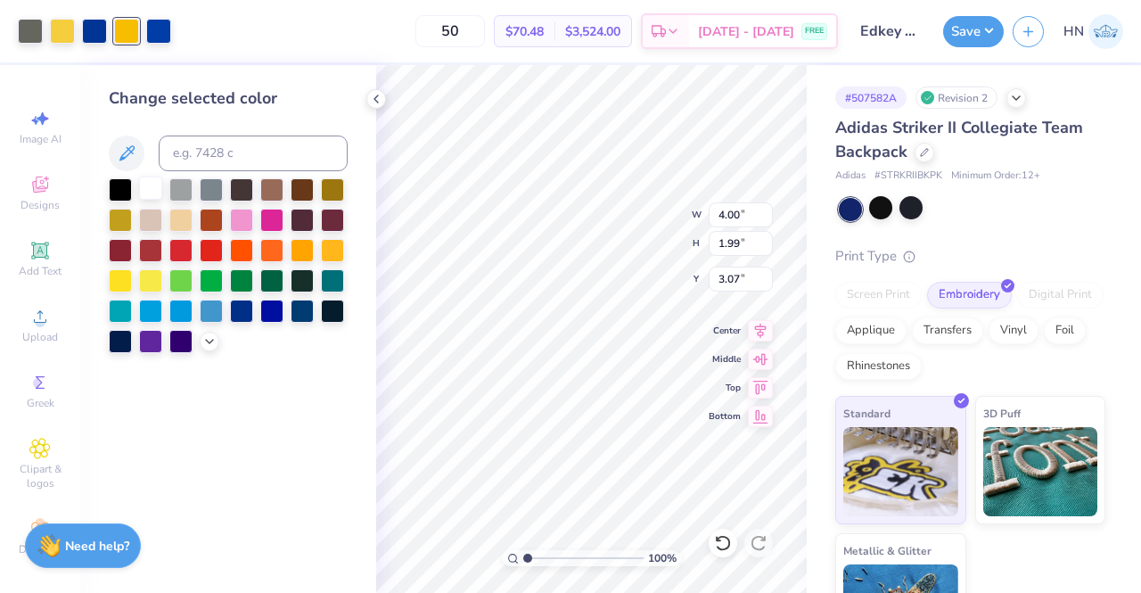
click at [157, 186] on div at bounding box center [150, 188] width 23 height 23
click at [163, 29] on div at bounding box center [158, 29] width 25 height 25
click at [154, 187] on div at bounding box center [150, 188] width 23 height 23
click at [90, 41] on div at bounding box center [94, 29] width 25 height 25
click at [141, 183] on div at bounding box center [150, 188] width 23 height 23
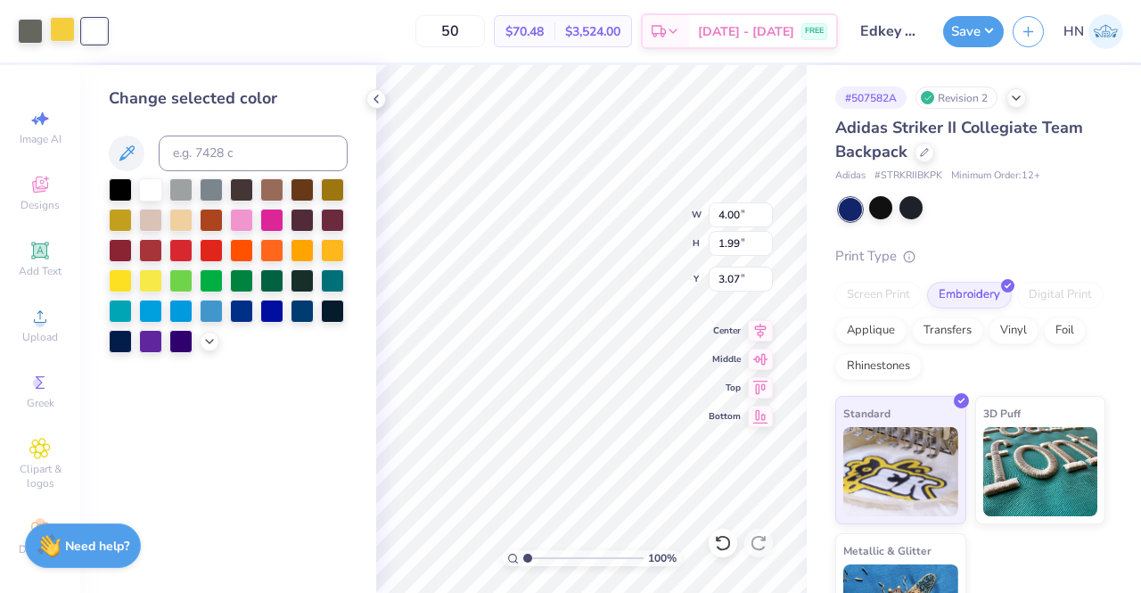
click at [60, 28] on div at bounding box center [62, 29] width 25 height 25
click at [144, 197] on div at bounding box center [150, 188] width 23 height 23
click at [25, 30] on div at bounding box center [30, 29] width 25 height 25
click at [142, 189] on div at bounding box center [150, 188] width 23 height 23
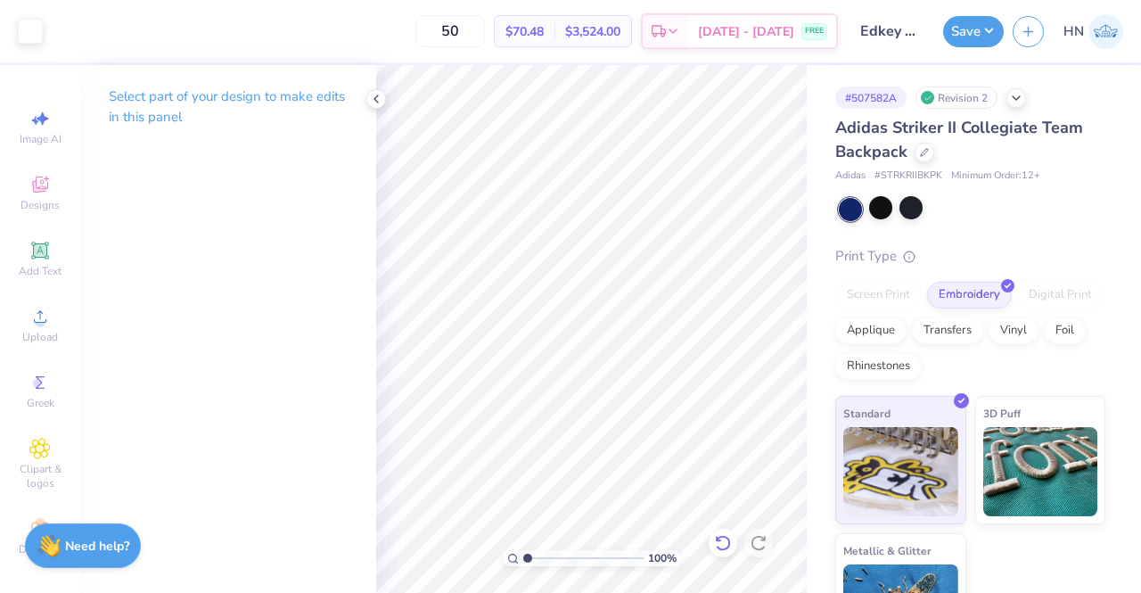
click at [726, 544] on icon at bounding box center [723, 543] width 18 height 18
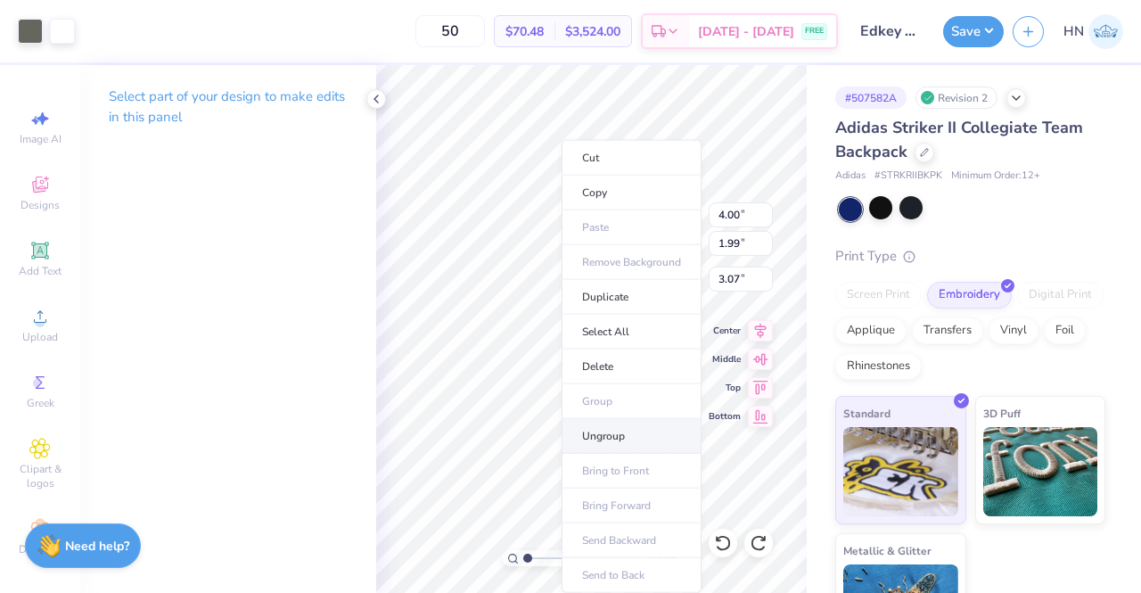
click at [606, 431] on li "Ungroup" at bounding box center [632, 436] width 140 height 35
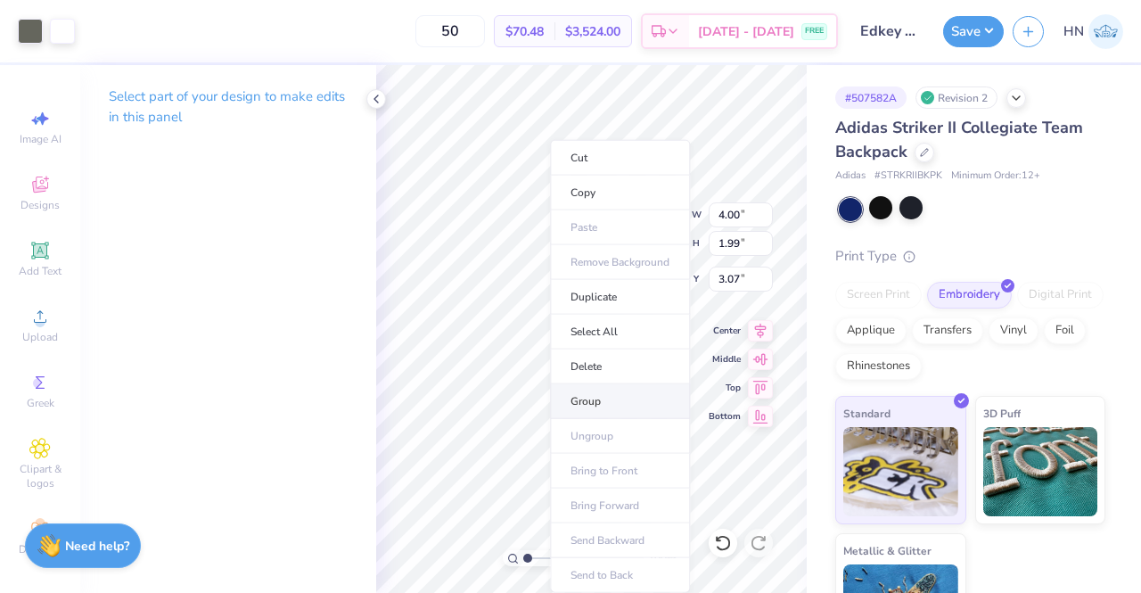
click at [588, 402] on li "Group" at bounding box center [620, 401] width 140 height 35
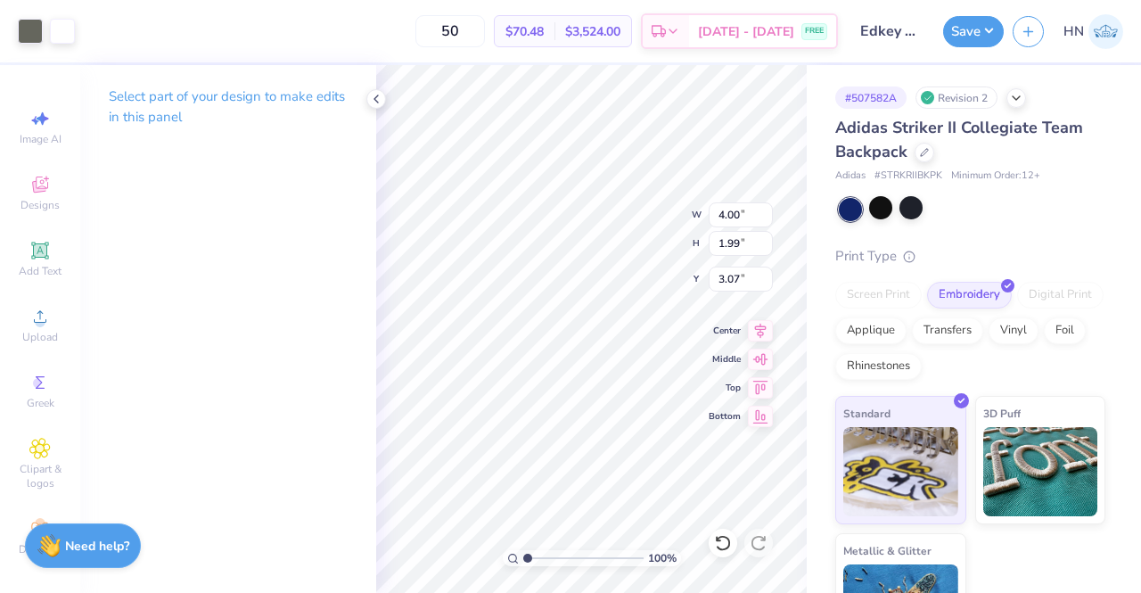
type input "3.77"
type input "1.87"
type input "3.37"
click at [1005, 29] on div "Save HN" at bounding box center [1042, 31] width 198 height 62
click at [977, 38] on button "Save" at bounding box center [973, 28] width 61 height 31
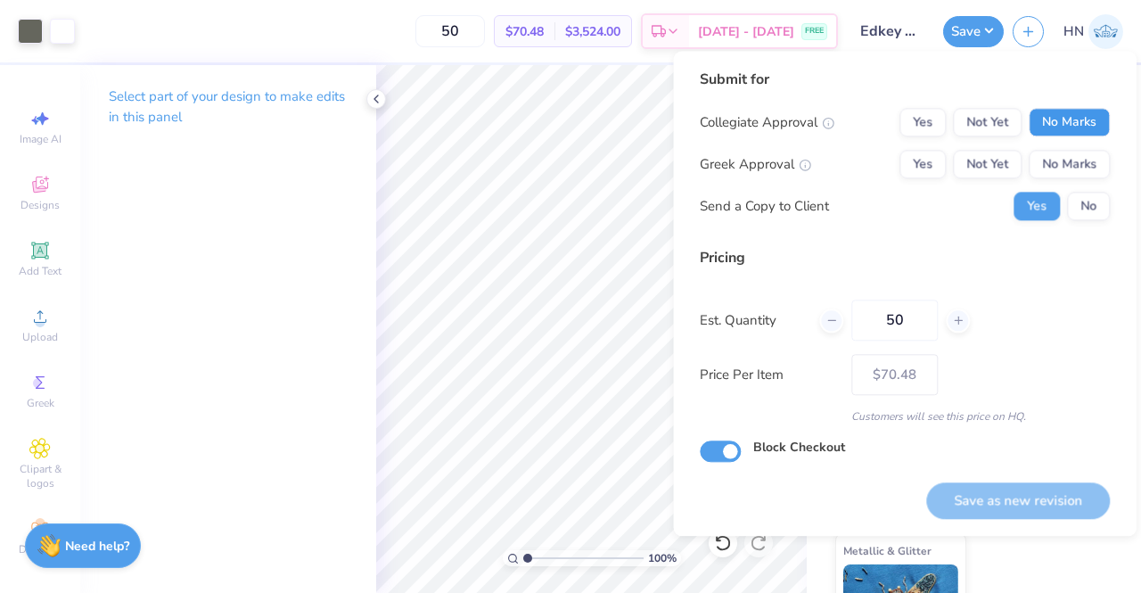
click at [1055, 114] on button "No Marks" at bounding box center [1069, 122] width 81 height 29
drag, startPoint x: 1055, startPoint y: 114, endPoint x: 1062, endPoint y: 161, distance: 47.8
click at [1062, 161] on button "No Marks" at bounding box center [1069, 164] width 81 height 29
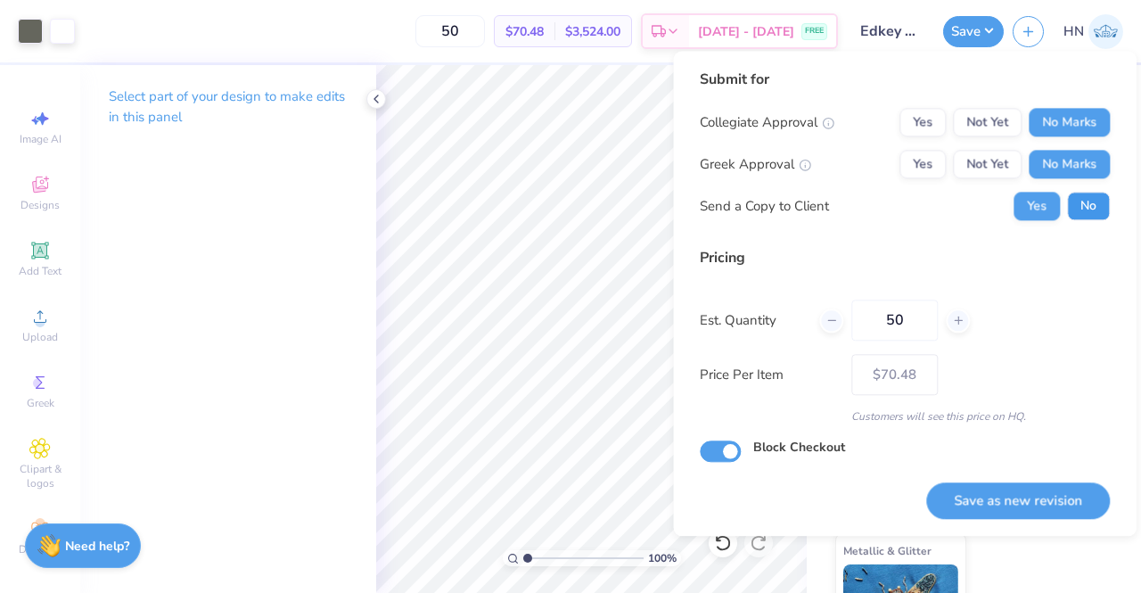
click at [1092, 202] on button "No" at bounding box center [1088, 206] width 43 height 29
click at [1034, 486] on button "Save as new revision" at bounding box center [1018, 500] width 184 height 37
type input "– –"
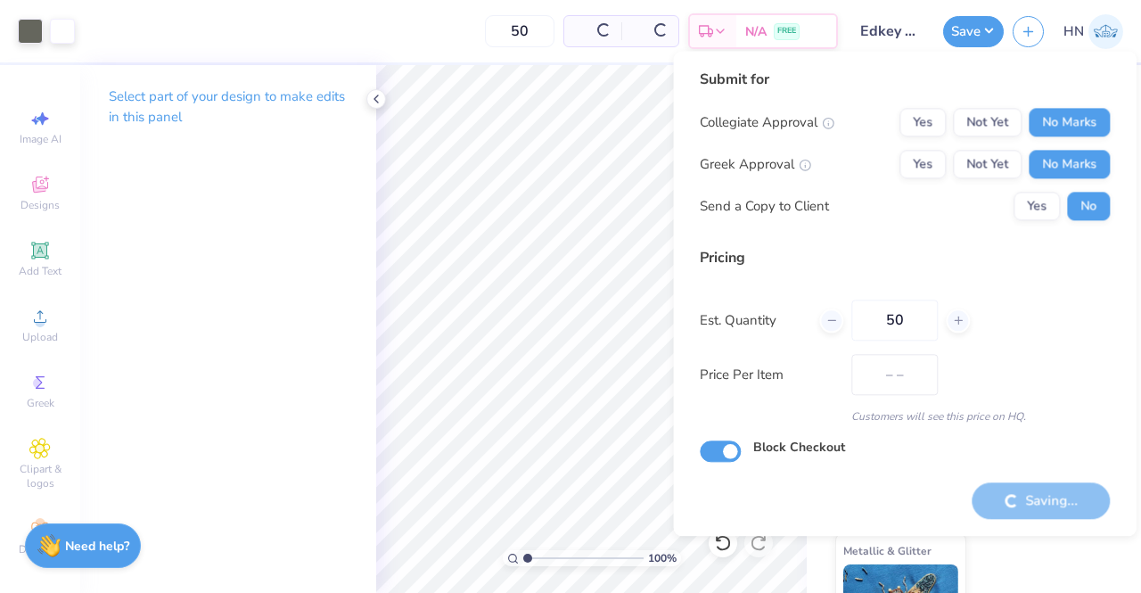
click at [371, 94] on icon at bounding box center [376, 99] width 14 height 14
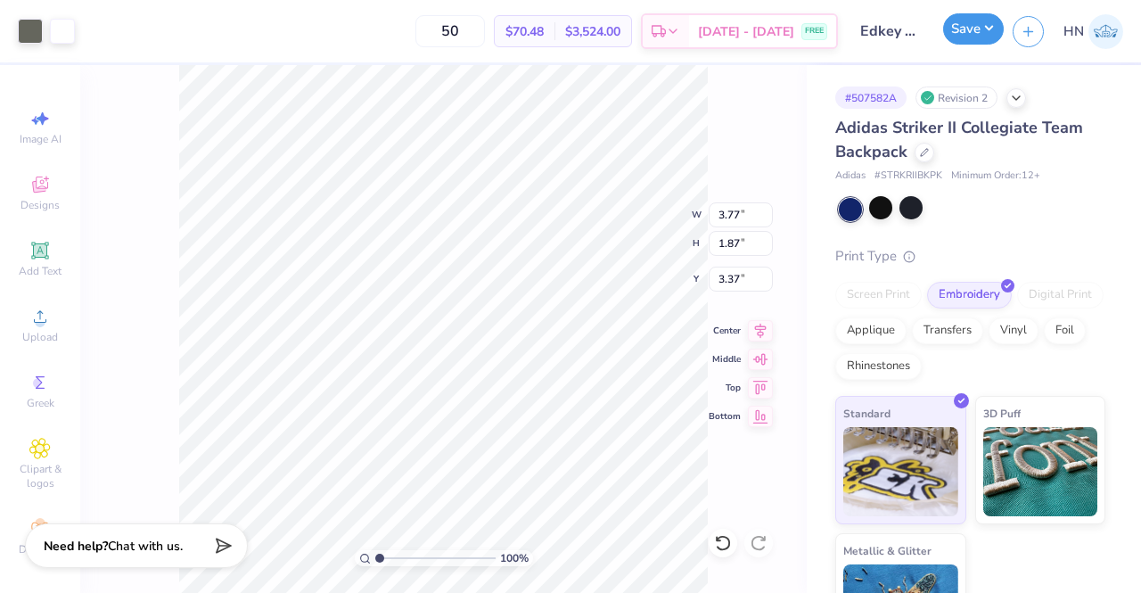
click at [967, 32] on button "Save" at bounding box center [973, 28] width 61 height 31
